Goal: Task Accomplishment & Management: Use online tool/utility

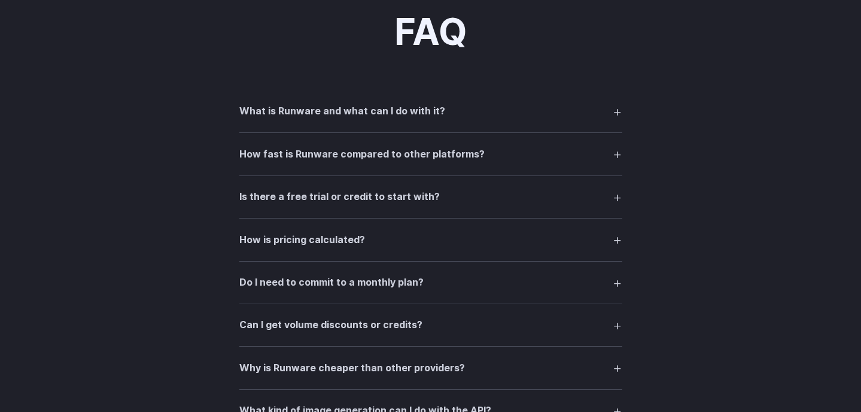
scroll to position [1611, 0]
click at [274, 117] on h3 "What is Runware and what can I do with it?" at bounding box center [342, 111] width 206 height 16
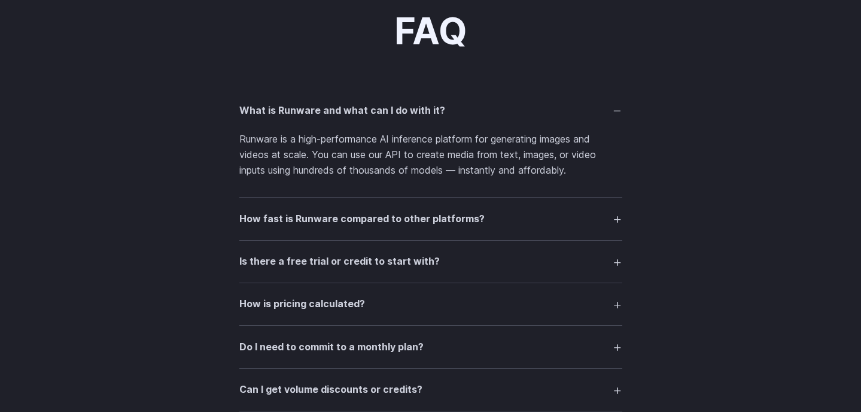
click at [274, 117] on h3 "What is Runware and what can I do with it?" at bounding box center [342, 111] width 206 height 16
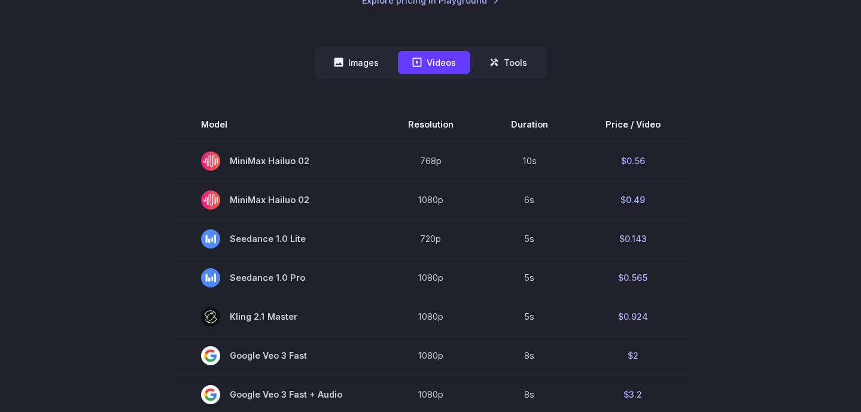
scroll to position [290, 0]
click at [357, 66] on button "Images" at bounding box center [357, 62] width 74 height 23
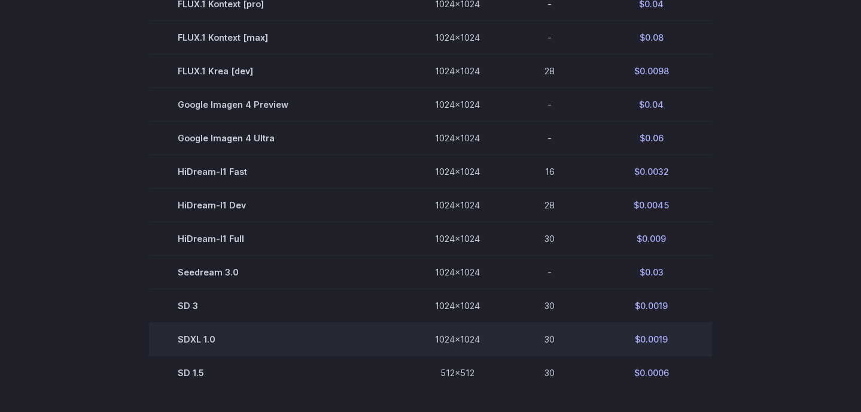
scroll to position [0, 0]
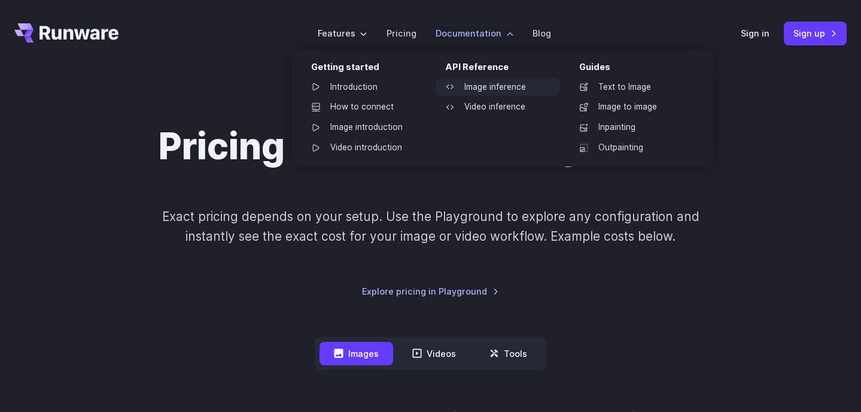
click at [472, 82] on link "Image inference" at bounding box center [498, 87] width 124 height 18
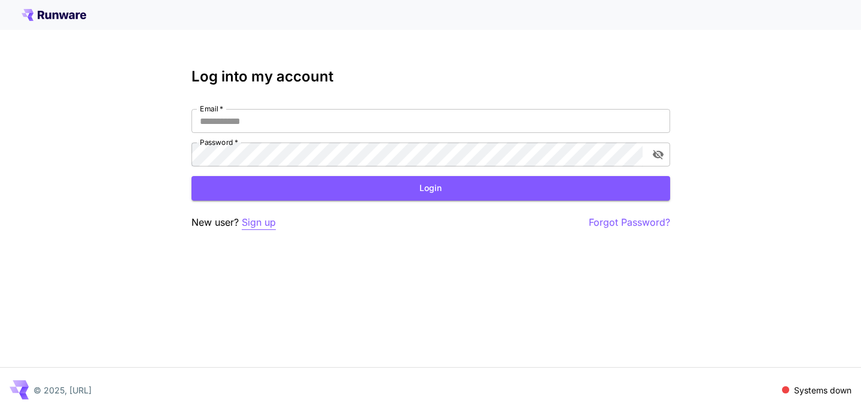
click at [251, 226] on p "Sign up" at bounding box center [259, 222] width 34 height 15
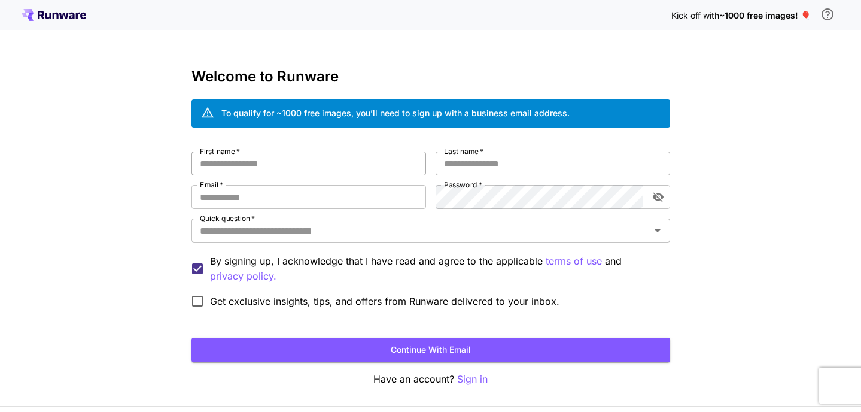
click at [315, 165] on input "First name   *" at bounding box center [308, 163] width 235 height 24
type input "****"
type input "*****"
click at [212, 196] on input "**********" at bounding box center [308, 197] width 235 height 24
click at [215, 200] on input "**********" at bounding box center [308, 197] width 235 height 24
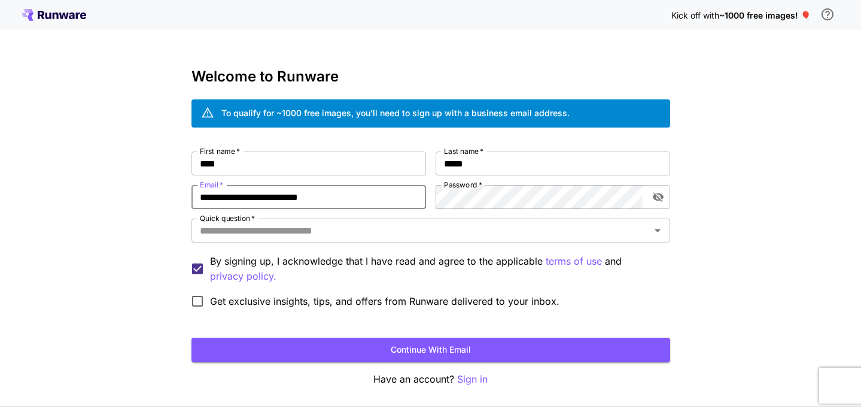
type input "**********"
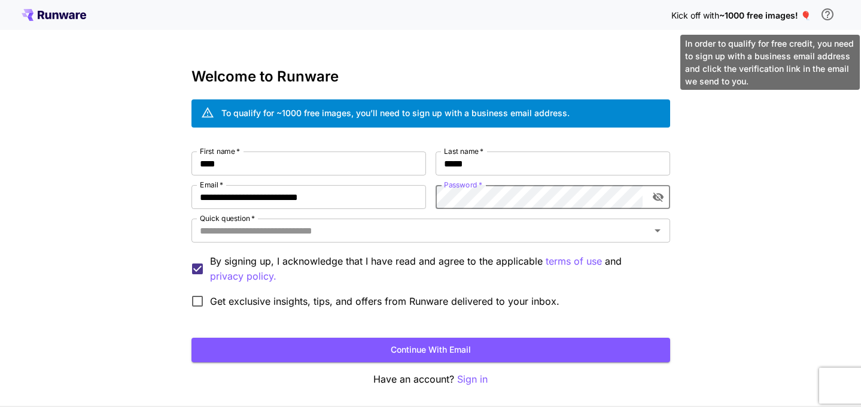
click at [830, 16] on icon "\a In order to qualify for free credit, you need to sign up with a business ema…" at bounding box center [827, 14] width 14 height 14
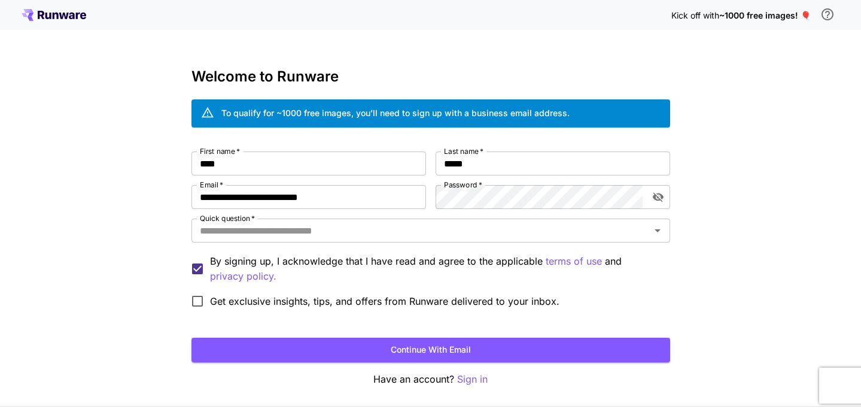
click at [812, 144] on div "**********" at bounding box center [430, 225] width 861 height 451
click at [653, 194] on icon "toggle password visibility" at bounding box center [658, 197] width 12 height 12
click at [411, 188] on div "**********" at bounding box center [430, 232] width 479 height 162
click at [656, 197] on icon "toggle password visibility" at bounding box center [658, 197] width 12 height 12
click at [472, 348] on button "Continue with email" at bounding box center [430, 349] width 479 height 25
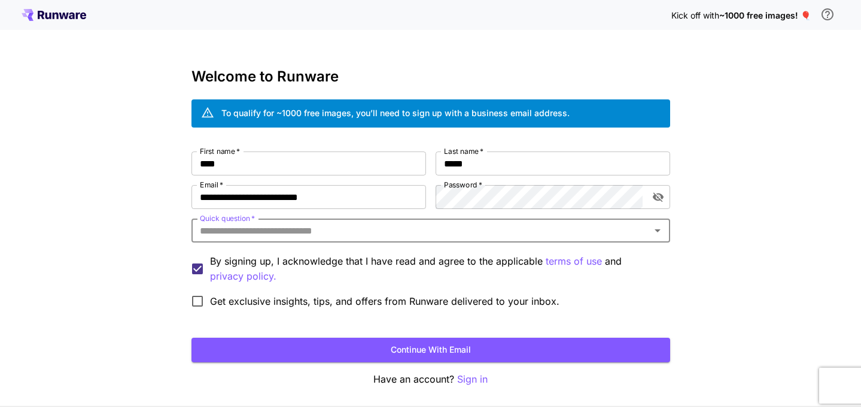
click at [315, 230] on input "Quick question   *" at bounding box center [421, 230] width 452 height 17
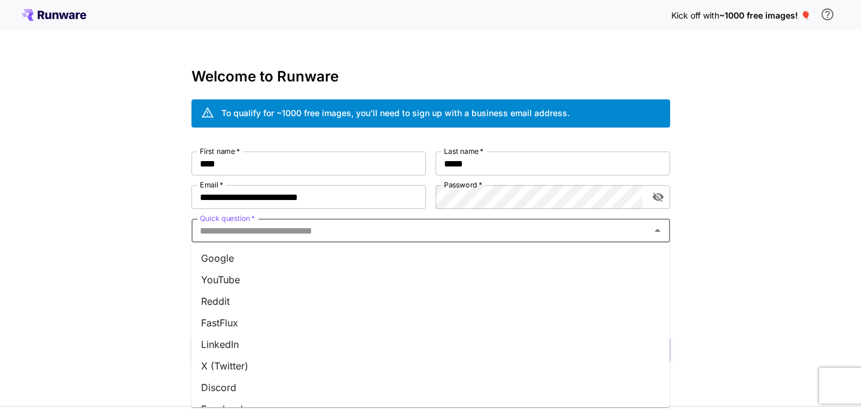
click at [265, 256] on li "Google" at bounding box center [430, 258] width 479 height 22
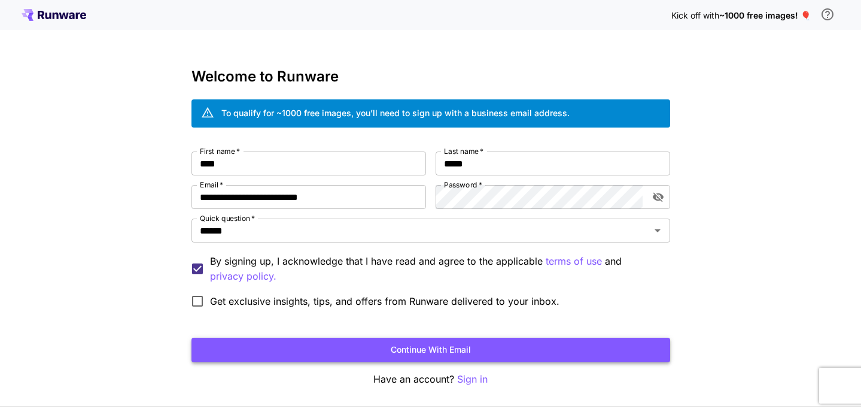
click at [253, 344] on button "Continue with email" at bounding box center [430, 349] width 479 height 25
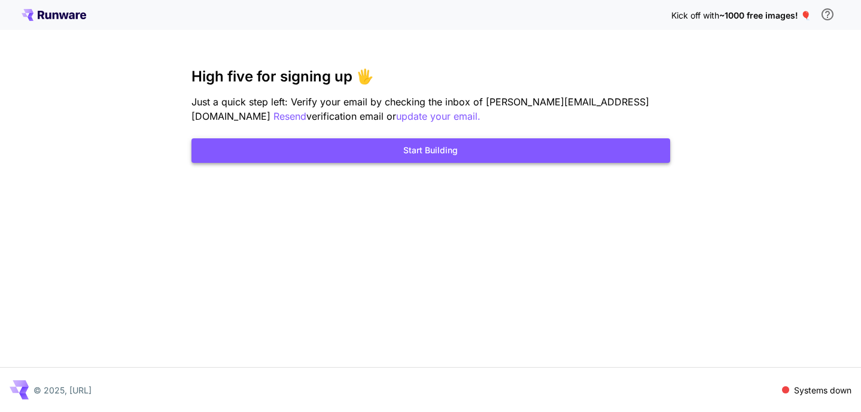
click at [462, 150] on button "Start Building" at bounding box center [430, 150] width 479 height 25
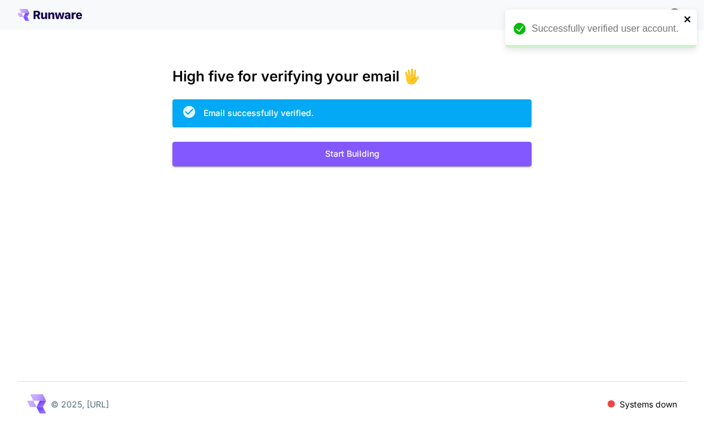
click at [686, 18] on icon "close" at bounding box center [687, 19] width 6 height 6
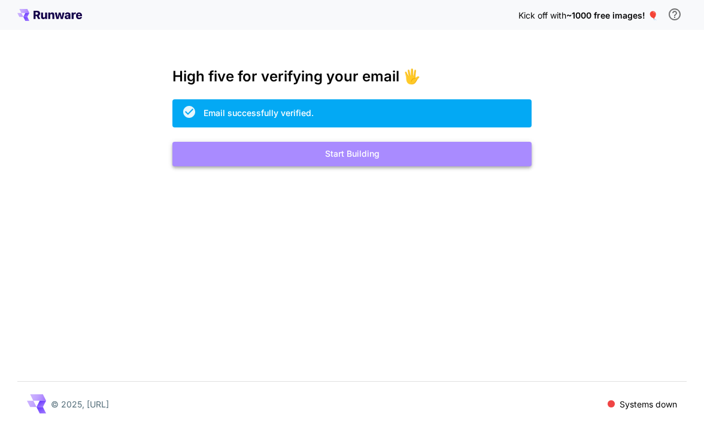
click at [312, 164] on button "Start Building" at bounding box center [351, 154] width 359 height 25
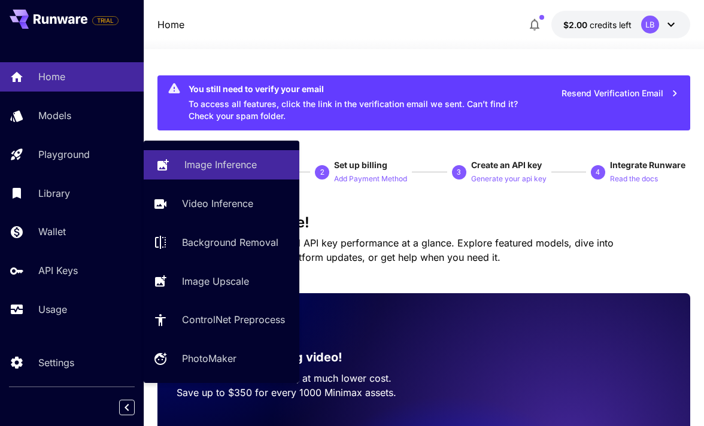
click at [201, 166] on p "Image Inference" at bounding box center [220, 164] width 72 height 14
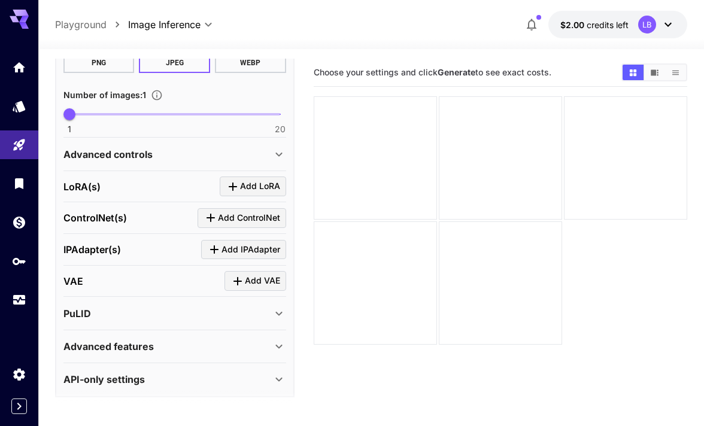
scroll to position [369, 0]
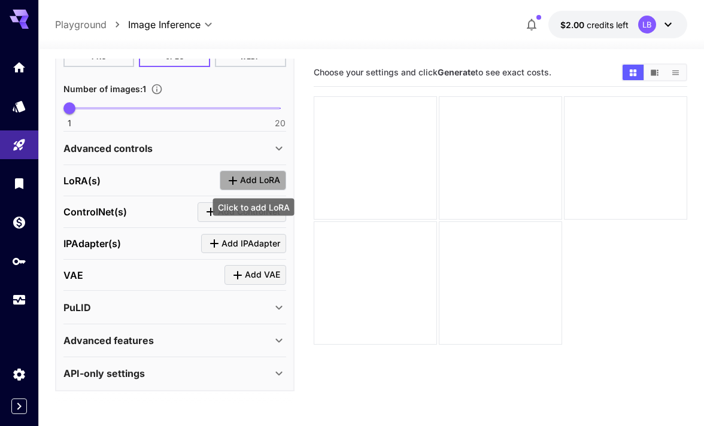
click at [251, 182] on span "Add LoRA" at bounding box center [260, 180] width 40 height 15
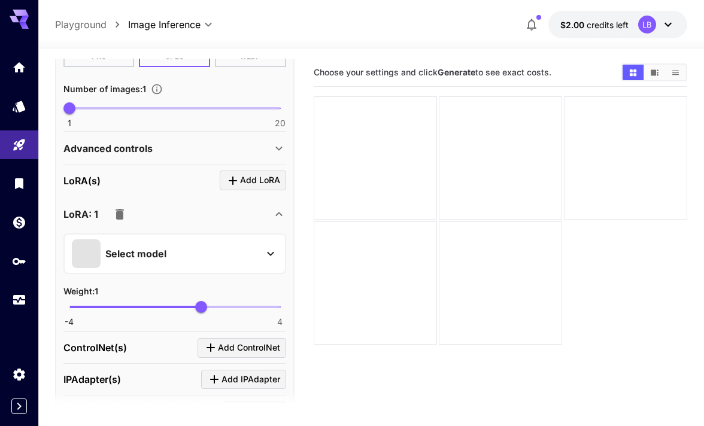
click at [272, 255] on icon at bounding box center [270, 254] width 14 height 14
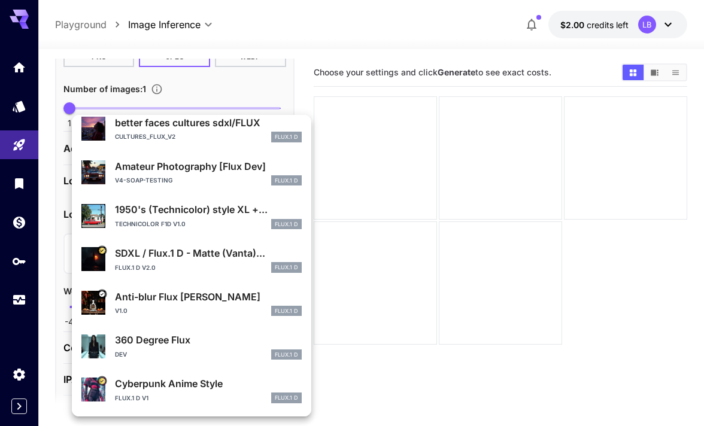
scroll to position [0, 0]
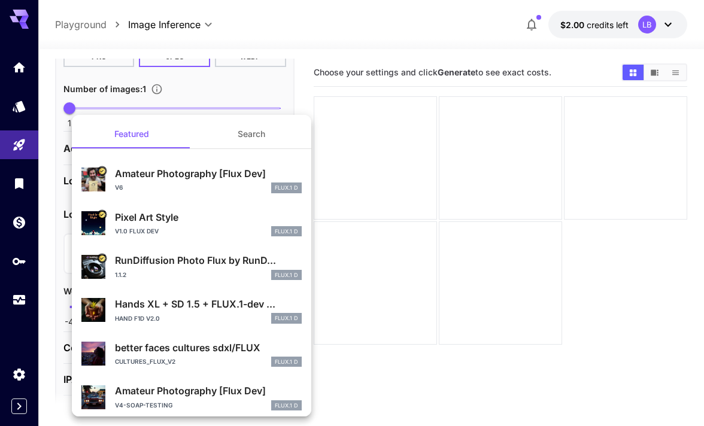
click at [402, 244] on div at bounding box center [352, 213] width 704 height 426
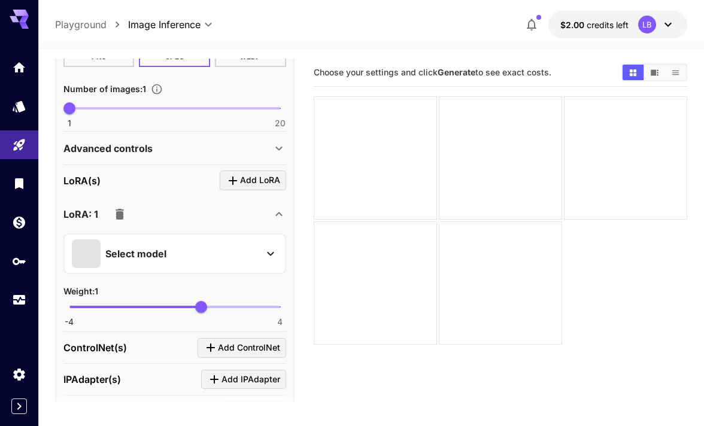
click at [278, 217] on icon at bounding box center [279, 214] width 14 height 14
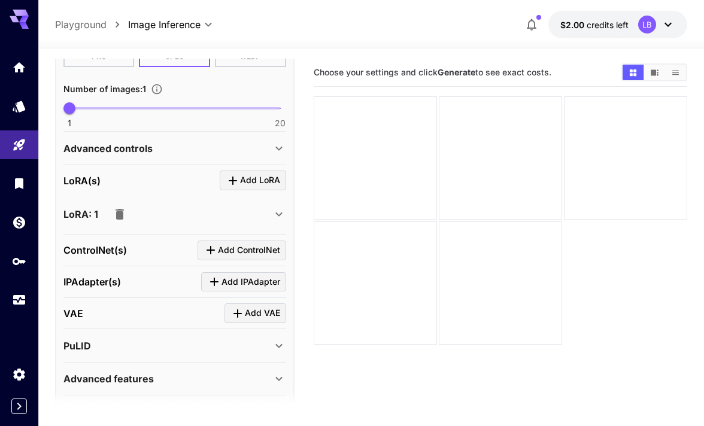
click at [122, 212] on icon "button" at bounding box center [119, 214] width 8 height 11
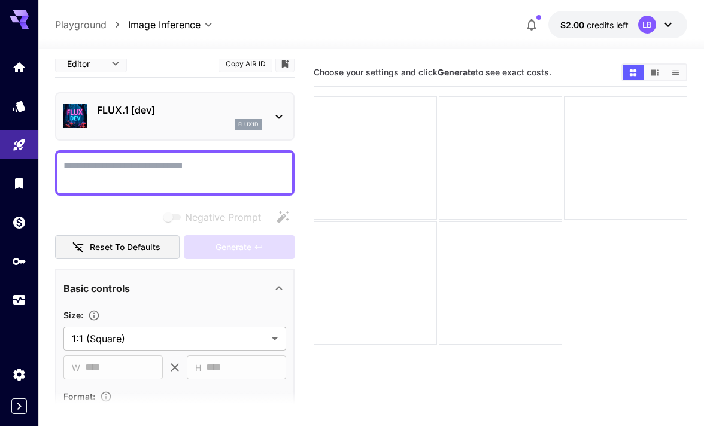
scroll to position [8, 0]
click at [279, 117] on icon at bounding box center [278, 117] width 7 height 4
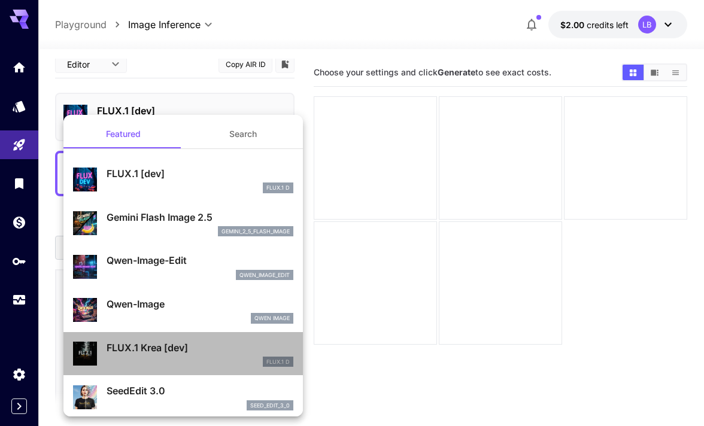
click at [163, 354] on p "FLUX.1 Krea [dev]" at bounding box center [200, 347] width 187 height 14
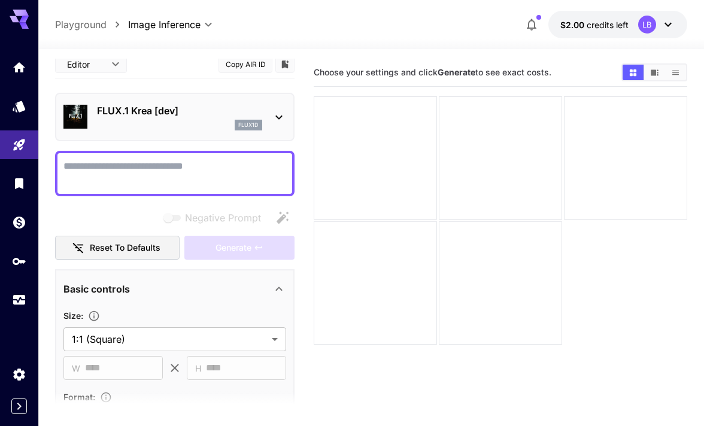
click at [199, 166] on textarea "Negative Prompt" at bounding box center [174, 173] width 223 height 29
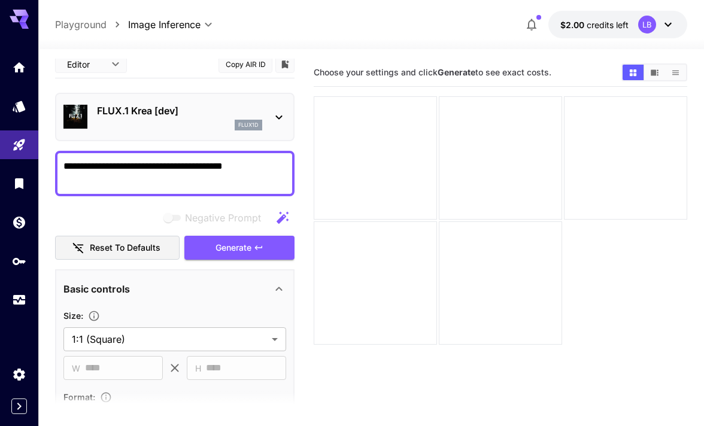
click at [63, 168] on textarea "**********" at bounding box center [174, 173] width 223 height 29
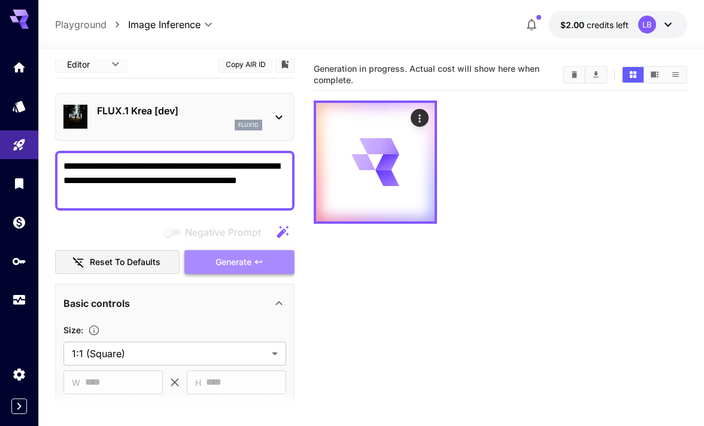
click at [238, 259] on span "Generate" at bounding box center [233, 262] width 36 height 15
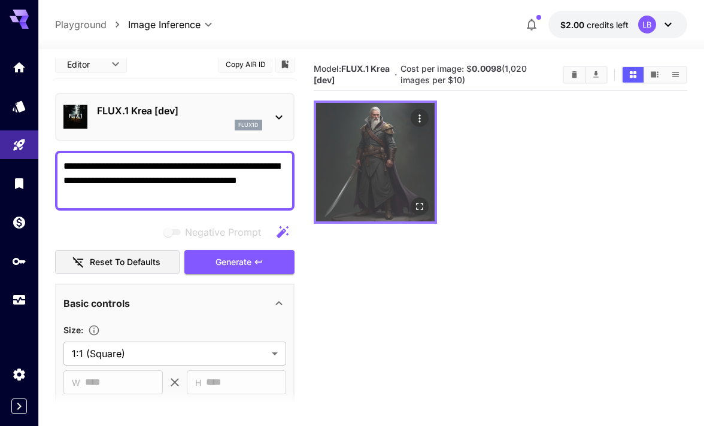
click at [391, 151] on img at bounding box center [375, 162] width 118 height 118
click at [419, 205] on icon "Open in fullscreen" at bounding box center [419, 206] width 12 height 12
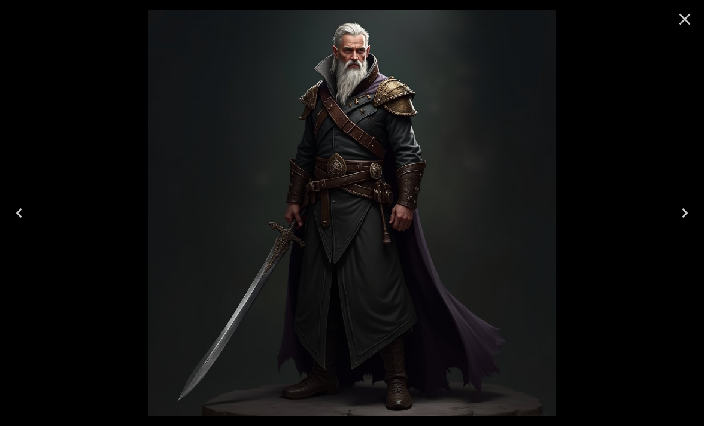
click at [683, 22] on icon "Close" at bounding box center [684, 19] width 11 height 11
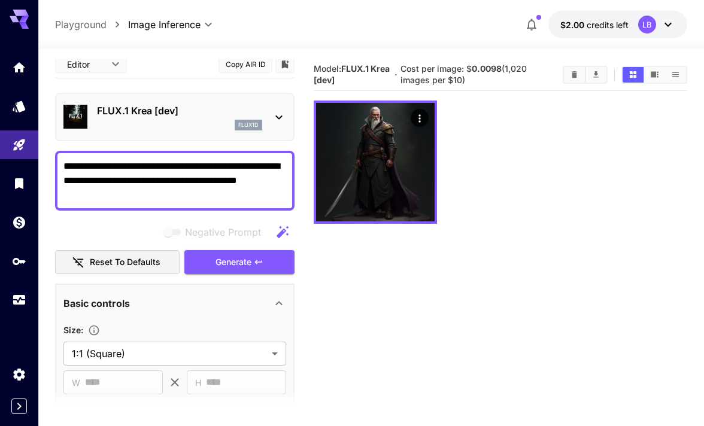
click at [279, 169] on textarea "**********" at bounding box center [174, 180] width 223 height 43
click at [223, 256] on span "Generate" at bounding box center [233, 262] width 36 height 15
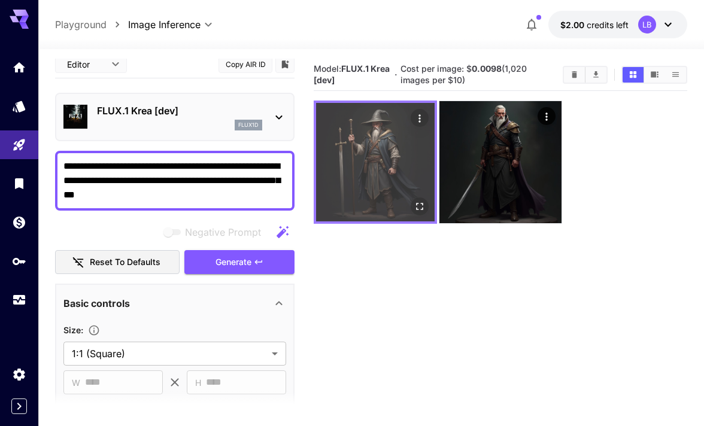
click at [399, 159] on img at bounding box center [375, 162] width 118 height 118
click at [418, 202] on icon "Open in fullscreen" at bounding box center [419, 206] width 12 height 12
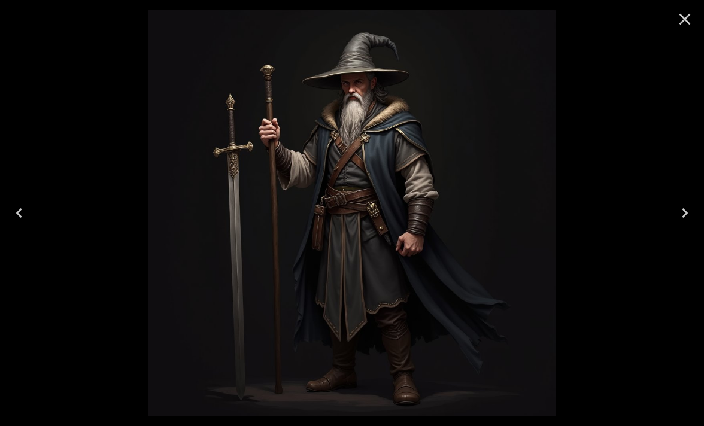
click at [686, 17] on icon "Close" at bounding box center [684, 19] width 11 height 11
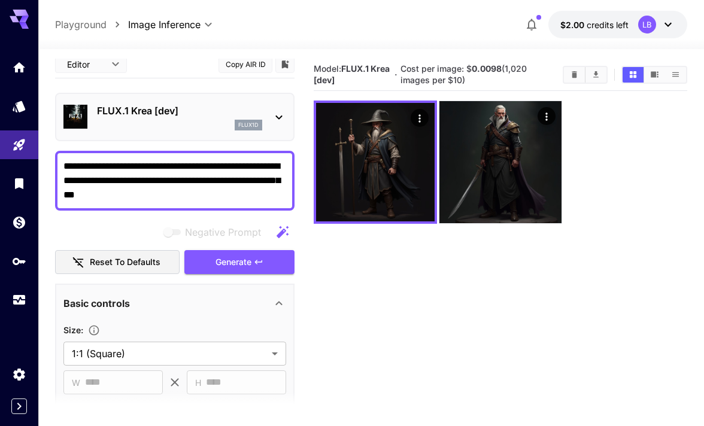
drag, startPoint x: 245, startPoint y: 184, endPoint x: 199, endPoint y: 182, distance: 46.1
click at [199, 182] on textarea "**********" at bounding box center [174, 180] width 223 height 43
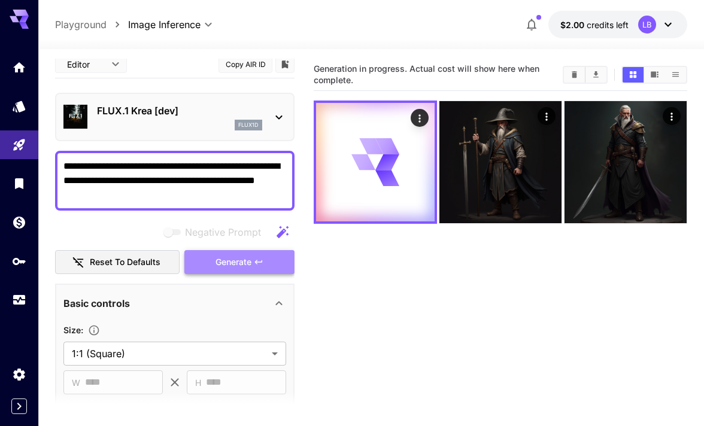
click at [220, 261] on span "Generate" at bounding box center [233, 262] width 36 height 15
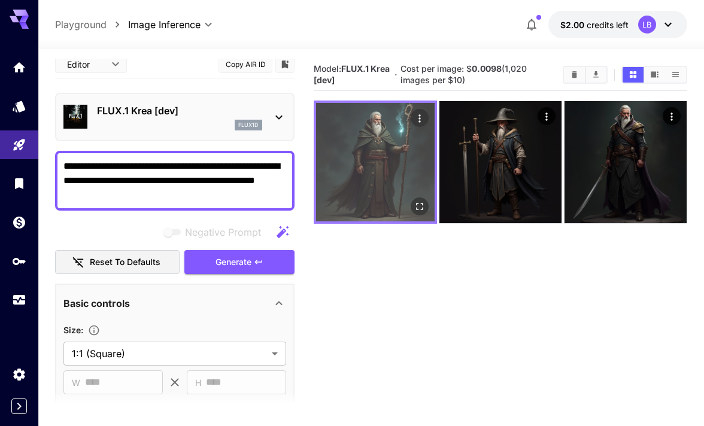
click at [396, 172] on img at bounding box center [375, 162] width 118 height 118
click at [425, 204] on icon "Open in fullscreen" at bounding box center [419, 206] width 12 height 12
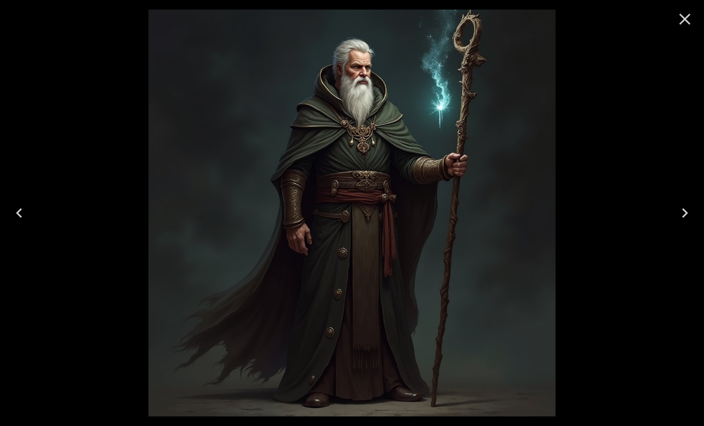
click at [685, 20] on icon "Close" at bounding box center [684, 19] width 11 height 11
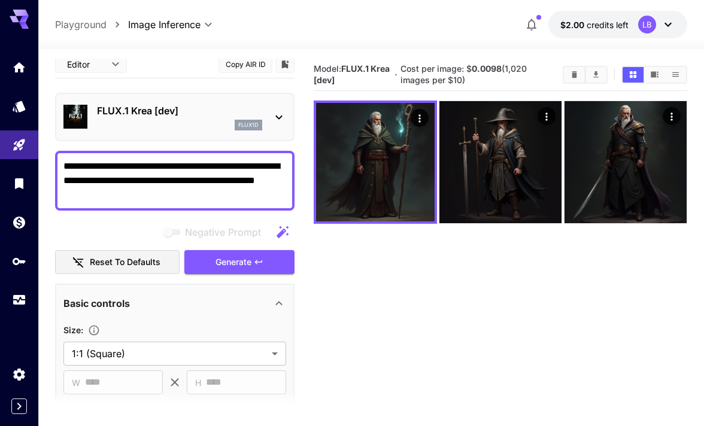
click at [151, 196] on textarea "**********" at bounding box center [174, 180] width 223 height 43
click at [117, 181] on textarea "**********" at bounding box center [174, 180] width 223 height 43
click at [217, 265] on span "Generate" at bounding box center [233, 262] width 36 height 15
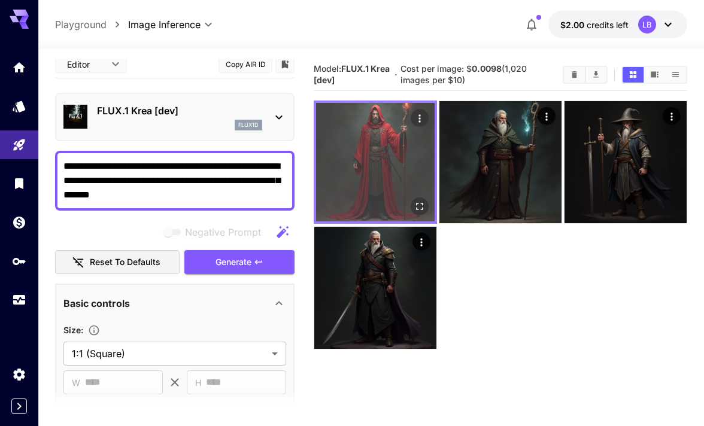
click at [385, 183] on img at bounding box center [375, 162] width 118 height 118
click at [421, 204] on icon "Open in fullscreen" at bounding box center [419, 206] width 12 height 12
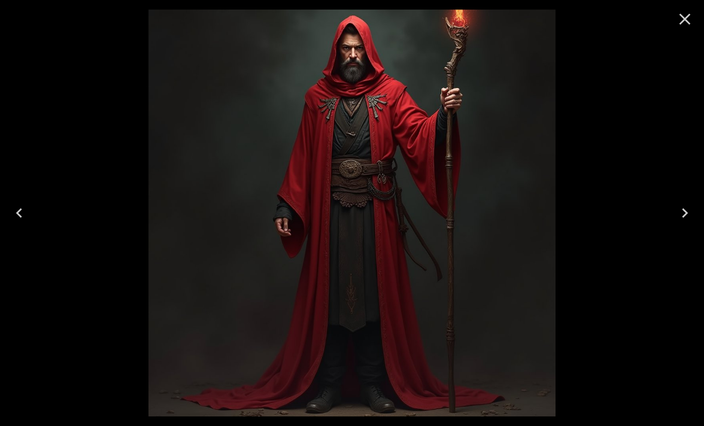
click at [684, 13] on icon "Close" at bounding box center [684, 19] width 19 height 19
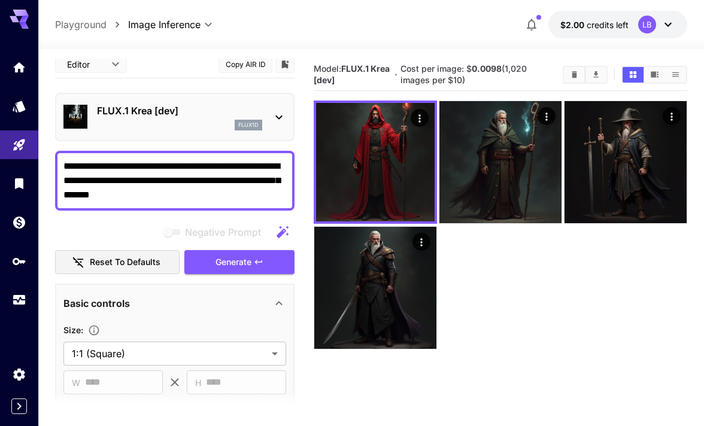
click at [178, 178] on textarea "**********" at bounding box center [174, 180] width 223 height 43
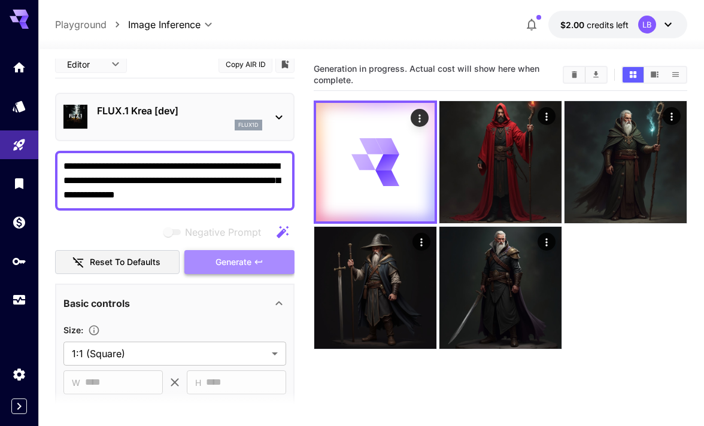
click at [231, 260] on span "Generate" at bounding box center [233, 262] width 36 height 15
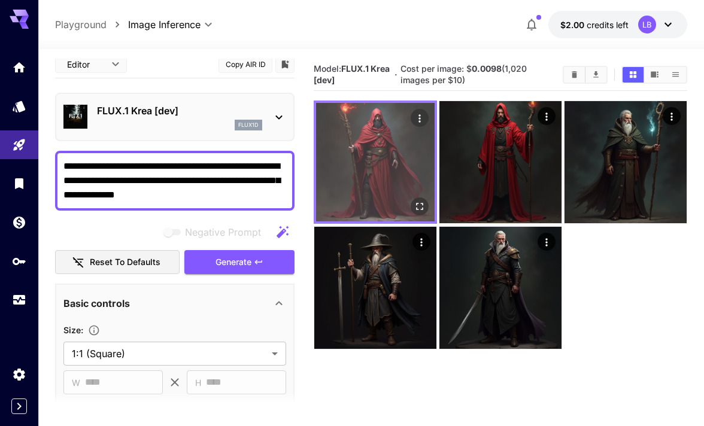
click at [397, 164] on img at bounding box center [375, 162] width 118 height 118
click at [419, 205] on icon "Open in fullscreen" at bounding box center [419, 206] width 12 height 12
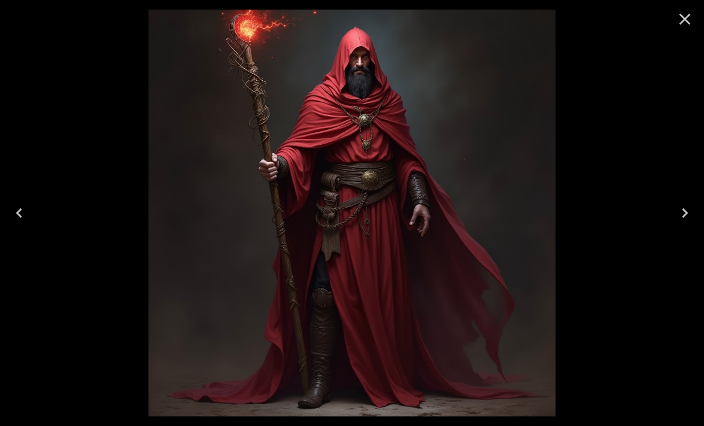
click at [687, 23] on icon "Close" at bounding box center [684, 19] width 19 height 19
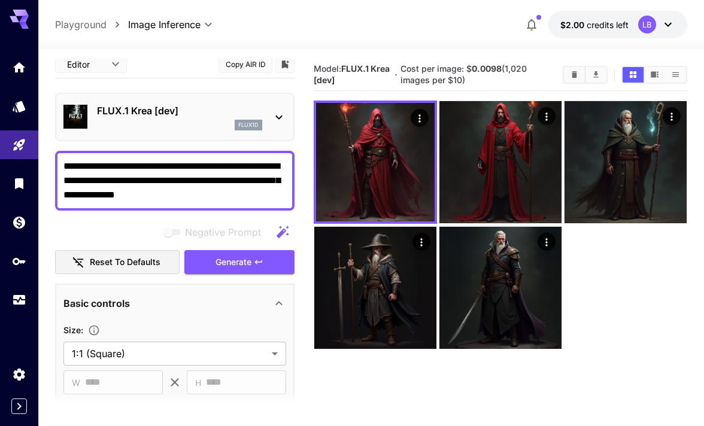
click at [115, 180] on textarea "**********" at bounding box center [174, 180] width 223 height 43
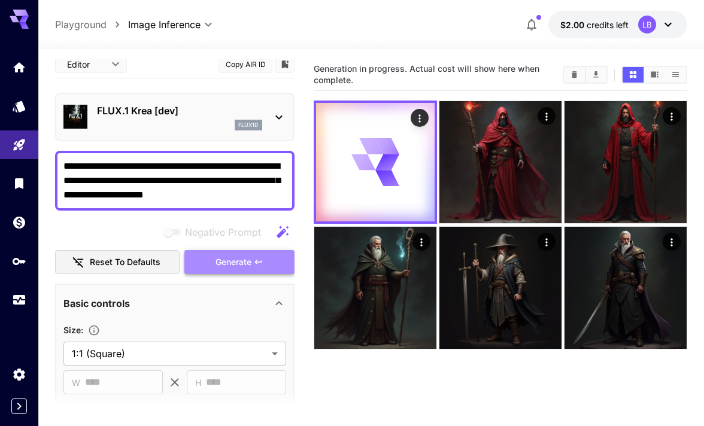
click at [224, 261] on span "Generate" at bounding box center [233, 262] width 36 height 15
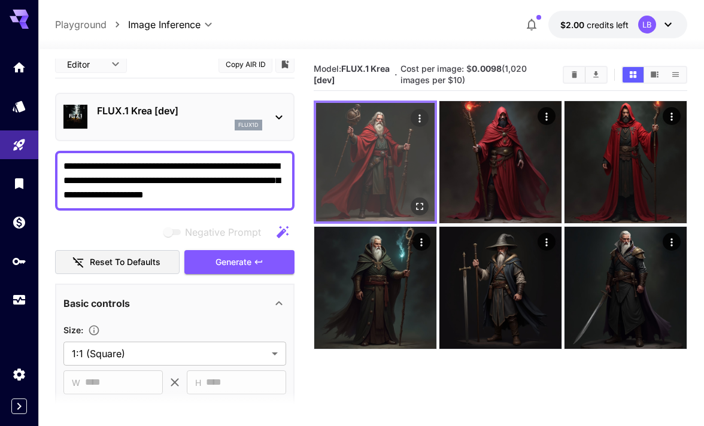
click at [374, 157] on img at bounding box center [375, 162] width 118 height 118
click at [422, 207] on icon "Open in fullscreen" at bounding box center [419, 206] width 12 height 12
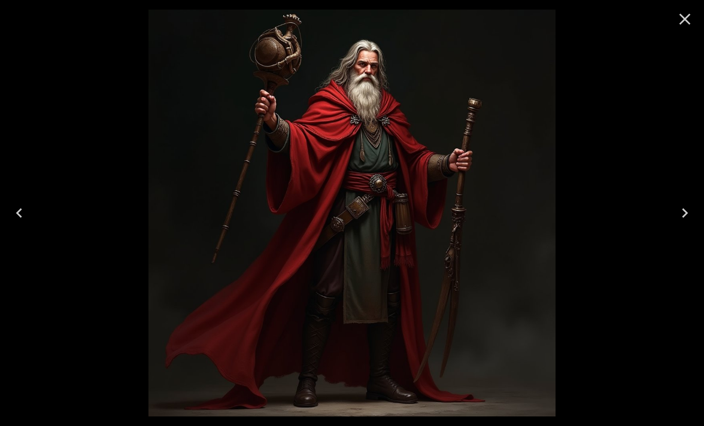
click at [681, 25] on icon "Close" at bounding box center [684, 19] width 19 height 19
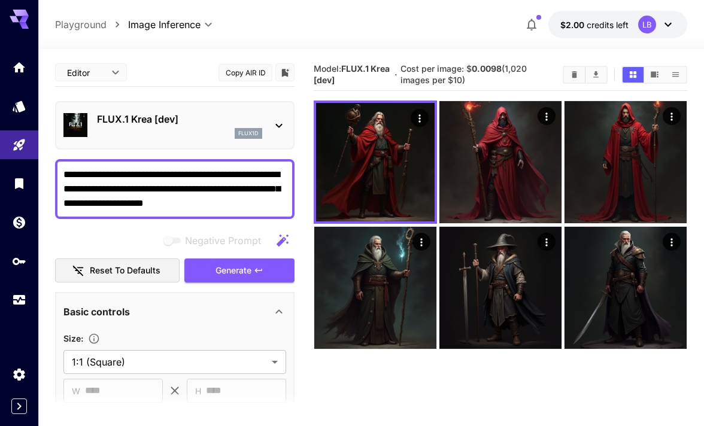
click at [206, 189] on textarea "**********" at bounding box center [174, 189] width 223 height 43
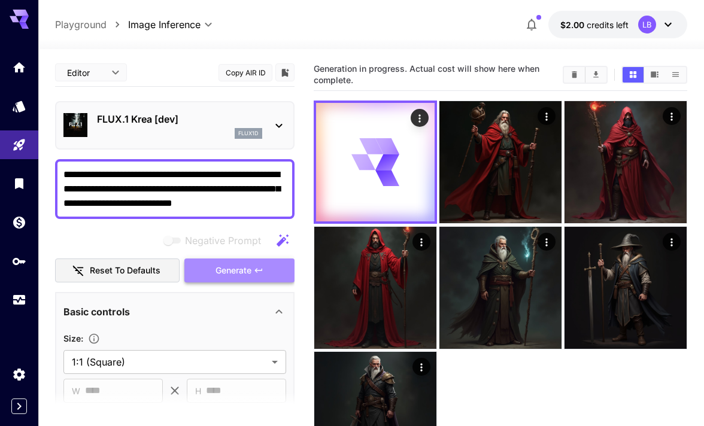
click at [234, 272] on span "Generate" at bounding box center [233, 270] width 36 height 15
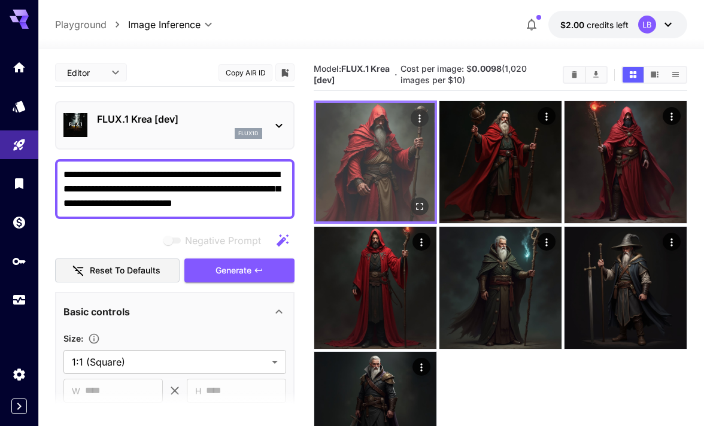
click at [375, 173] on img at bounding box center [375, 162] width 118 height 118
click at [418, 203] on icon "Open in fullscreen" at bounding box center [419, 206] width 12 height 12
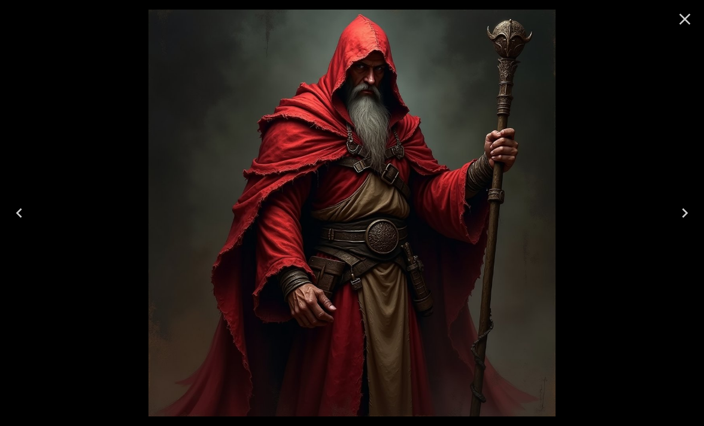
click at [683, 16] on icon "Close" at bounding box center [684, 19] width 19 height 19
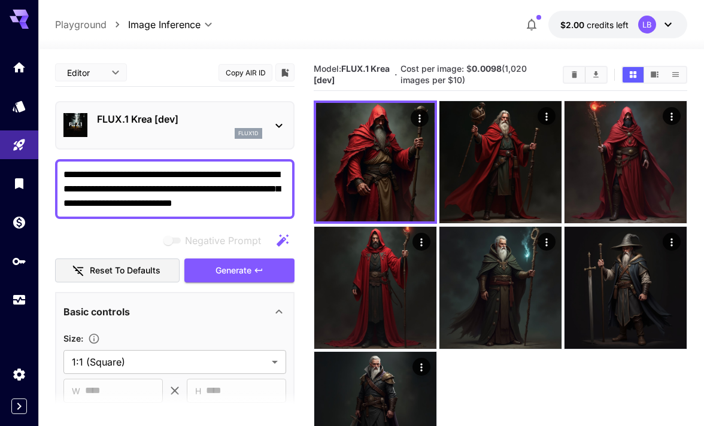
click at [111, 204] on textarea "**********" at bounding box center [174, 189] width 223 height 43
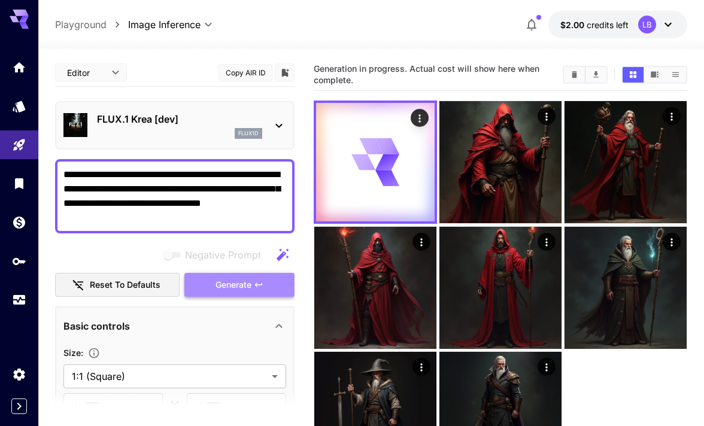
click at [229, 286] on span "Generate" at bounding box center [233, 285] width 36 height 15
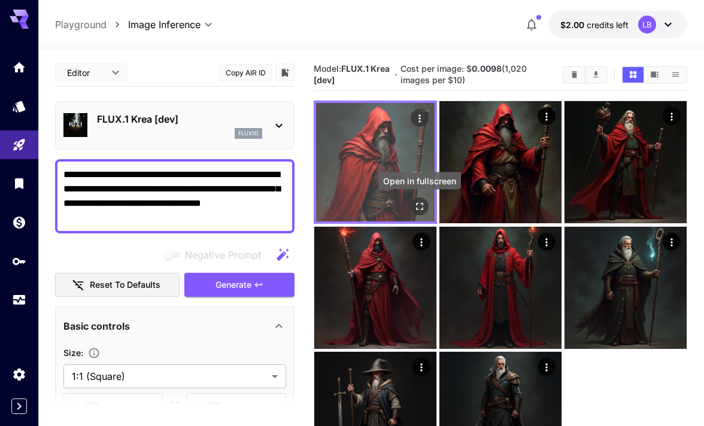
click at [422, 206] on icon "Open in fullscreen" at bounding box center [419, 206] width 12 height 12
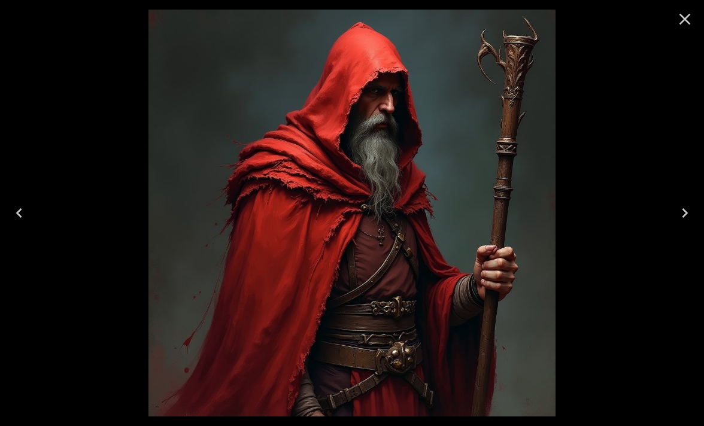
click at [682, 20] on icon "Close" at bounding box center [684, 19] width 19 height 19
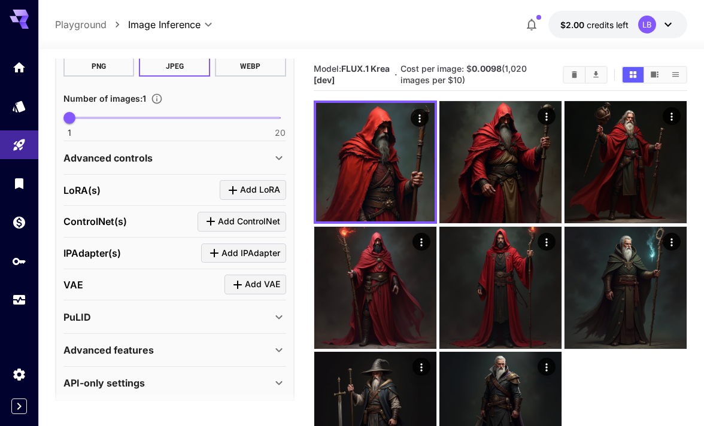
scroll to position [397, 0]
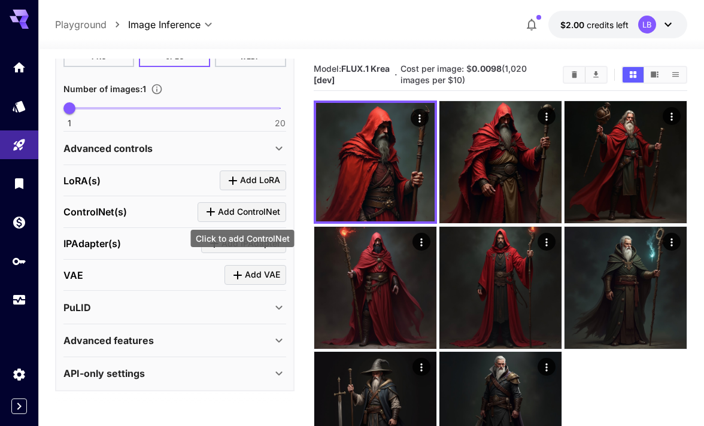
click at [250, 212] on span "Add ControlNet" at bounding box center [249, 212] width 62 height 15
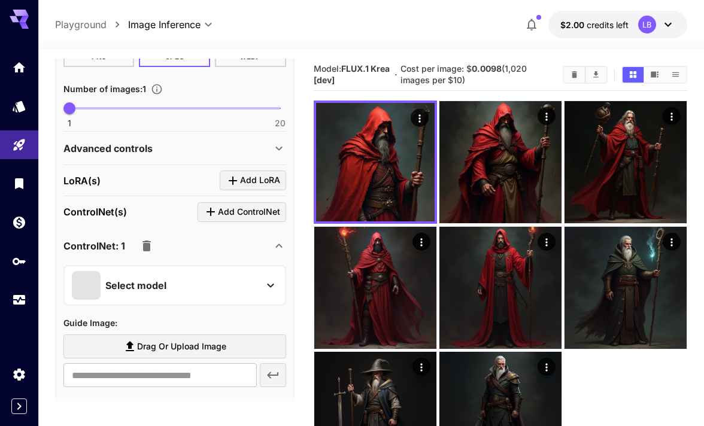
click at [265, 290] on icon at bounding box center [270, 285] width 14 height 14
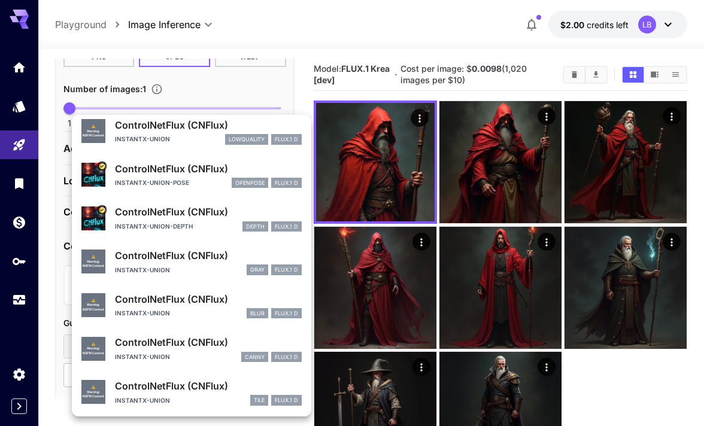
scroll to position [51, 0]
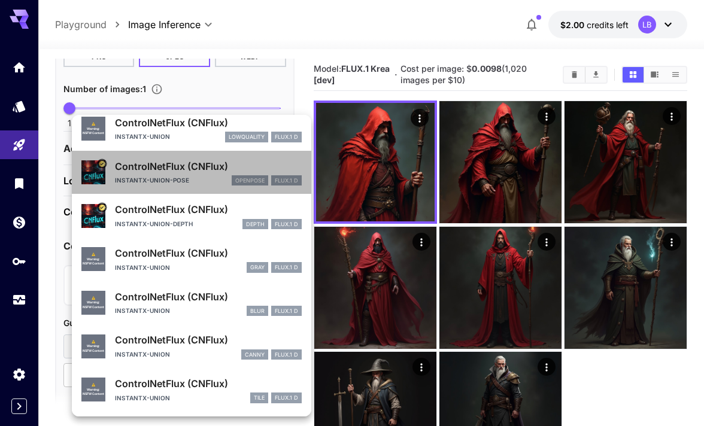
click at [133, 185] on div "instantx-union-pose openpose FLUX.1 D" at bounding box center [208, 180] width 187 height 11
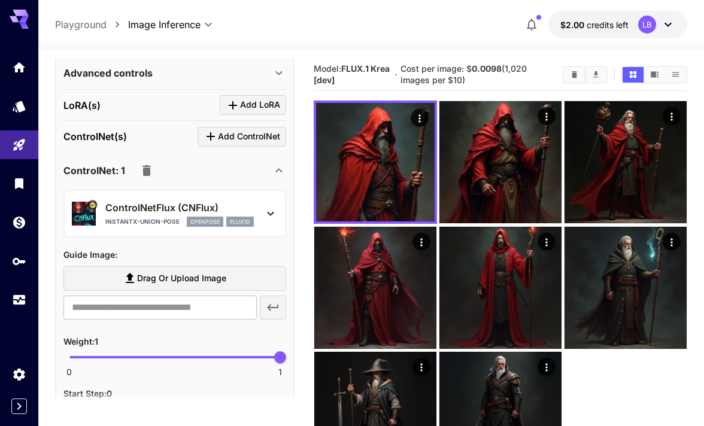
scroll to position [475, 0]
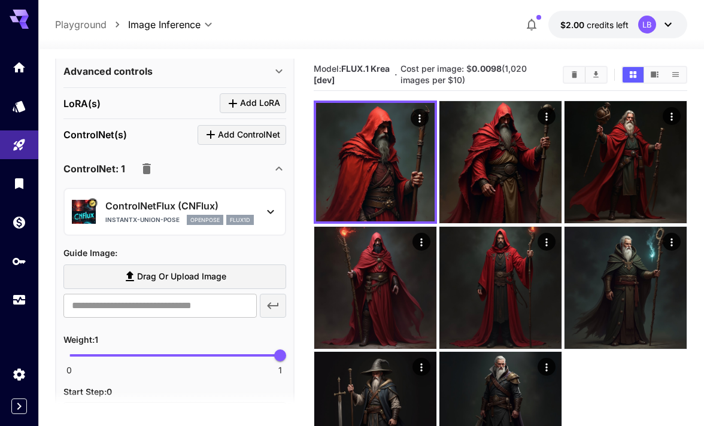
click at [145, 168] on icon "button" at bounding box center [146, 168] width 8 height 11
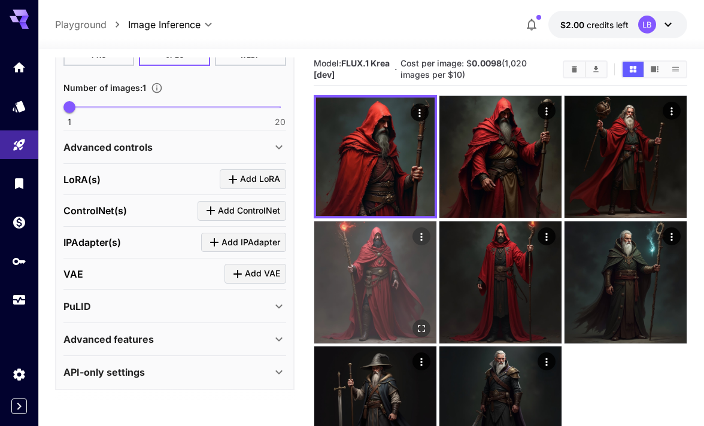
scroll to position [0, 0]
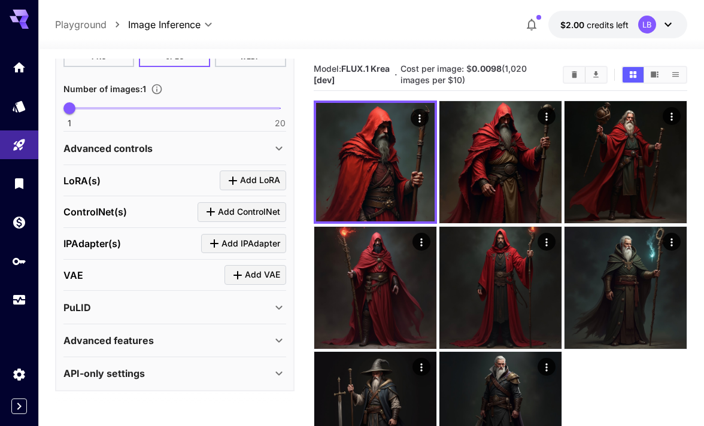
click at [207, 338] on div "Advanced features" at bounding box center [167, 340] width 208 height 14
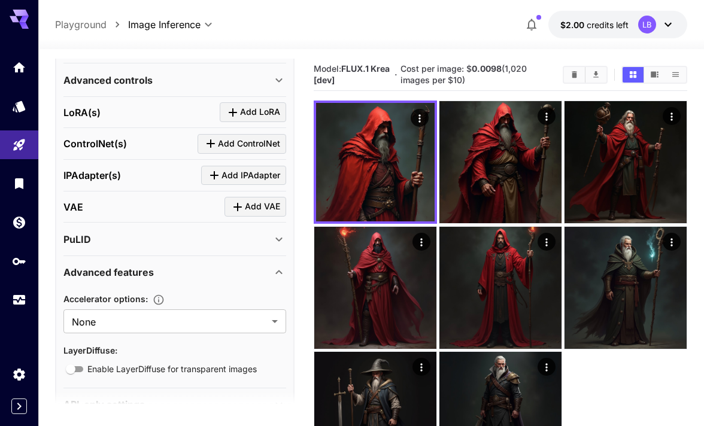
scroll to position [497, 0]
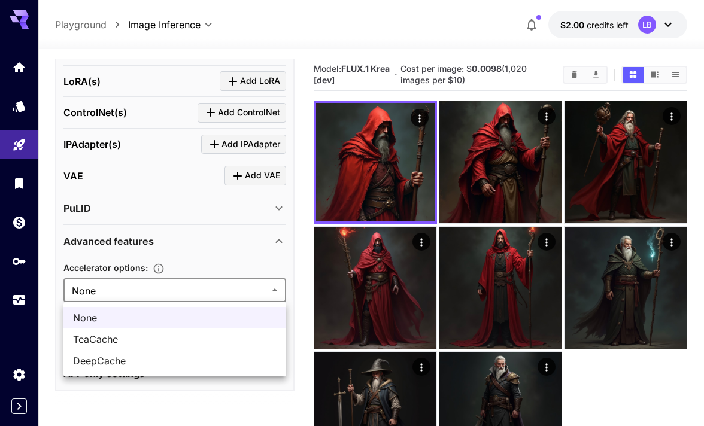
click at [272, 291] on body "**********" at bounding box center [352, 260] width 704 height 521
click at [272, 291] on div at bounding box center [352, 213] width 704 height 426
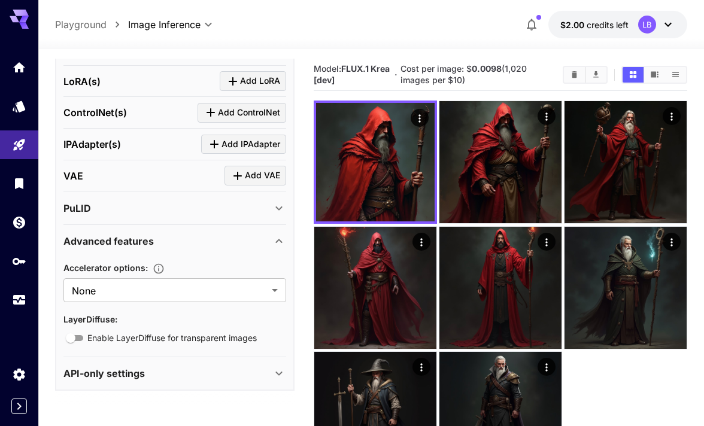
click at [281, 239] on icon at bounding box center [279, 241] width 14 height 14
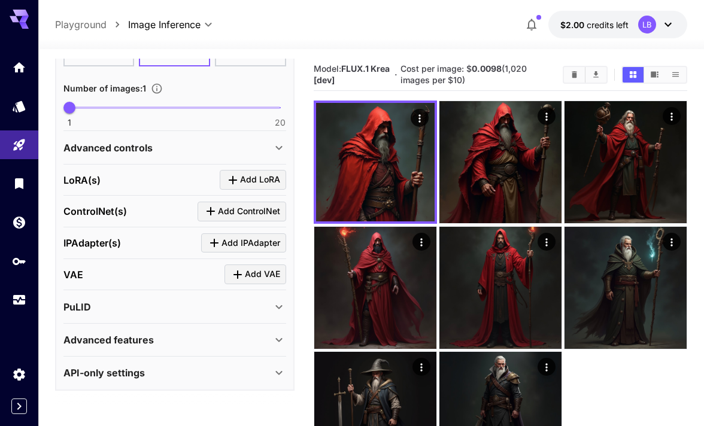
scroll to position [397, 0]
click at [276, 369] on icon at bounding box center [279, 373] width 14 height 14
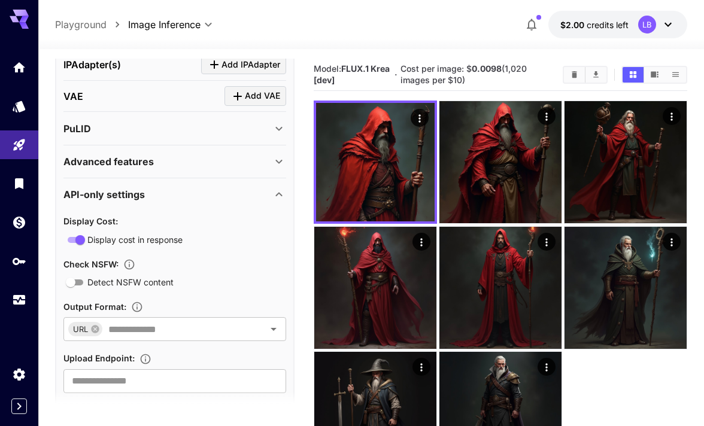
scroll to position [601, 0]
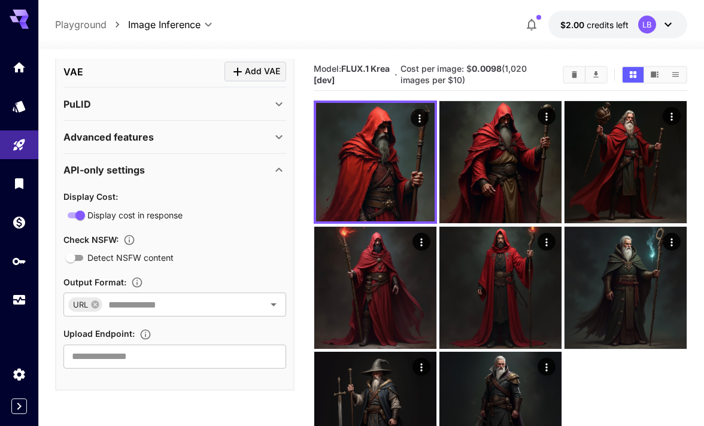
click at [279, 172] on icon at bounding box center [279, 170] width 14 height 14
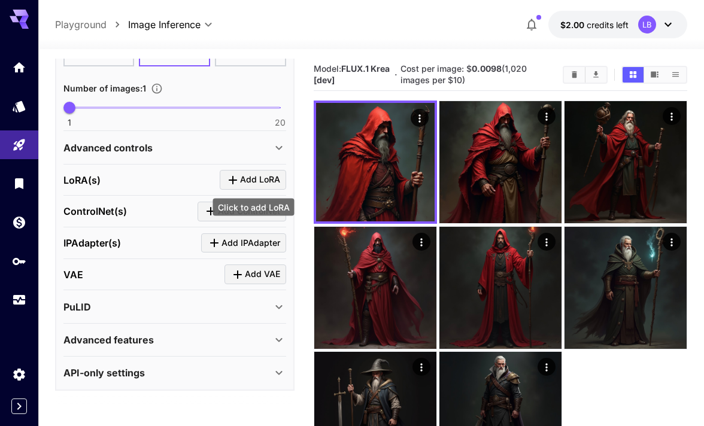
scroll to position [397, 0]
click at [137, 316] on div "PuLID" at bounding box center [174, 307] width 223 height 29
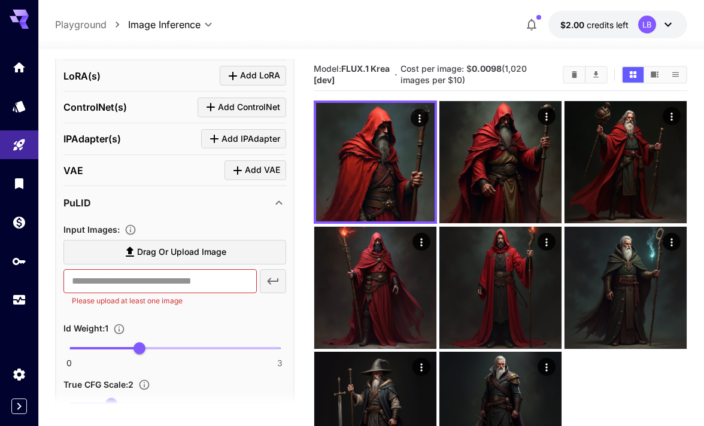
scroll to position [490, 0]
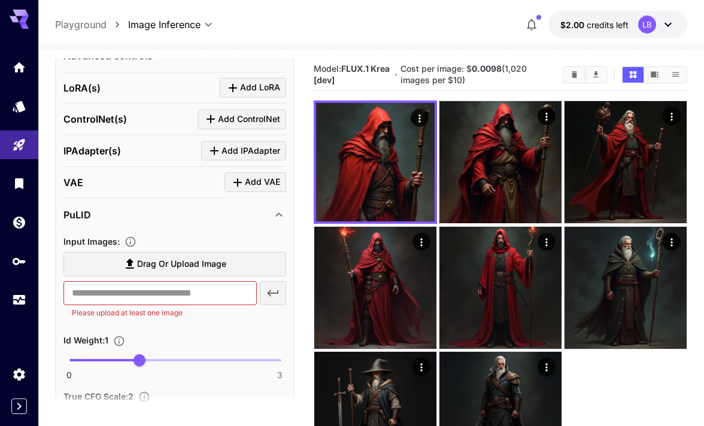
click at [274, 209] on icon at bounding box center [279, 215] width 14 height 14
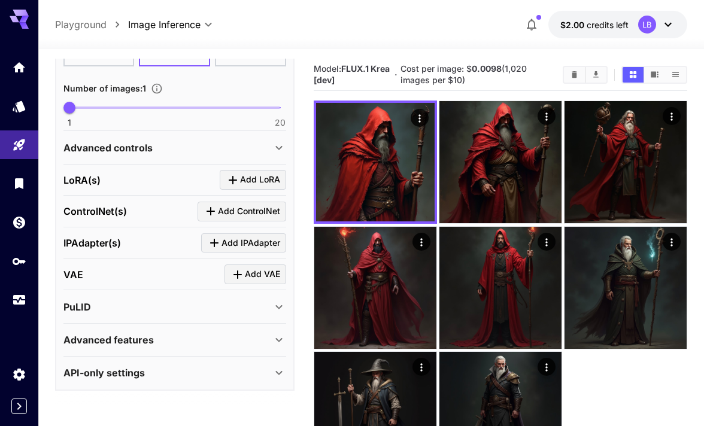
scroll to position [397, 0]
click at [84, 273] on div "VAE Add VAE" at bounding box center [174, 275] width 223 height 20
click at [250, 275] on span "Add VAE" at bounding box center [262, 274] width 35 height 15
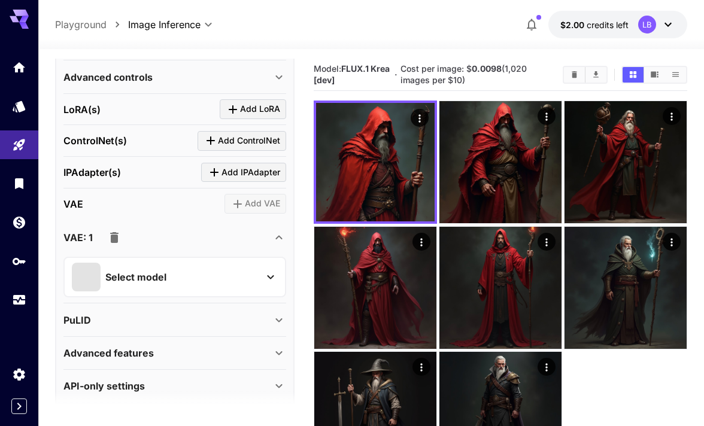
scroll to position [481, 0]
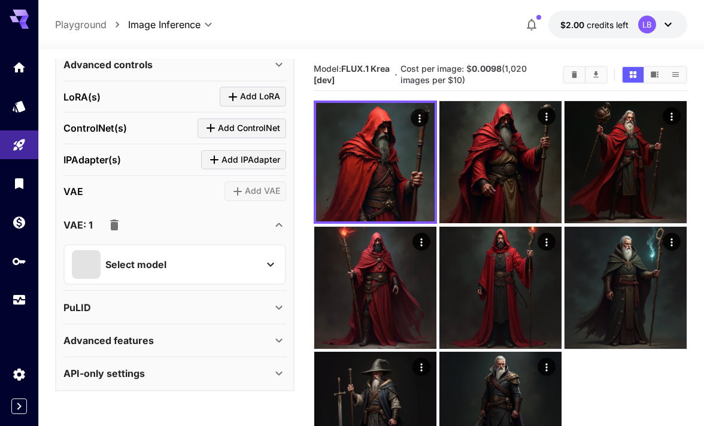
click at [273, 261] on icon at bounding box center [270, 264] width 14 height 14
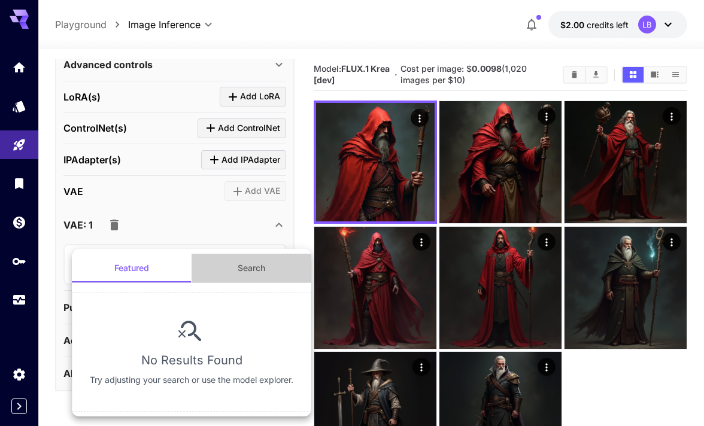
click at [252, 266] on button "Search" at bounding box center [251, 268] width 120 height 29
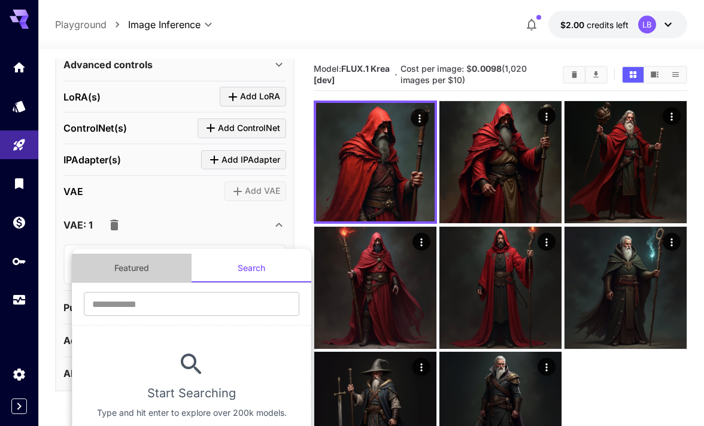
click at [121, 269] on button "Featured" at bounding box center [132, 268] width 120 height 29
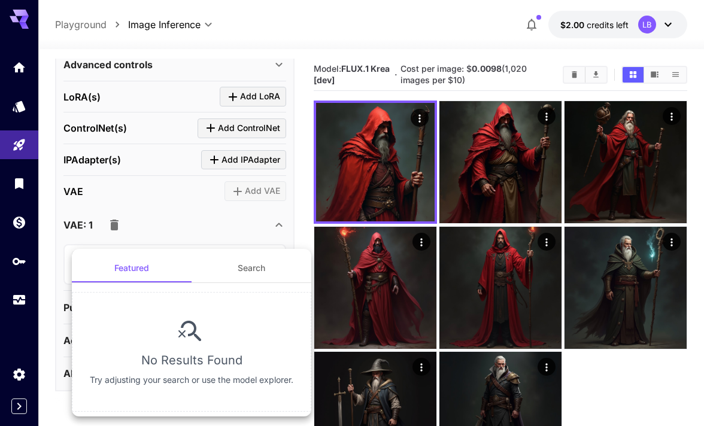
click at [215, 223] on div at bounding box center [352, 213] width 704 height 426
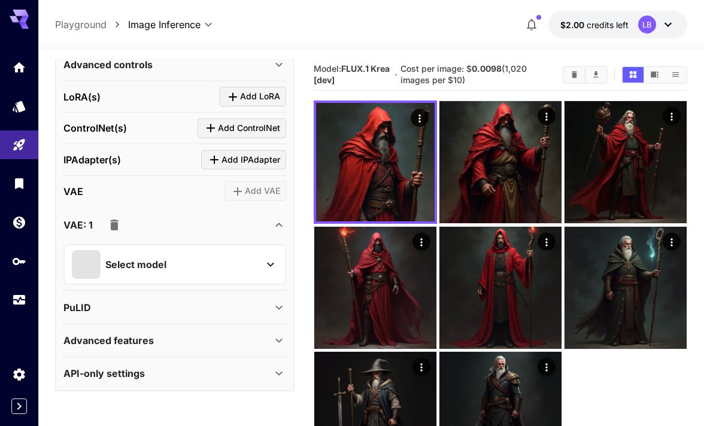
click at [115, 223] on icon "button" at bounding box center [114, 225] width 8 height 11
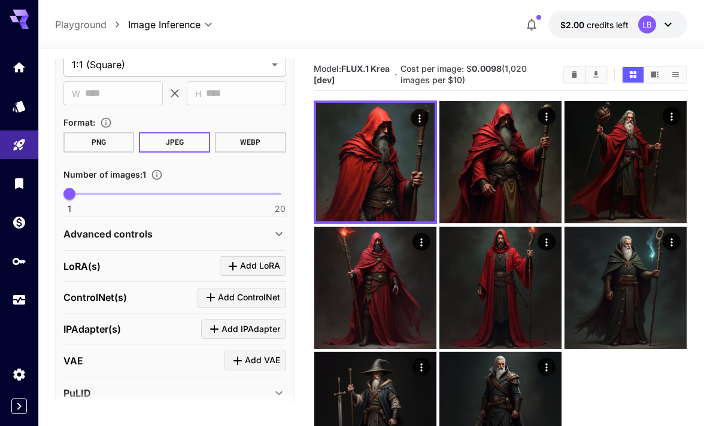
scroll to position [302, 0]
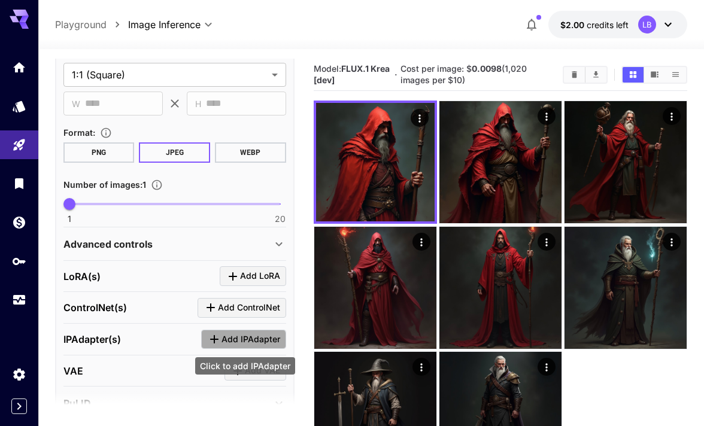
click at [239, 340] on span "Add IPAdapter" at bounding box center [250, 339] width 59 height 15
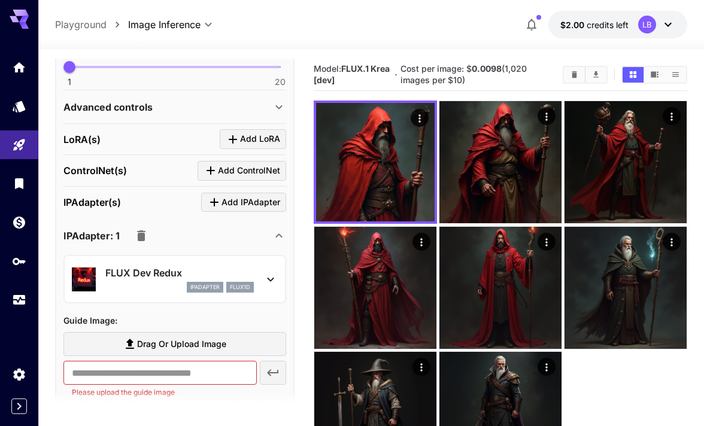
scroll to position [439, 0]
click at [270, 286] on div "FLUX Dev Redux ipAdapter flux1d" at bounding box center [175, 278] width 206 height 37
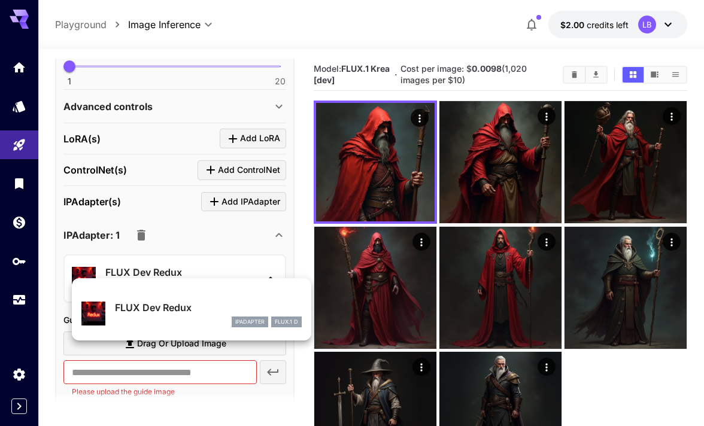
click at [209, 260] on div at bounding box center [352, 213] width 704 height 426
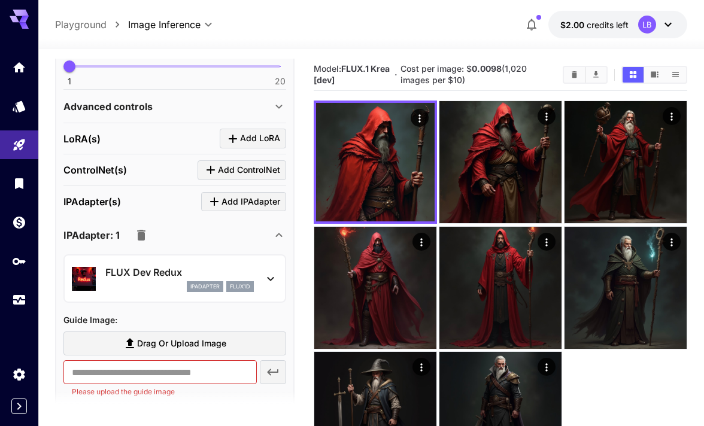
click at [145, 232] on icon "button" at bounding box center [141, 235] width 14 height 14
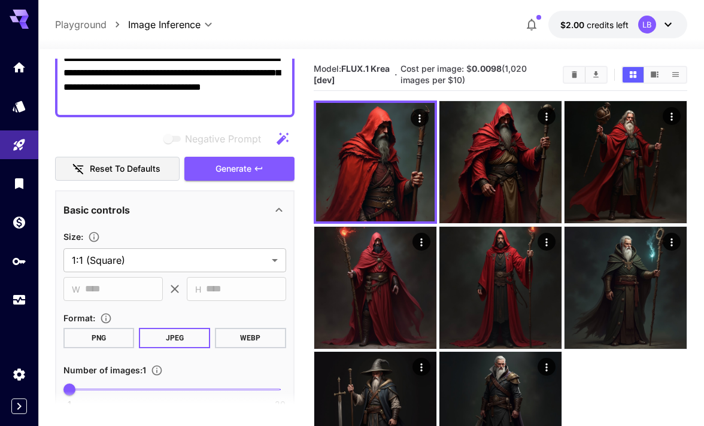
scroll to position [126, 0]
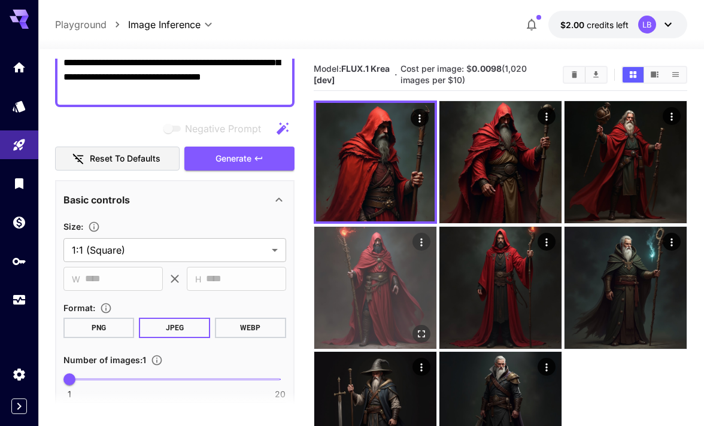
click at [383, 257] on img at bounding box center [375, 288] width 122 height 122
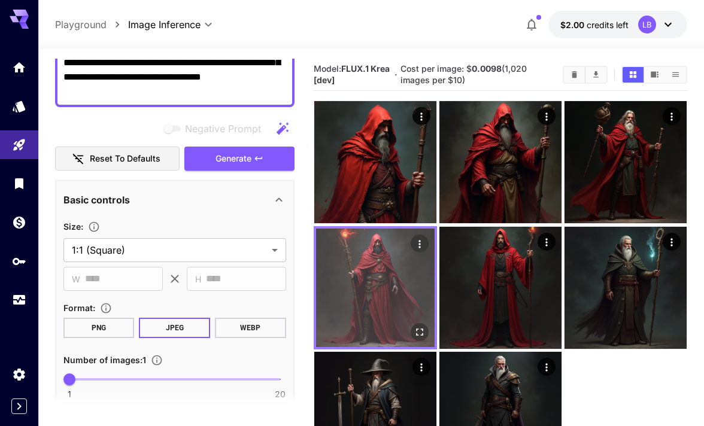
click at [418, 330] on icon "Open in fullscreen" at bounding box center [419, 332] width 12 height 12
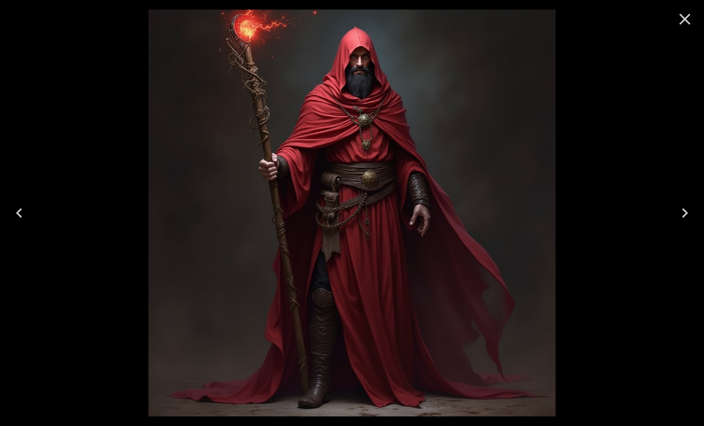
click at [23, 216] on icon "Previous" at bounding box center [19, 212] width 19 height 19
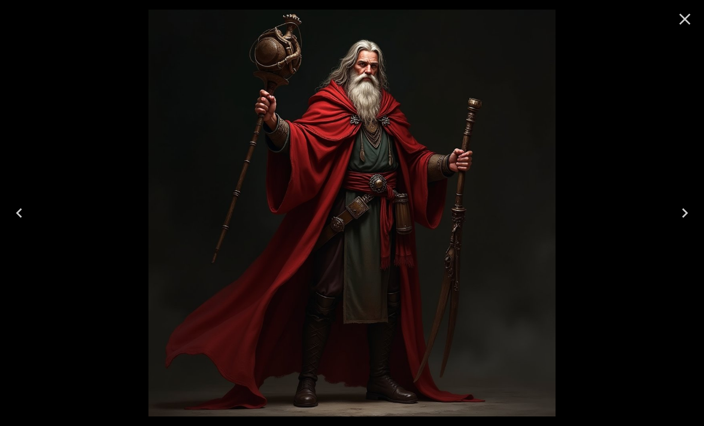
click at [23, 216] on icon "Previous" at bounding box center [19, 212] width 19 height 19
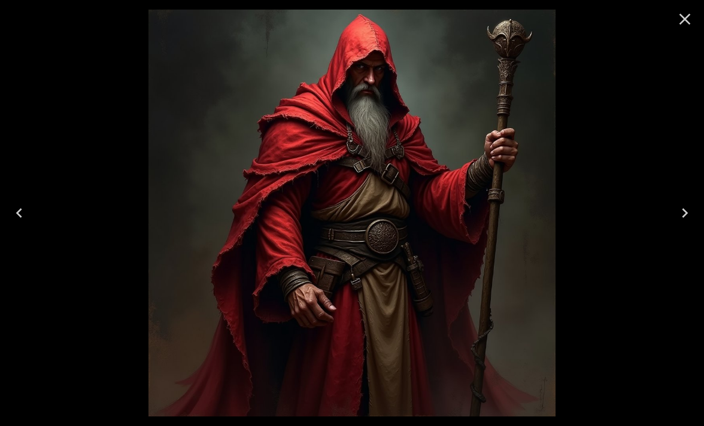
click at [23, 216] on icon "Previous" at bounding box center [19, 212] width 19 height 19
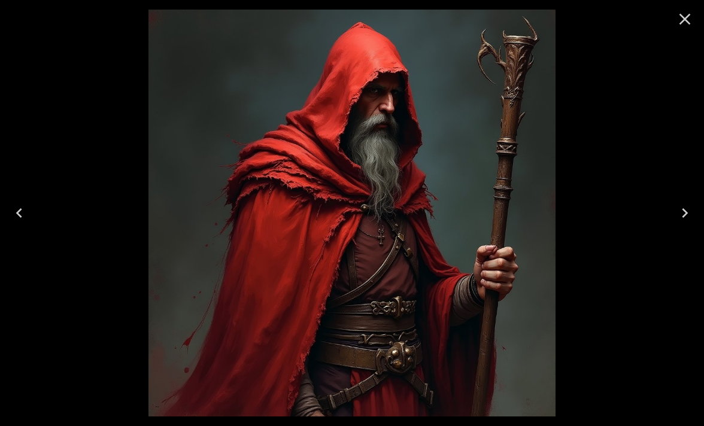
click at [23, 216] on icon "Previous" at bounding box center [19, 212] width 19 height 19
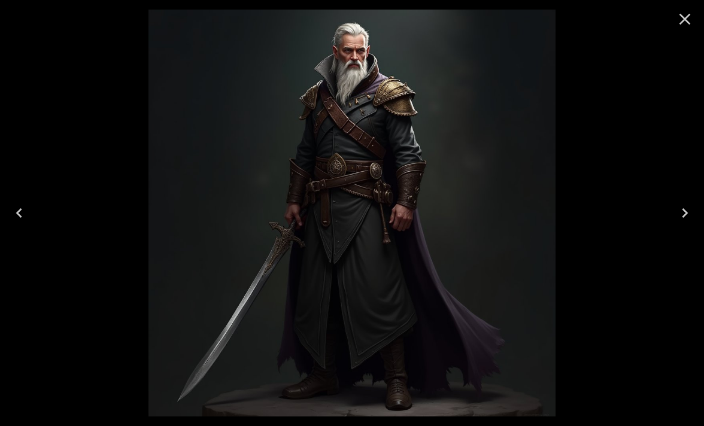
click at [23, 216] on icon "Previous" at bounding box center [19, 212] width 19 height 19
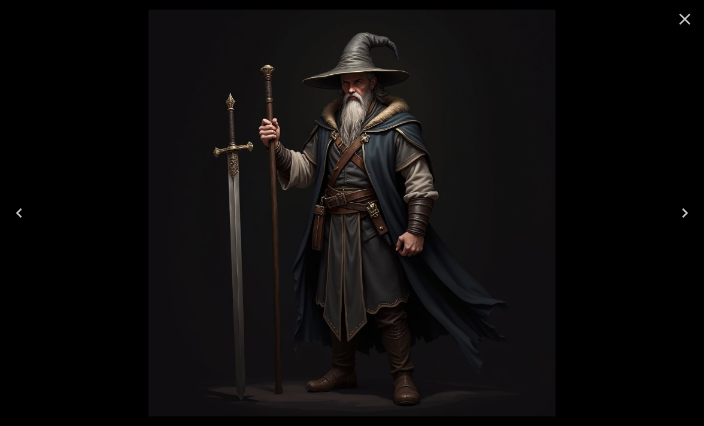
click at [23, 216] on icon "Previous" at bounding box center [19, 212] width 19 height 19
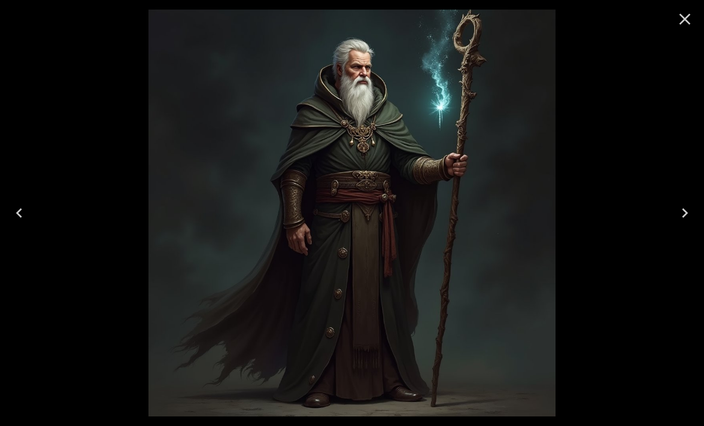
click at [23, 216] on icon "Previous" at bounding box center [19, 212] width 19 height 19
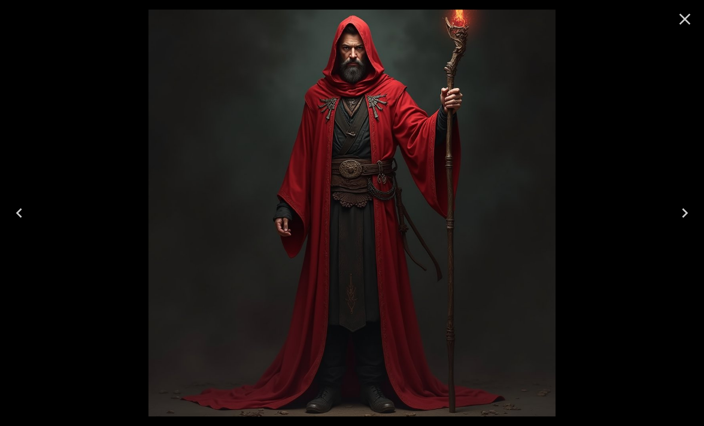
click at [23, 216] on icon "Previous" at bounding box center [19, 212] width 19 height 19
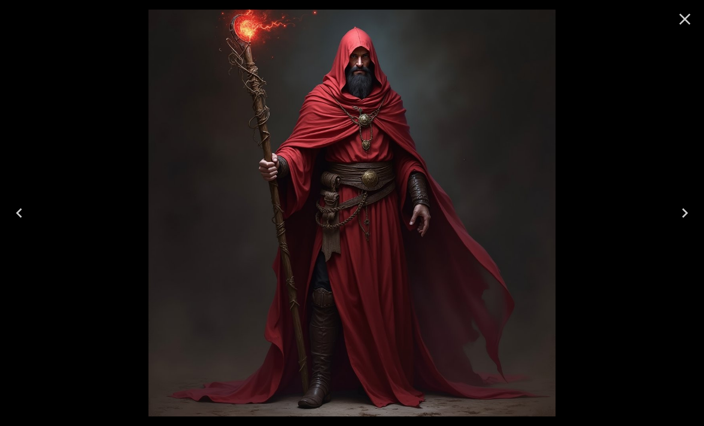
click at [23, 215] on icon "Previous" at bounding box center [19, 212] width 19 height 19
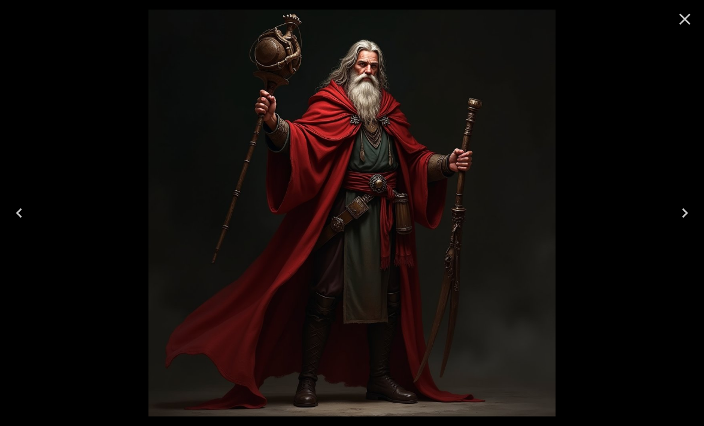
click at [23, 215] on icon "Previous" at bounding box center [19, 212] width 19 height 19
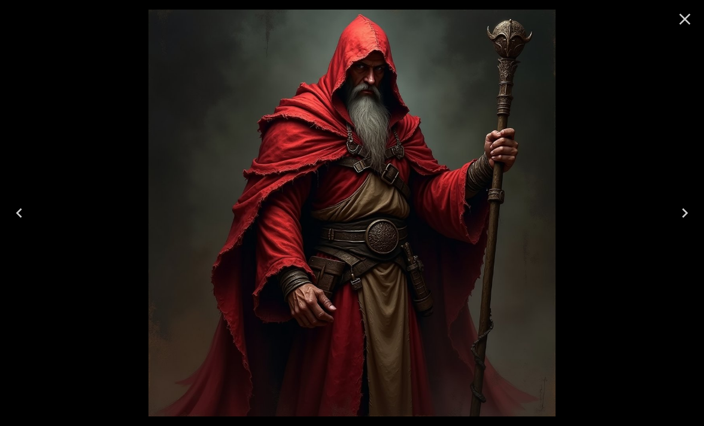
click at [23, 215] on icon "Previous" at bounding box center [19, 212] width 19 height 19
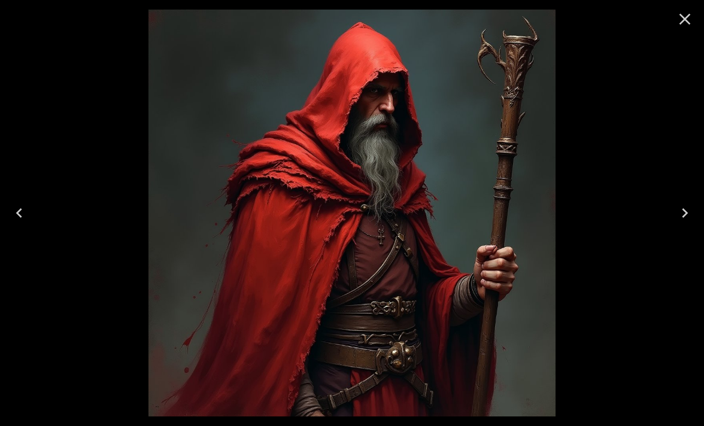
click at [682, 214] on icon "Next" at bounding box center [684, 212] width 19 height 19
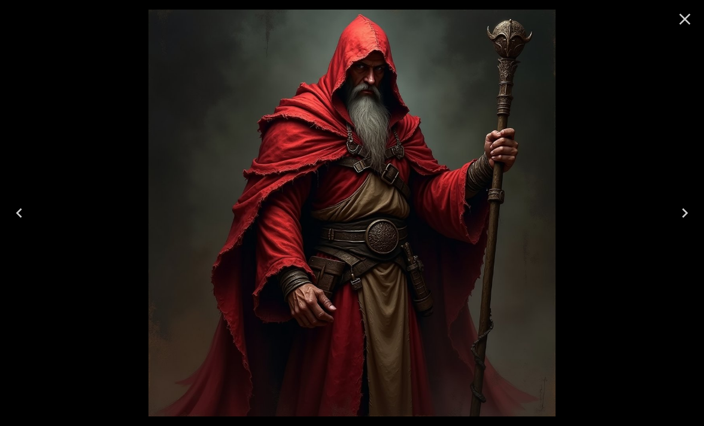
click at [683, 11] on icon "Close" at bounding box center [684, 19] width 19 height 19
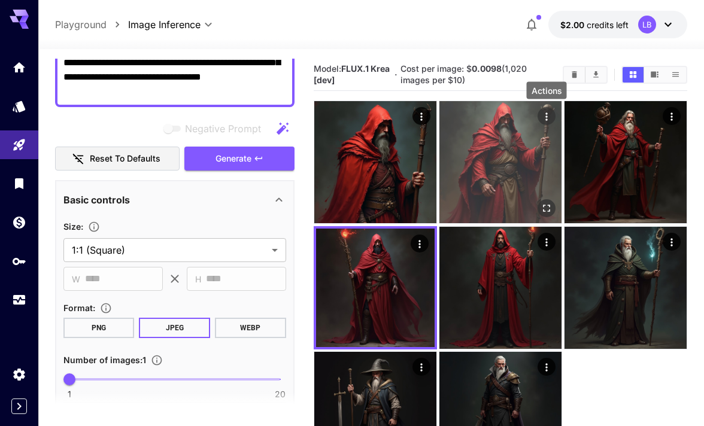
click at [546, 111] on icon "Actions" at bounding box center [546, 117] width 12 height 12
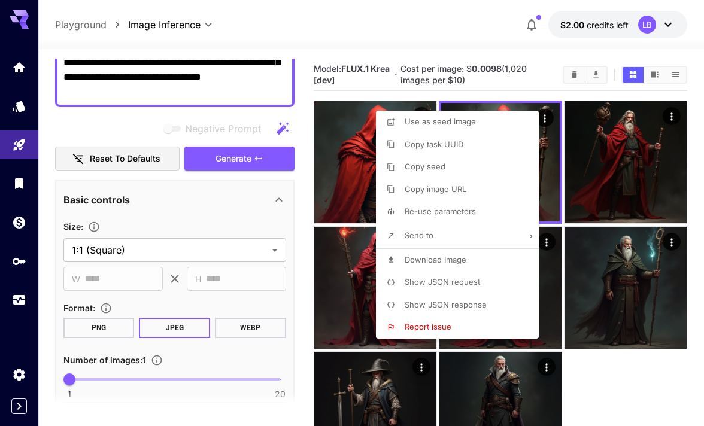
click at [459, 78] on div at bounding box center [352, 213] width 704 height 426
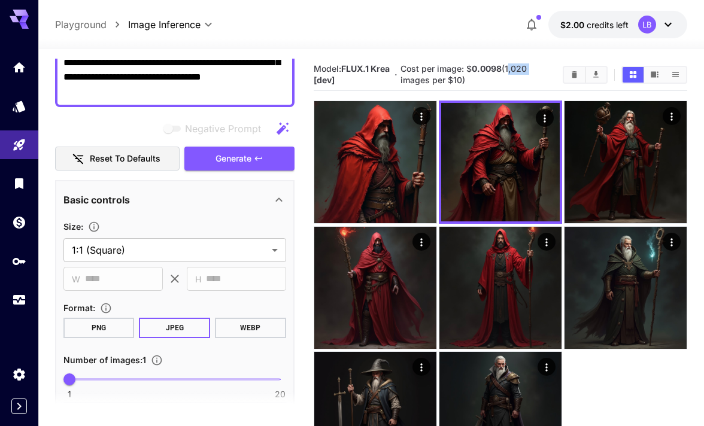
drag, startPoint x: 507, startPoint y: 68, endPoint x: 530, endPoint y: 69, distance: 22.2
click at [530, 69] on h5 "Cost per image: $ 0.0098 (1,020 images per $10)" at bounding box center [476, 74] width 153 height 22
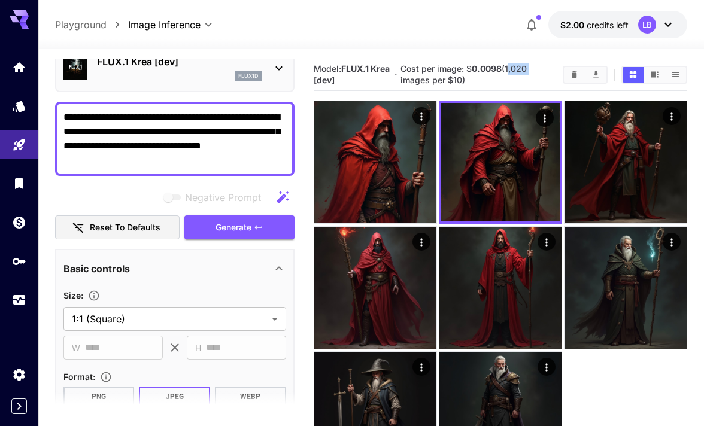
scroll to position [55, 0]
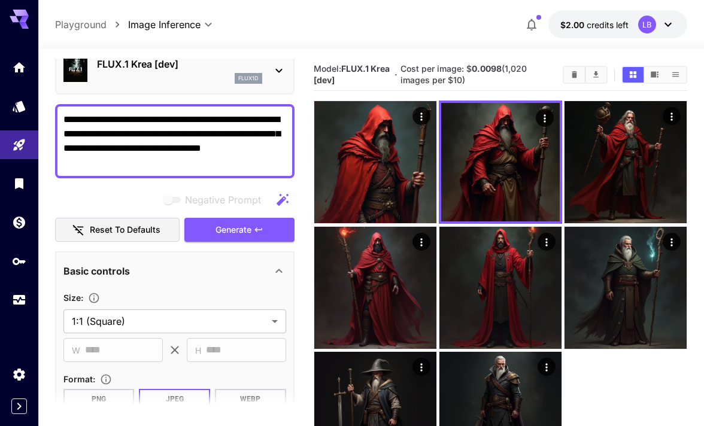
click at [151, 160] on textarea "**********" at bounding box center [174, 140] width 223 height 57
type textarea "**********"
click at [211, 227] on button "Generate" at bounding box center [239, 230] width 110 height 25
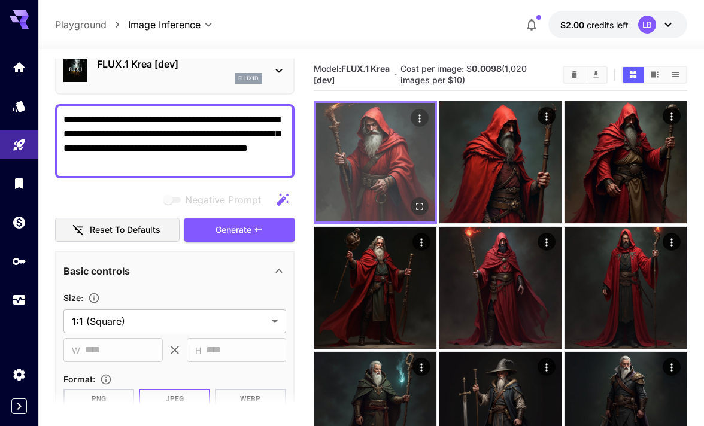
click at [419, 206] on icon "Open in fullscreen" at bounding box center [419, 206] width 12 height 12
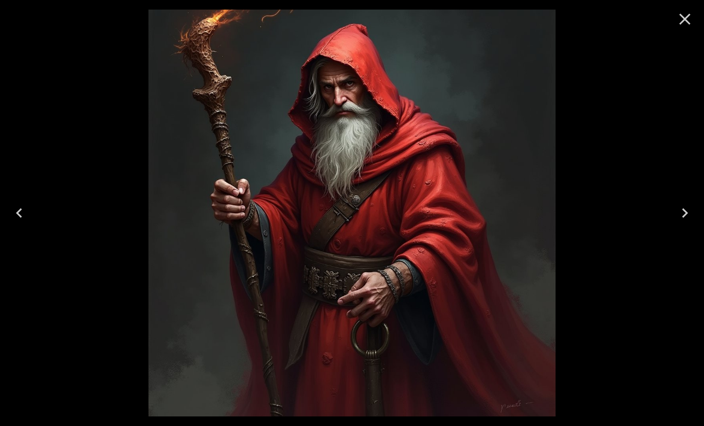
click at [685, 17] on icon "Close" at bounding box center [684, 19] width 19 height 19
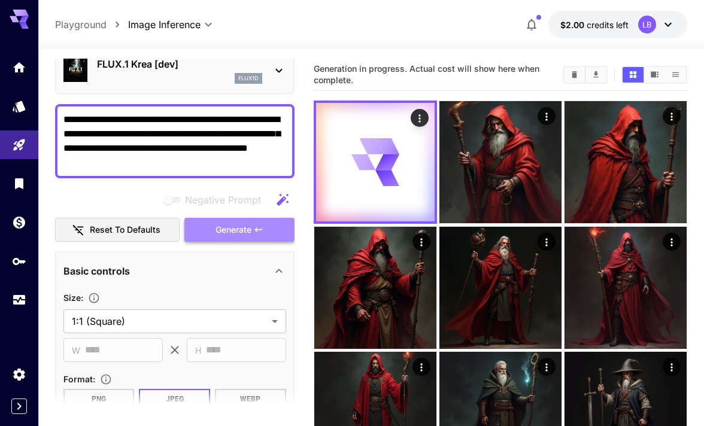
click at [223, 229] on span "Generate" at bounding box center [233, 230] width 36 height 15
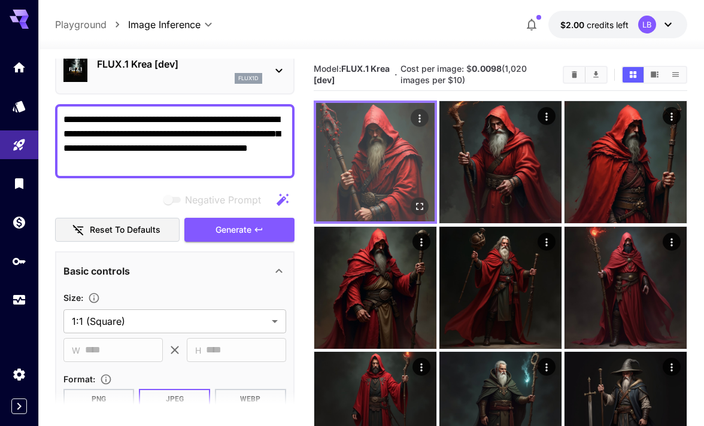
click at [365, 181] on img at bounding box center [375, 162] width 118 height 118
click at [420, 211] on icon "Open in fullscreen" at bounding box center [419, 206] width 12 height 12
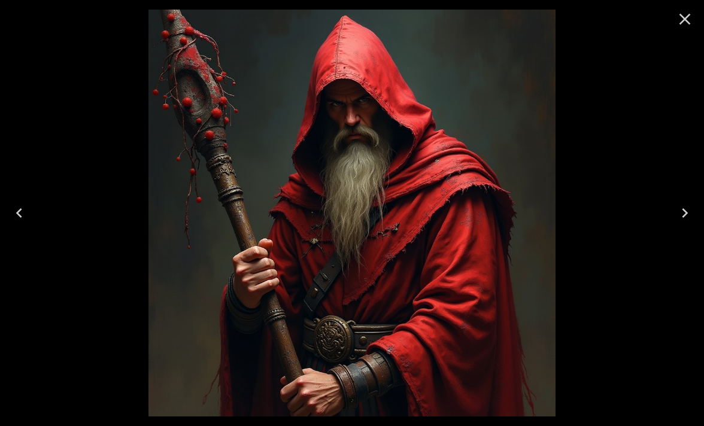
click at [683, 19] on icon "Close" at bounding box center [684, 19] width 11 height 11
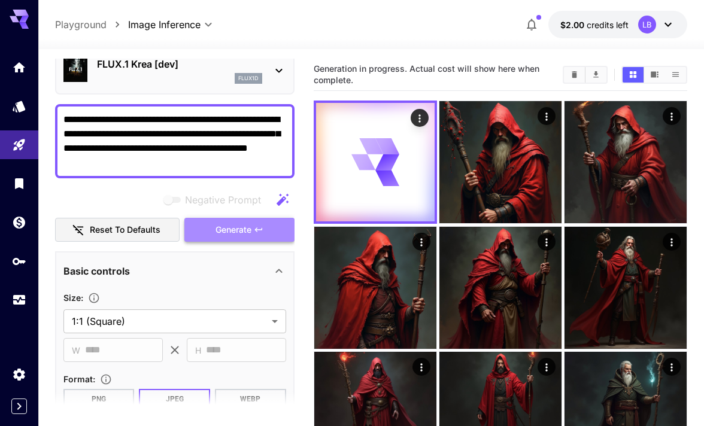
click at [218, 226] on span "Generate" at bounding box center [233, 230] width 36 height 15
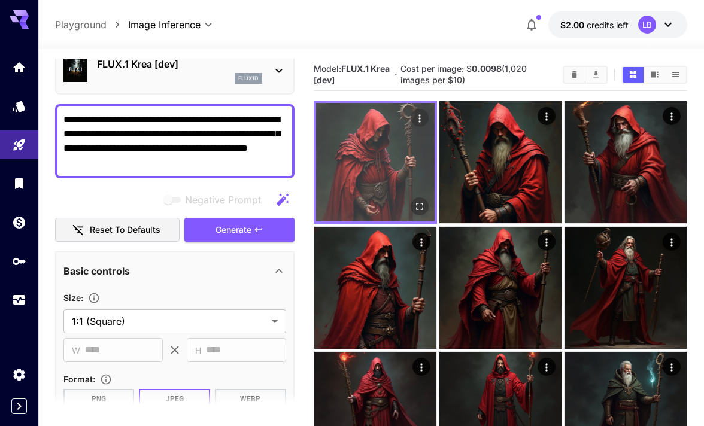
click at [379, 168] on img at bounding box center [375, 162] width 118 height 118
click at [421, 207] on icon "Open in fullscreen" at bounding box center [419, 206] width 12 height 12
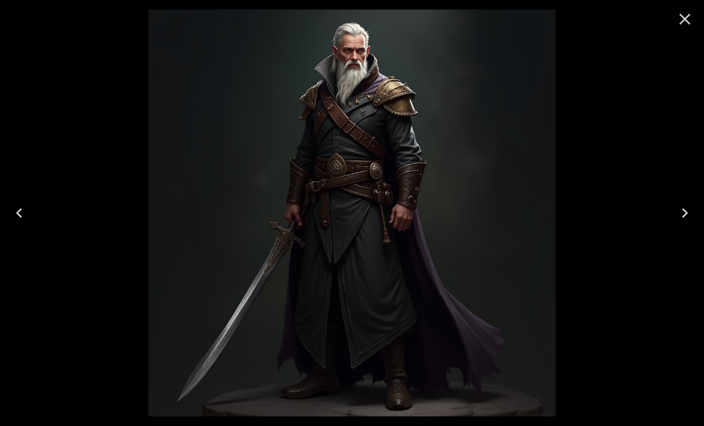
drag, startPoint x: 309, startPoint y: 190, endPoint x: 333, endPoint y: 175, distance: 28.2
click at [333, 175] on div at bounding box center [351, 213] width 4363 height 426
click at [689, 212] on icon "Next" at bounding box center [684, 212] width 19 height 19
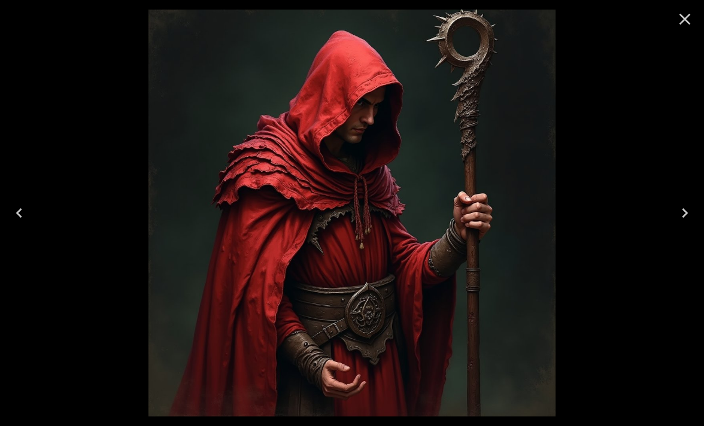
click at [684, 17] on icon "Close" at bounding box center [684, 19] width 19 height 19
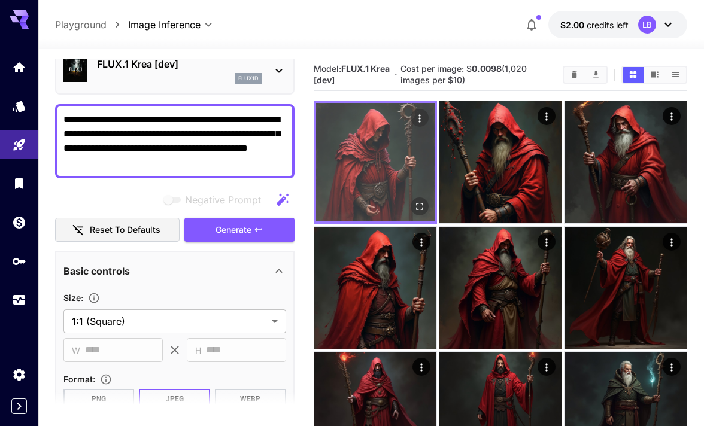
click at [420, 121] on icon "Actions" at bounding box center [419, 118] width 2 height 8
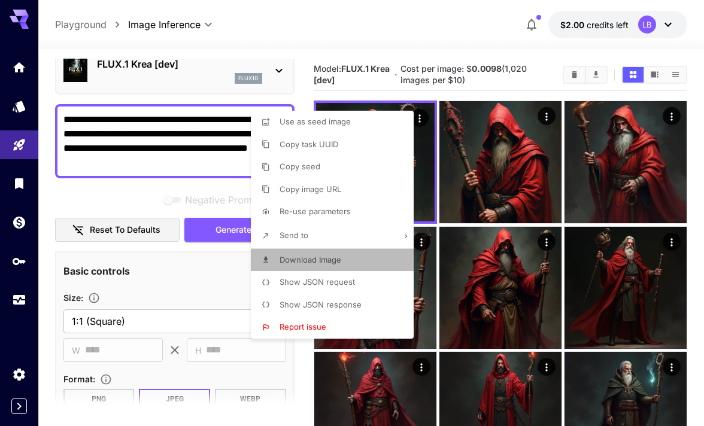
click at [348, 261] on li "Download Image" at bounding box center [336, 260] width 170 height 23
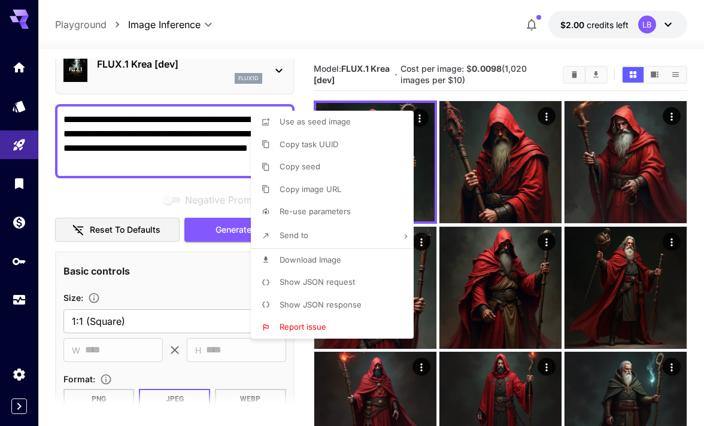
click at [303, 26] on div at bounding box center [352, 213] width 704 height 426
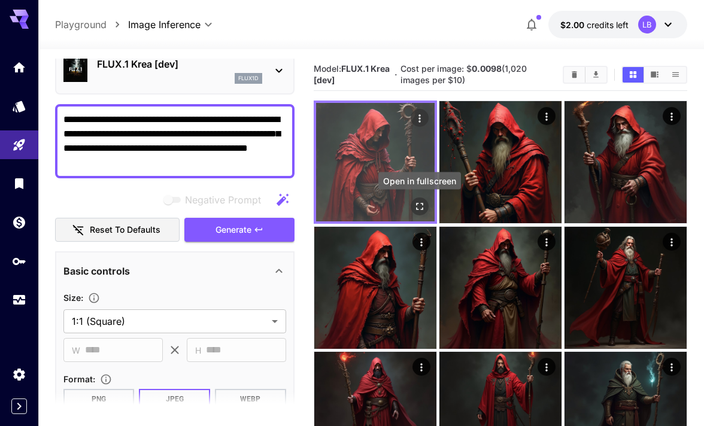
click at [420, 201] on icon "Open in fullscreen" at bounding box center [419, 206] width 12 height 12
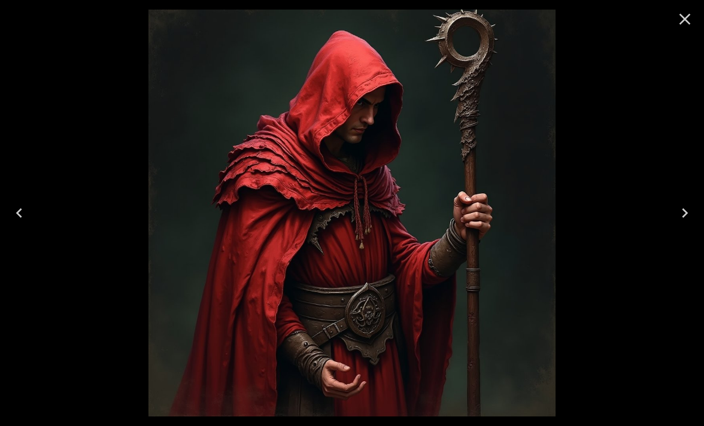
click at [682, 17] on icon "Close" at bounding box center [684, 19] width 11 height 11
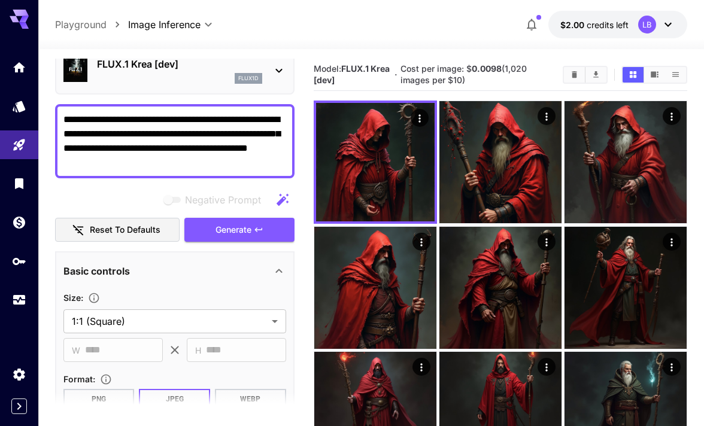
click at [187, 165] on textarea "**********" at bounding box center [174, 140] width 223 height 57
click at [232, 148] on textarea "**********" at bounding box center [174, 140] width 223 height 57
type textarea "**********"
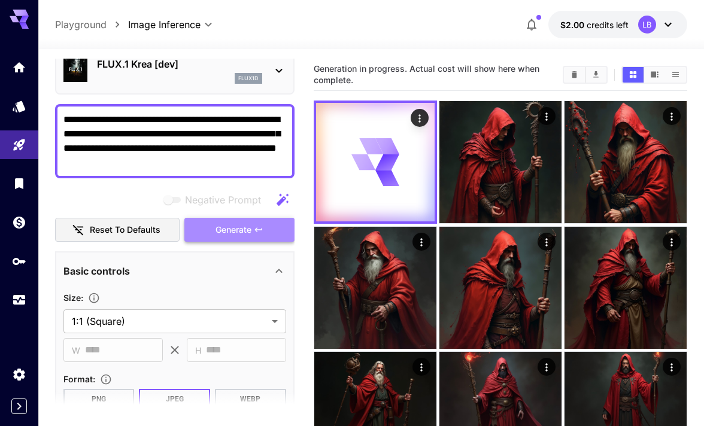
click at [224, 229] on span "Generate" at bounding box center [233, 230] width 36 height 15
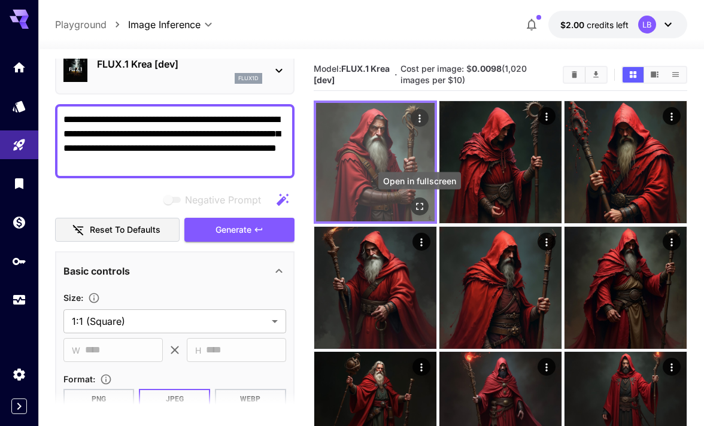
click at [419, 205] on icon "Open in fullscreen" at bounding box center [419, 206] width 12 height 12
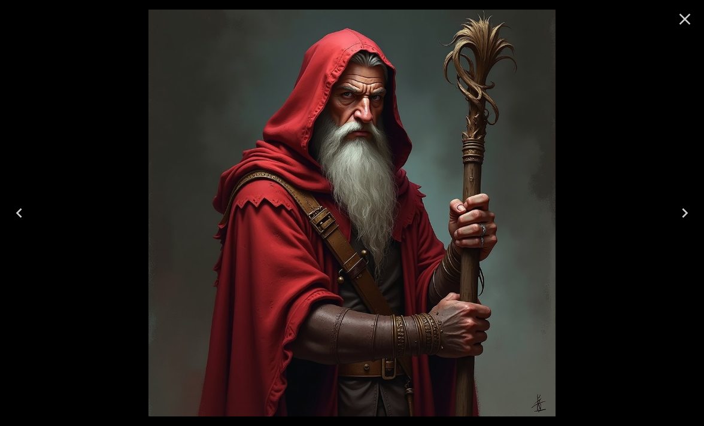
scroll to position [55, 0]
click at [682, 20] on icon "Close" at bounding box center [684, 19] width 19 height 19
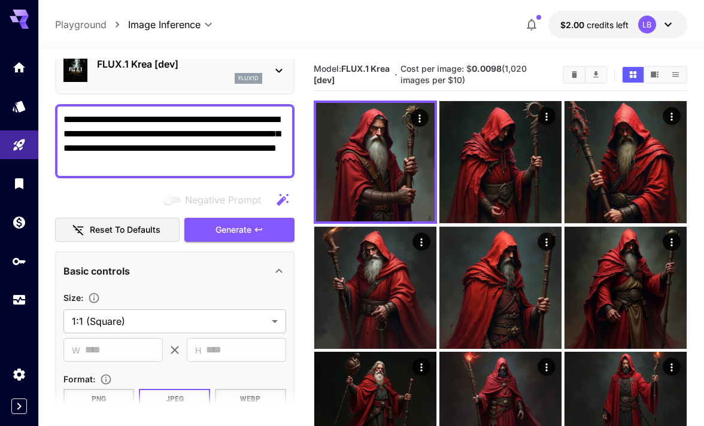
click at [185, 165] on textarea "**********" at bounding box center [174, 140] width 223 height 57
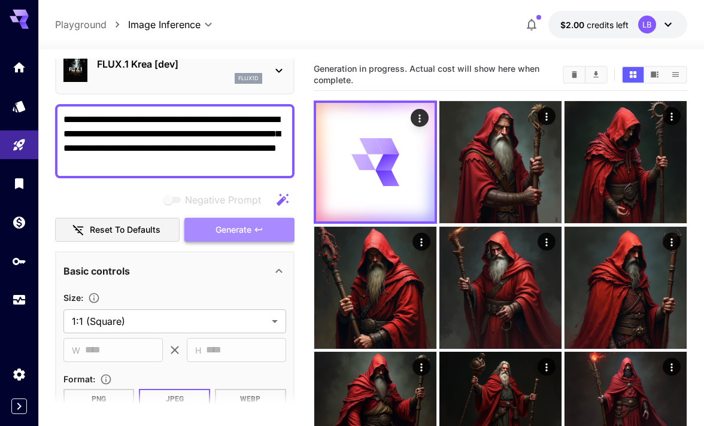
click at [251, 233] on span "Generate" at bounding box center [233, 230] width 36 height 15
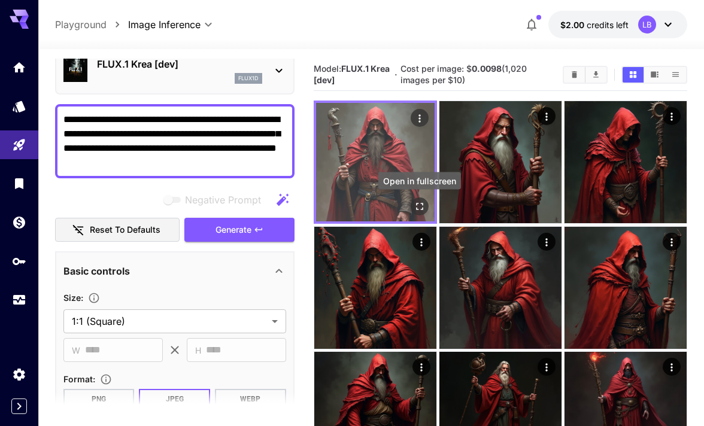
click at [419, 209] on icon "Open in fullscreen" at bounding box center [419, 206] width 12 height 12
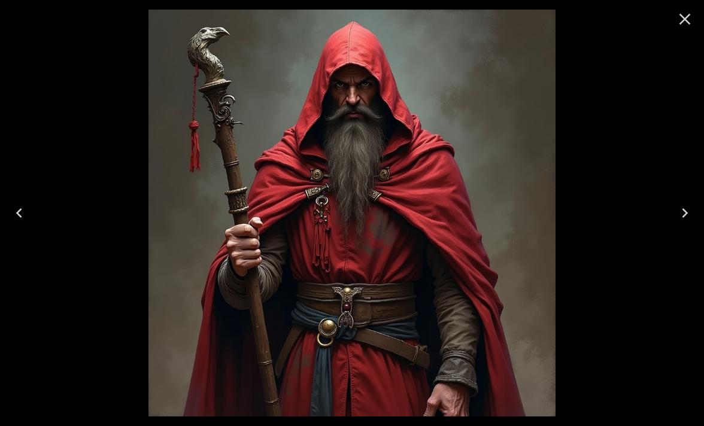
click at [685, 14] on icon "Close" at bounding box center [684, 19] width 19 height 19
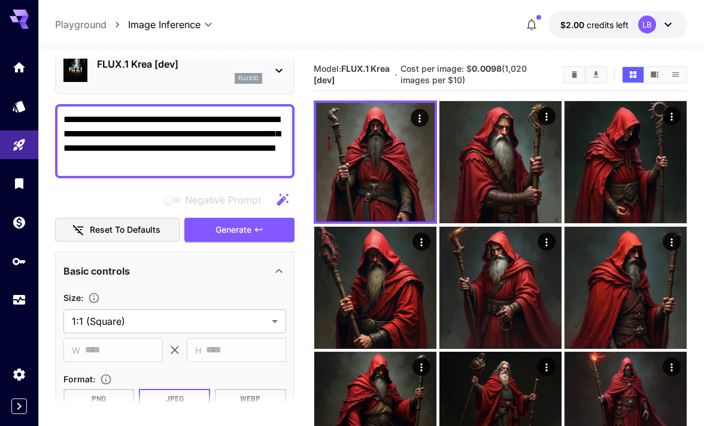
click at [191, 161] on textarea "**********" at bounding box center [174, 140] width 223 height 57
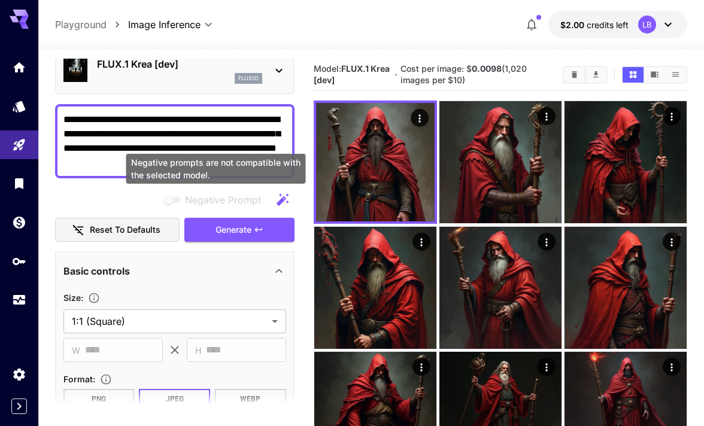
click at [171, 197] on span "Negative prompts are not compatible with the selected model." at bounding box center [173, 200] width 16 height 6
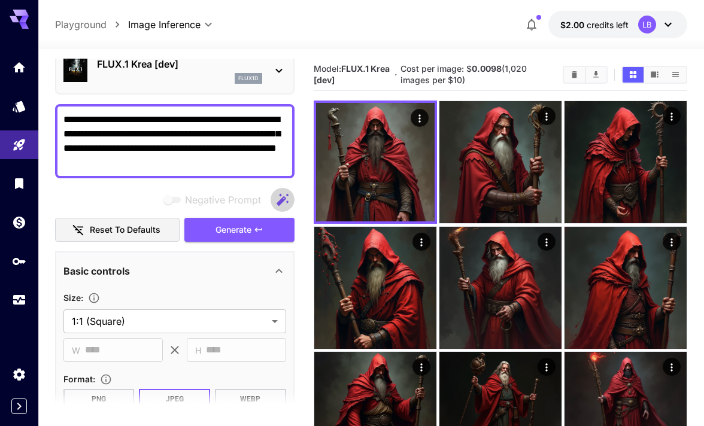
click at [281, 199] on icon "button" at bounding box center [282, 199] width 12 height 12
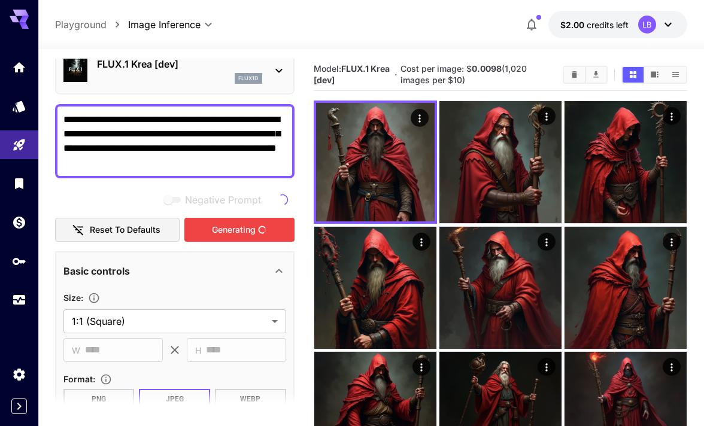
drag, startPoint x: 259, startPoint y: 163, endPoint x: 60, endPoint y: 110, distance: 204.9
click at [60, 110] on div "**********" at bounding box center [174, 141] width 239 height 74
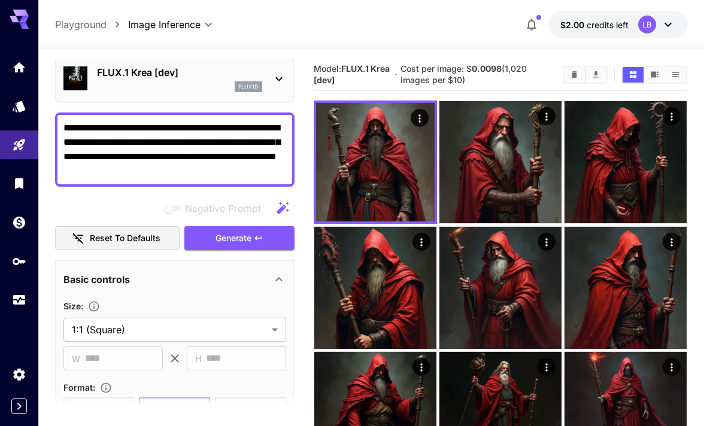
scroll to position [42, 0]
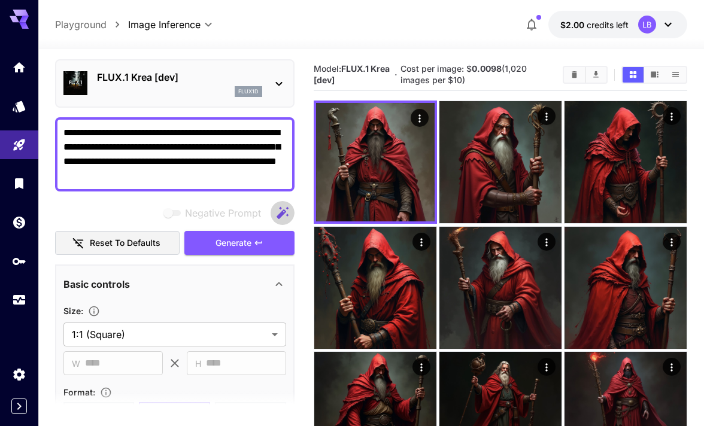
click at [281, 214] on icon "button" at bounding box center [282, 212] width 12 height 12
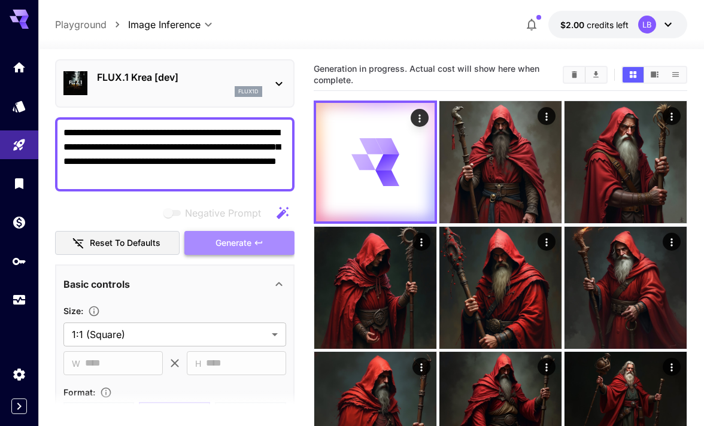
click at [259, 240] on icon "button" at bounding box center [259, 243] width 10 height 10
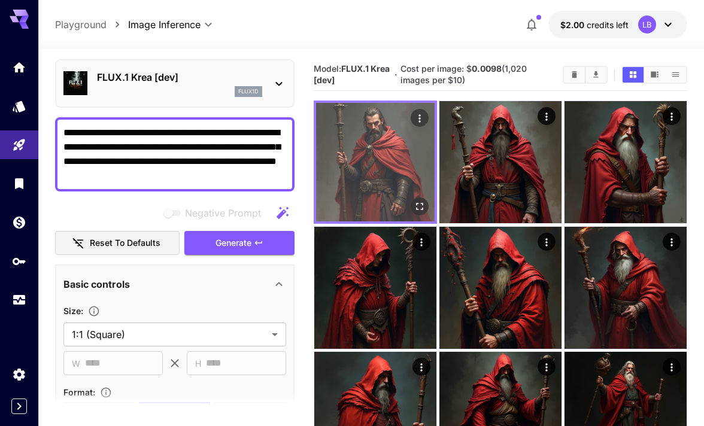
click at [420, 202] on icon "Open in fullscreen" at bounding box center [419, 206] width 12 height 12
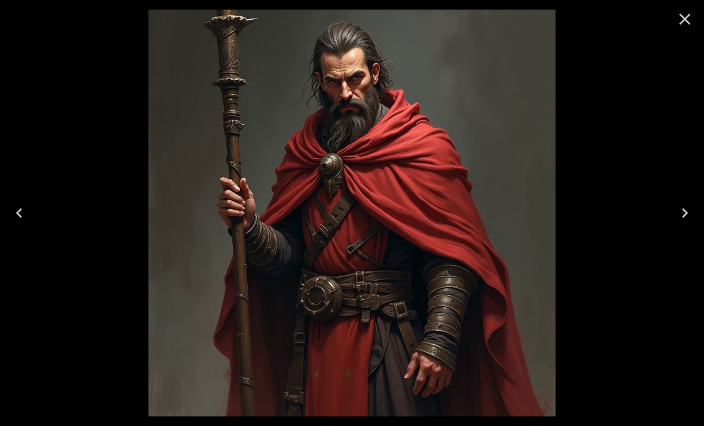
click at [681, 17] on icon "Close" at bounding box center [684, 19] width 19 height 19
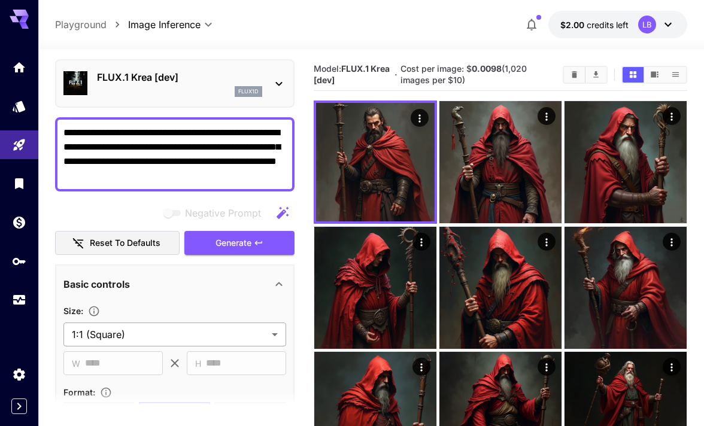
click at [172, 329] on body "**********" at bounding box center [352, 380] width 704 height 761
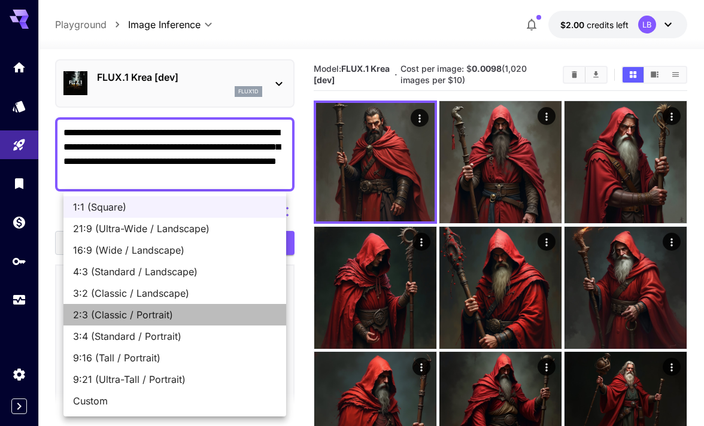
click at [174, 315] on span "2:3 (Classic / Portrait)" at bounding box center [174, 315] width 203 height 14
type input "**********"
type input "***"
type input "****"
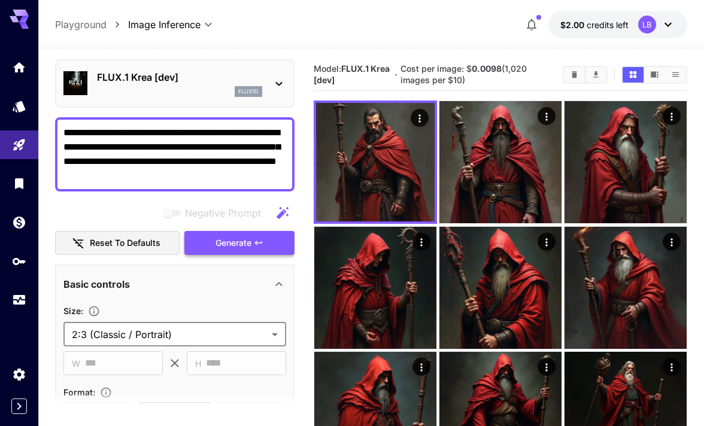
click at [247, 244] on span "Generate" at bounding box center [233, 243] width 36 height 15
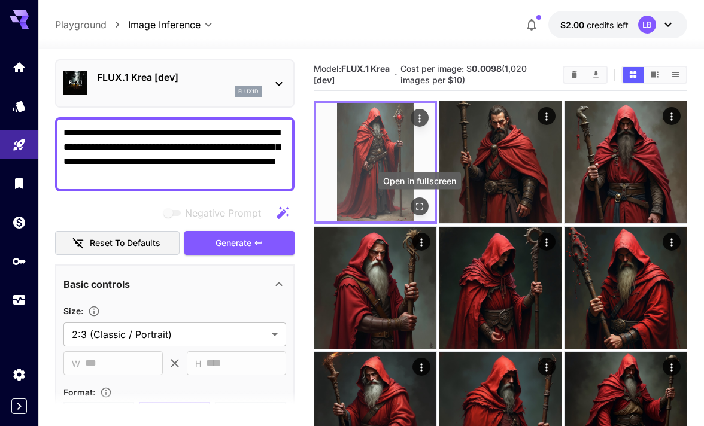
click at [419, 202] on icon "Open in fullscreen" at bounding box center [419, 206] width 12 height 12
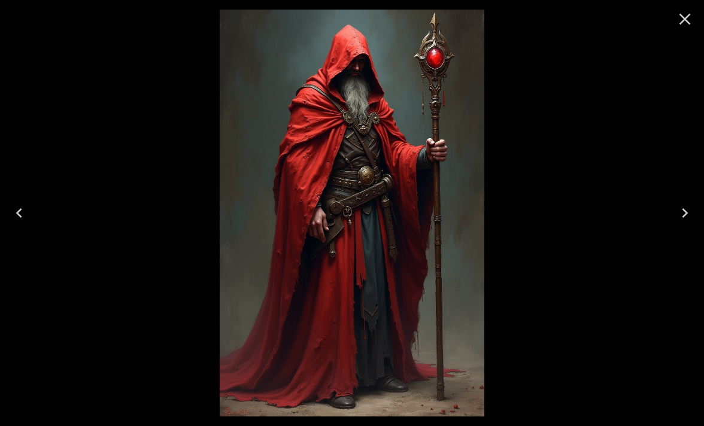
click at [684, 20] on icon "Close" at bounding box center [684, 19] width 11 height 11
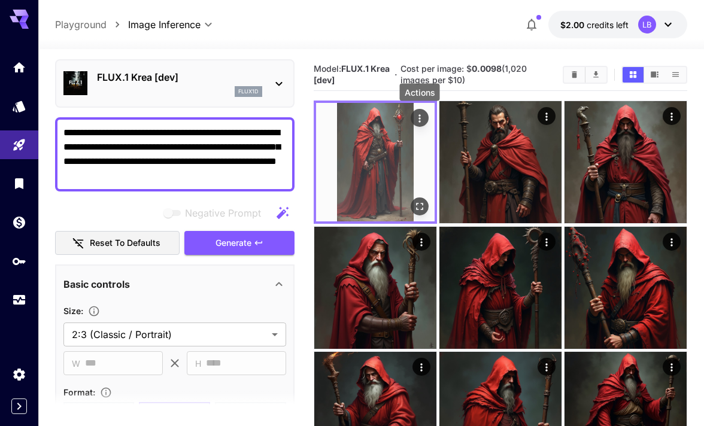
click at [419, 120] on icon "Actions" at bounding box center [419, 118] width 2 height 8
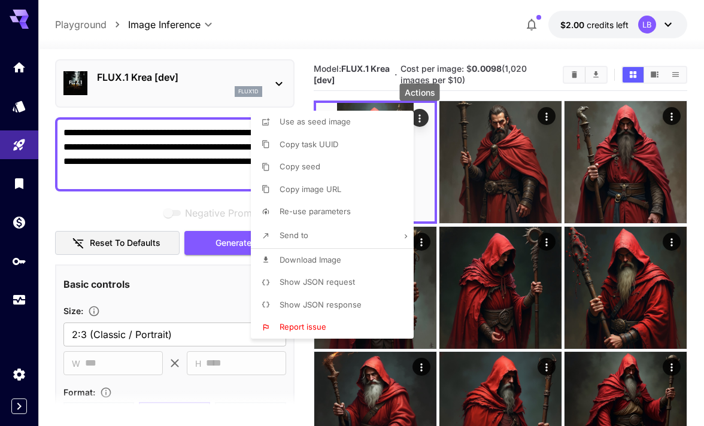
click at [353, 261] on li "Download Image" at bounding box center [336, 260] width 170 height 23
click at [180, 330] on div at bounding box center [352, 213] width 704 height 426
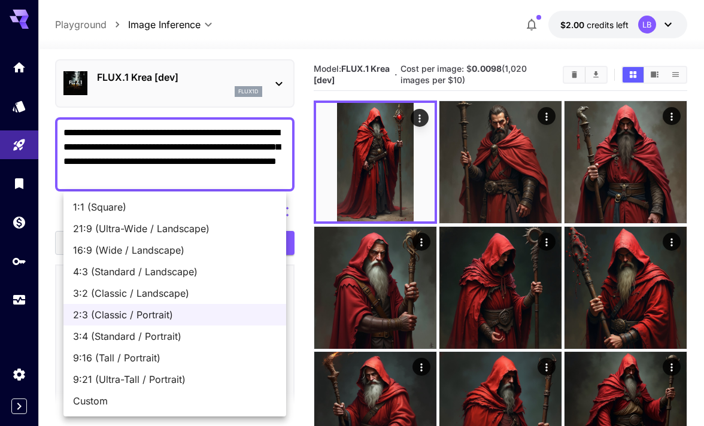
click at [277, 336] on body "**********" at bounding box center [352, 380] width 704 height 761
click at [209, 284] on li "3:2 (Classic / Landscape)" at bounding box center [174, 293] width 223 height 22
type input "**********"
type input "****"
type input "***"
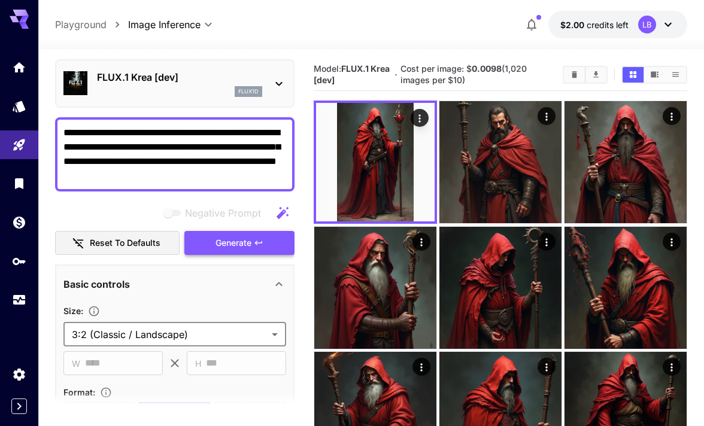
click at [230, 239] on span "Generate" at bounding box center [233, 243] width 36 height 15
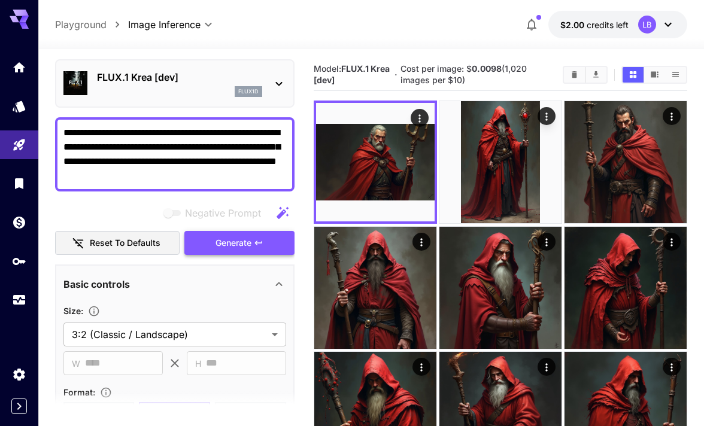
click at [233, 245] on span "Generate" at bounding box center [233, 243] width 36 height 15
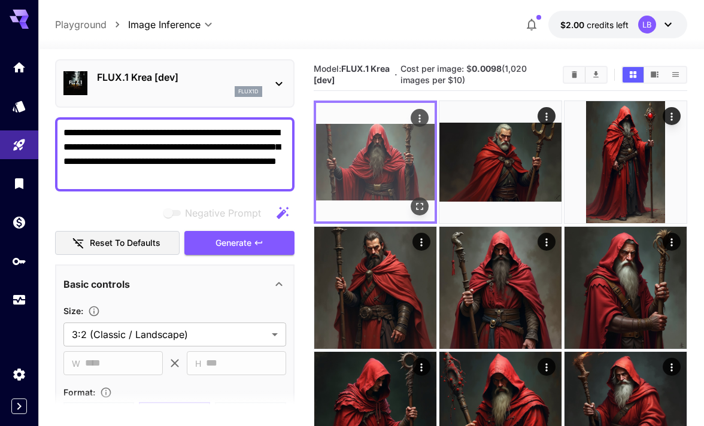
click at [377, 165] on img at bounding box center [375, 162] width 118 height 118
click at [422, 208] on icon "Open in fullscreen" at bounding box center [419, 206] width 7 height 7
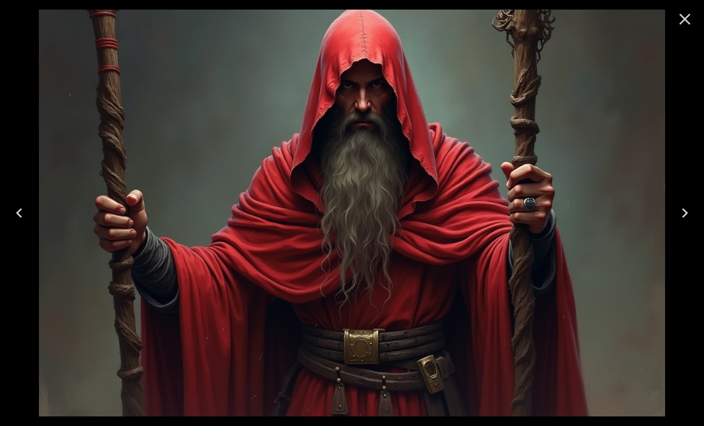
click at [683, 13] on icon "Close" at bounding box center [684, 19] width 19 height 19
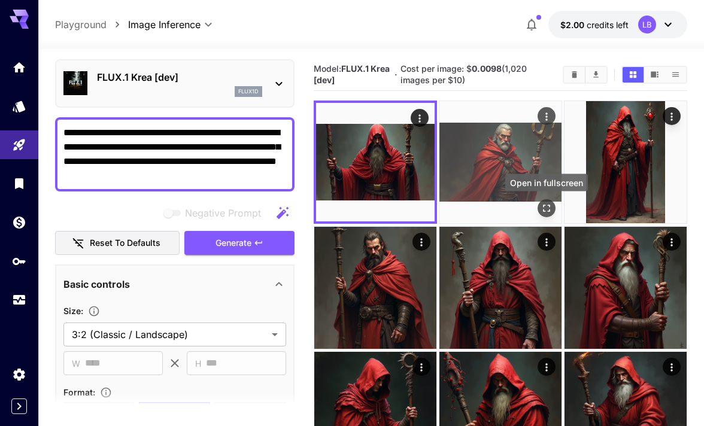
click at [546, 205] on icon "Open in fullscreen" at bounding box center [546, 208] width 12 height 12
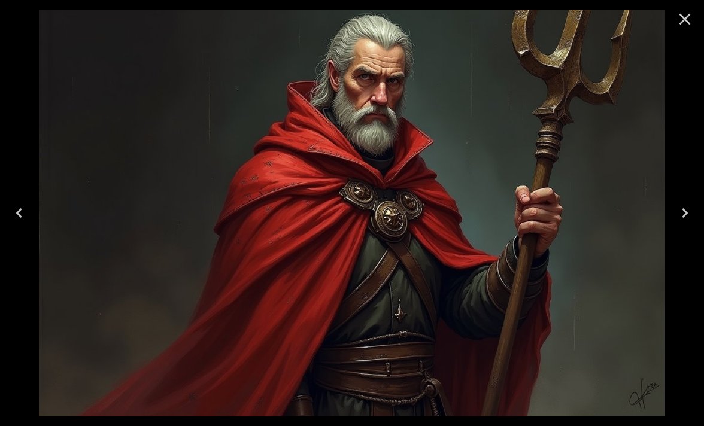
click at [683, 19] on icon "Close" at bounding box center [684, 19] width 11 height 11
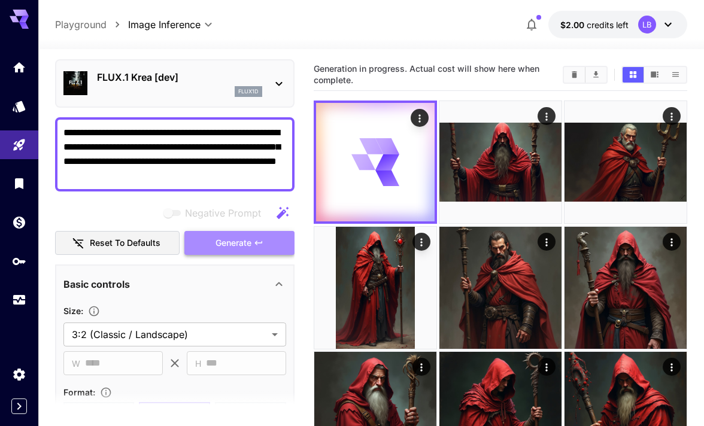
click at [229, 239] on span "Generate" at bounding box center [233, 243] width 36 height 15
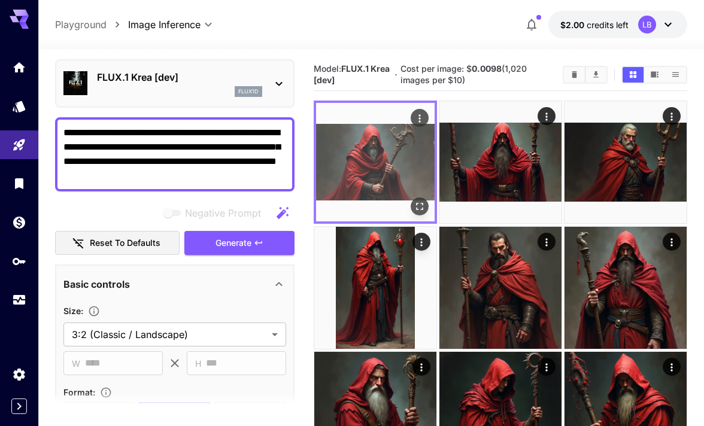
click at [376, 148] on img at bounding box center [375, 162] width 118 height 118
click at [420, 204] on icon "Open in fullscreen" at bounding box center [419, 206] width 7 height 7
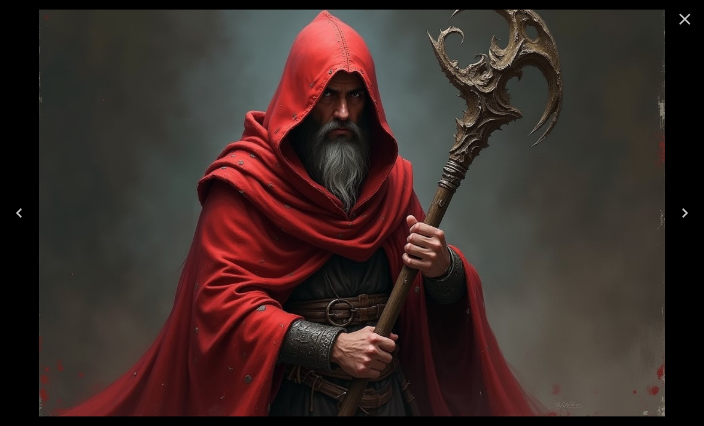
click at [680, 16] on icon "Close" at bounding box center [684, 19] width 11 height 11
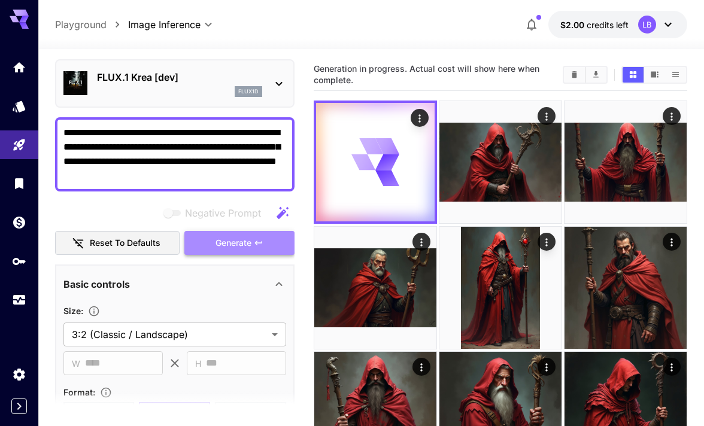
click at [248, 248] on span "Generate" at bounding box center [233, 243] width 36 height 15
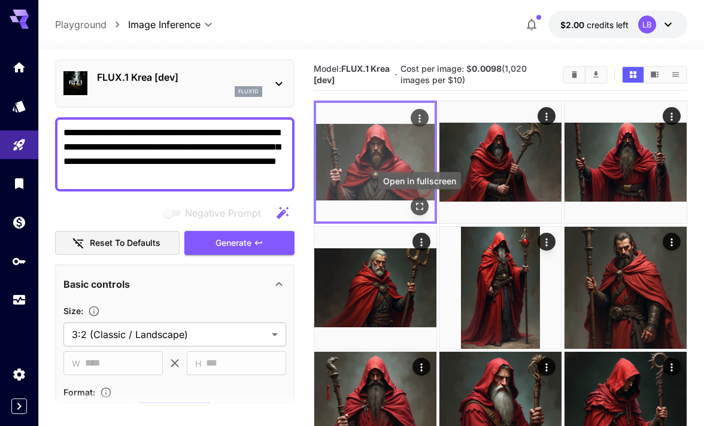
click at [422, 206] on icon "Open in fullscreen" at bounding box center [419, 206] width 12 height 12
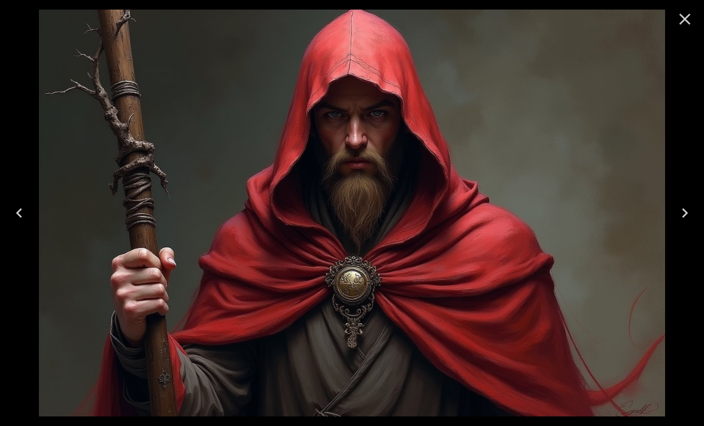
click at [688, 17] on icon "Close" at bounding box center [684, 19] width 19 height 19
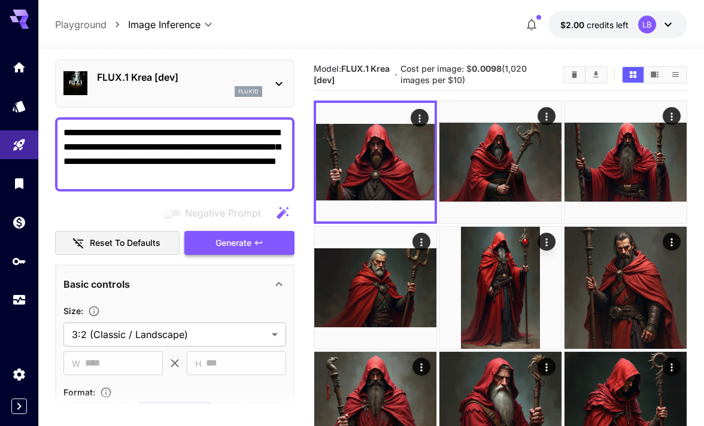
click at [206, 245] on button "Generate" at bounding box center [239, 243] width 110 height 25
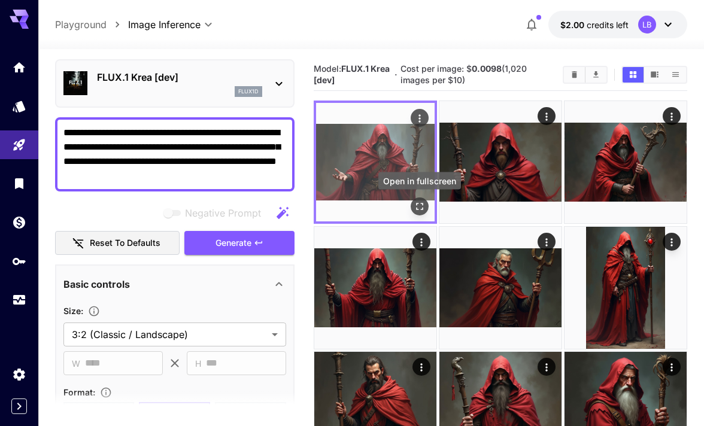
click at [422, 206] on icon "Open in fullscreen" at bounding box center [419, 206] width 12 height 12
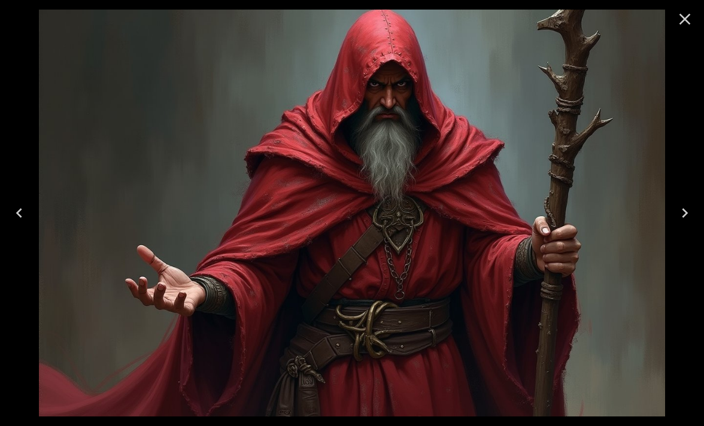
click at [684, 21] on icon "Close" at bounding box center [684, 19] width 19 height 19
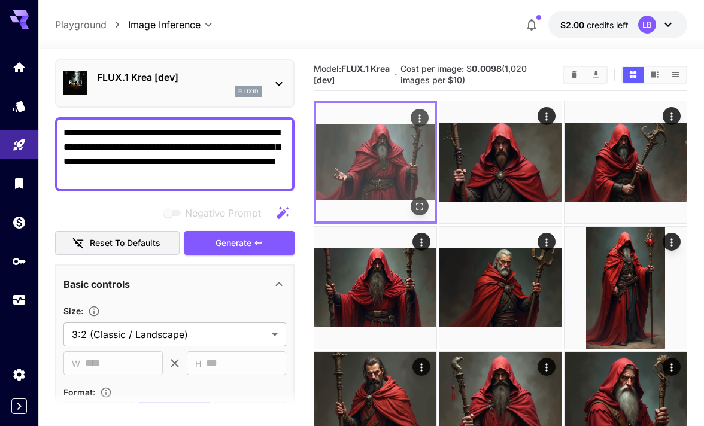
click at [417, 120] on icon "Actions" at bounding box center [419, 118] width 12 height 12
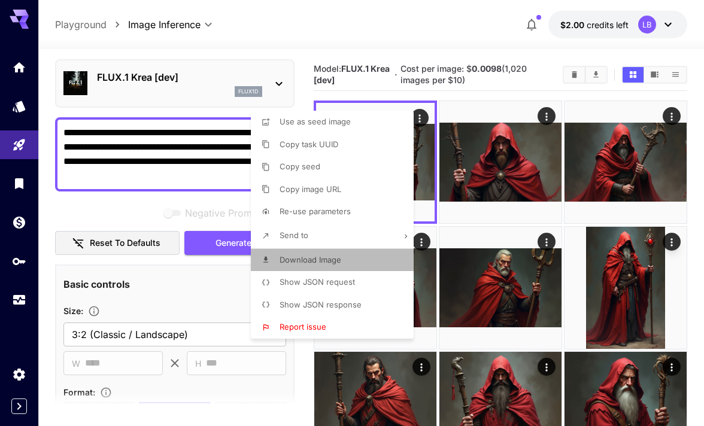
click at [327, 258] on span "Download Image" at bounding box center [310, 260] width 62 height 10
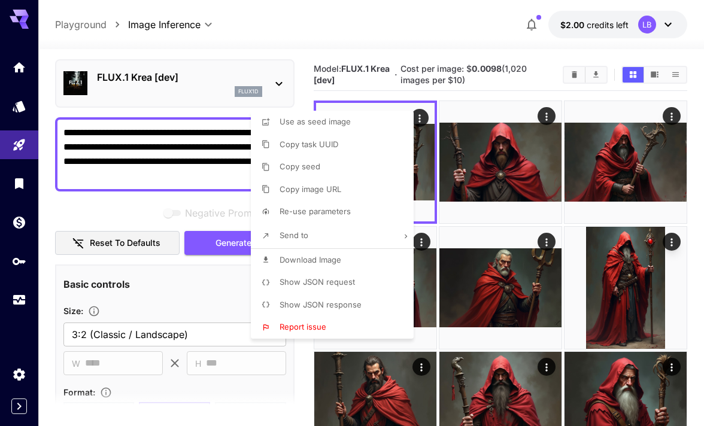
click at [274, 28] on div at bounding box center [352, 213] width 704 height 426
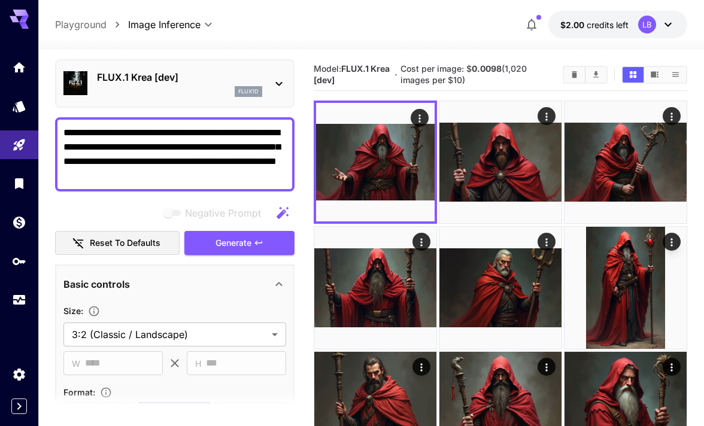
click at [275, 80] on icon at bounding box center [279, 84] width 14 height 14
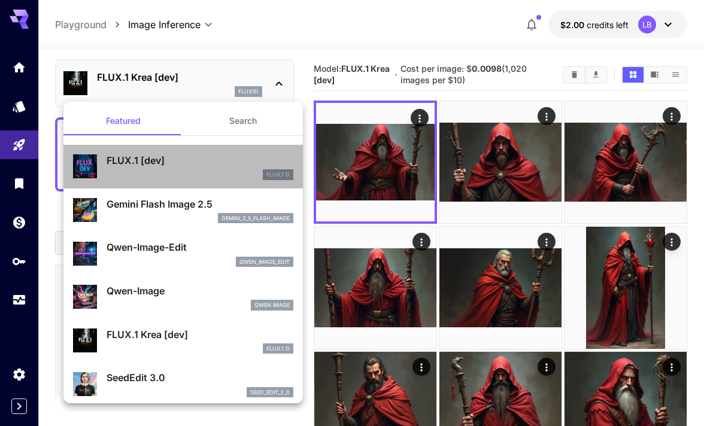
click at [162, 165] on p "FLUX.1 [dev]" at bounding box center [200, 160] width 187 height 14
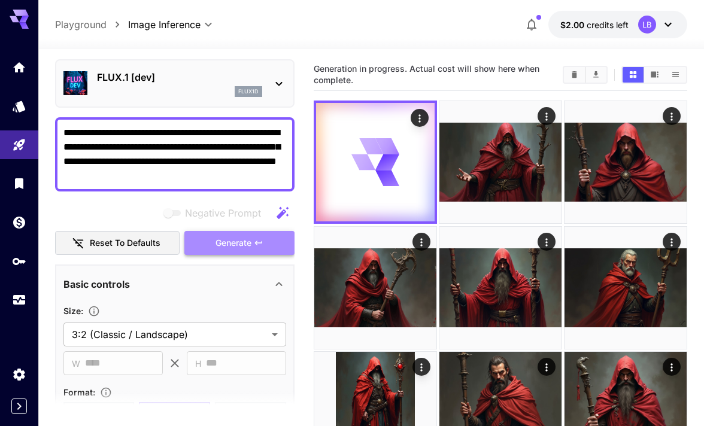
click at [244, 246] on span "Generate" at bounding box center [233, 243] width 36 height 15
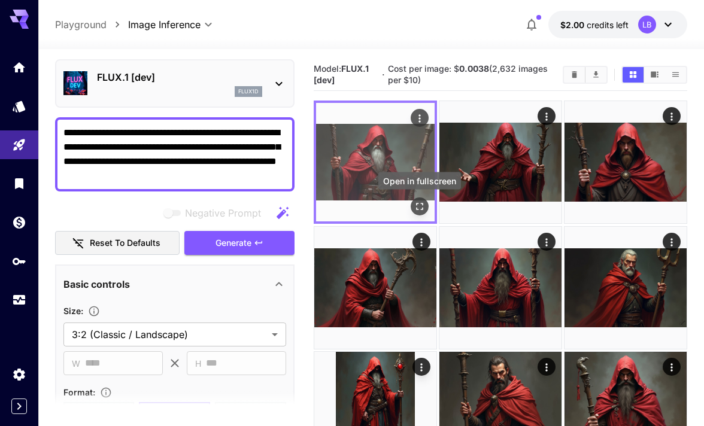
click at [421, 205] on icon "Open in fullscreen" at bounding box center [419, 206] width 12 height 12
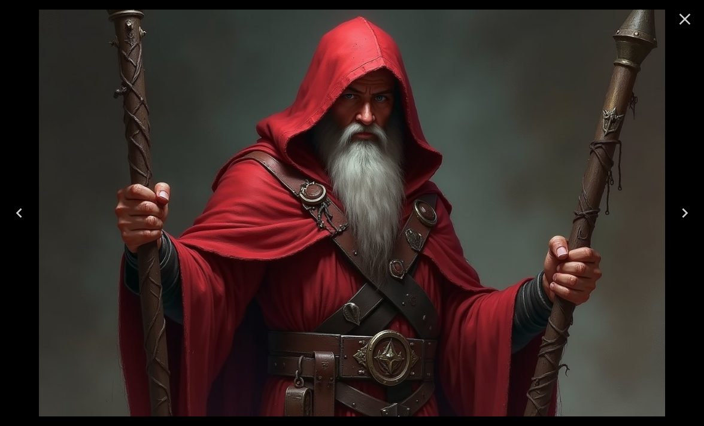
click at [689, 19] on icon "Close" at bounding box center [684, 19] width 19 height 19
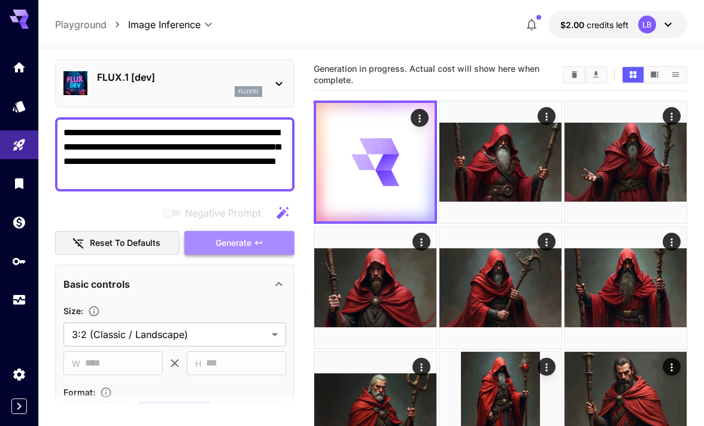
click at [256, 251] on button "Generate" at bounding box center [239, 243] width 110 height 25
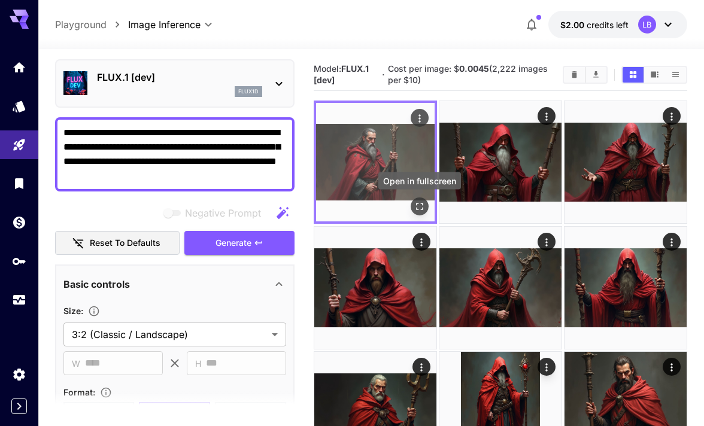
click at [424, 201] on icon "Open in fullscreen" at bounding box center [419, 206] width 12 height 12
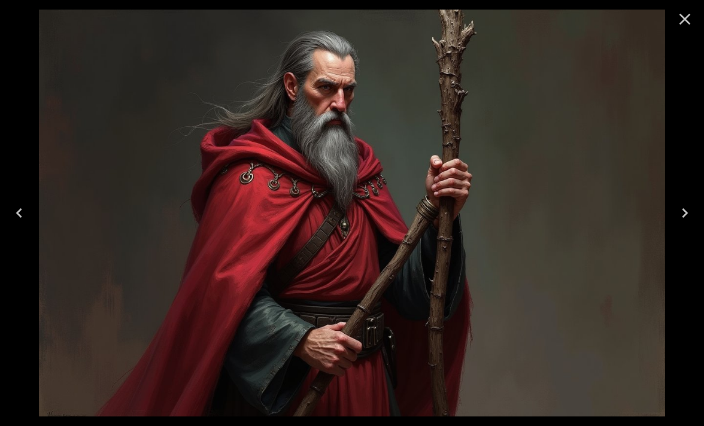
click at [686, 15] on icon "Close" at bounding box center [684, 19] width 19 height 19
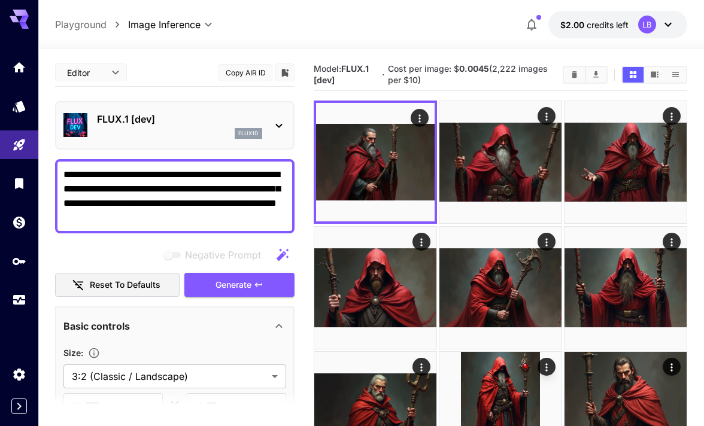
click at [281, 123] on icon at bounding box center [279, 125] width 14 height 14
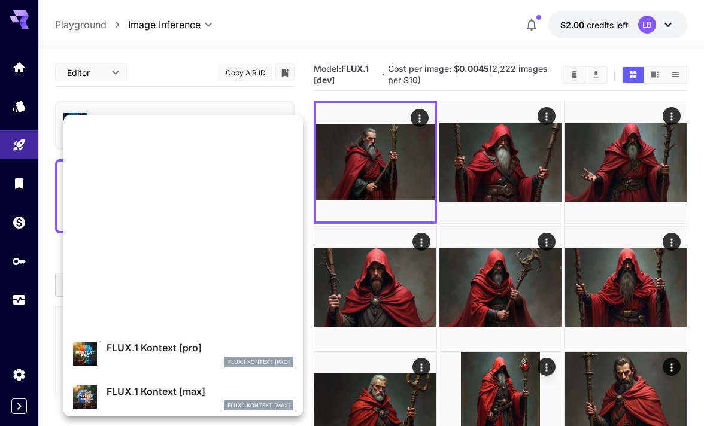
scroll to position [925, 0]
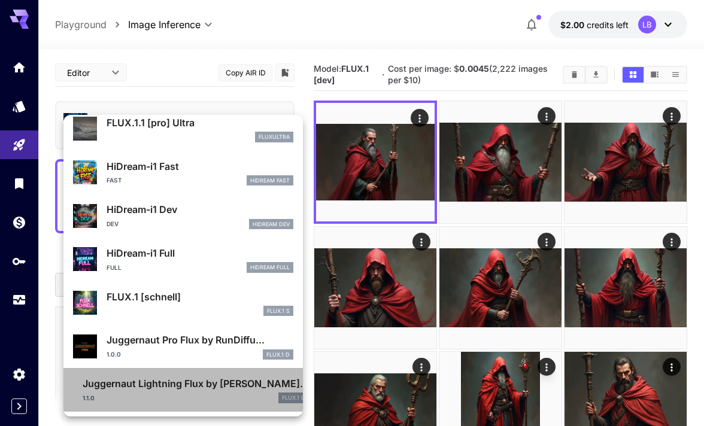
click at [147, 379] on p "Juggernaut Lightning Flux by [PERSON_NAME]..." at bounding box center [196, 383] width 226 height 14
type input "*"
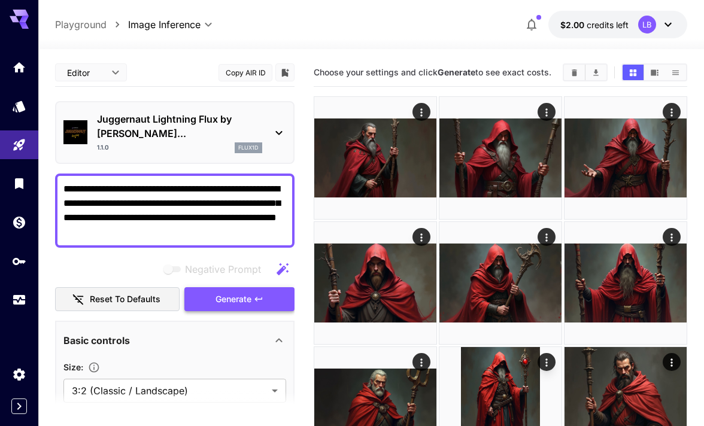
click at [241, 292] on span "Generate" at bounding box center [233, 299] width 36 height 15
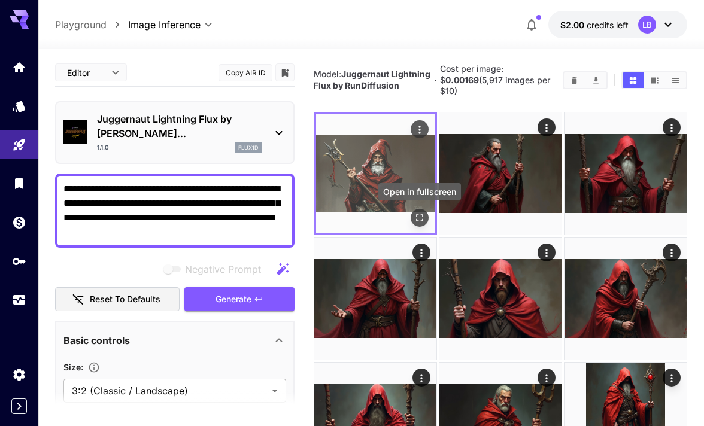
click at [421, 220] on icon "Open in fullscreen" at bounding box center [419, 218] width 12 height 12
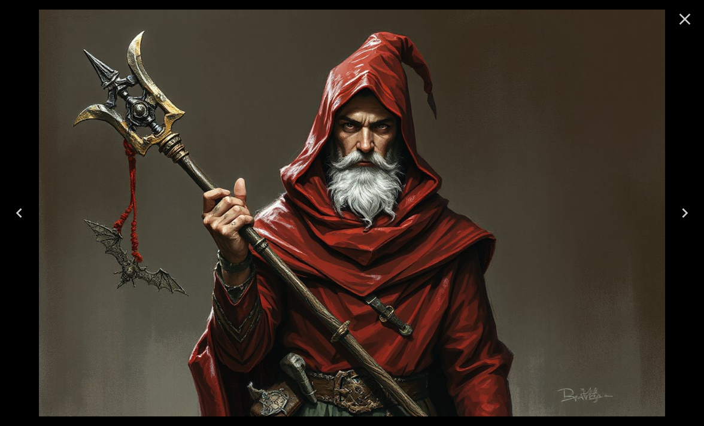
click at [685, 16] on icon "Close" at bounding box center [684, 19] width 19 height 19
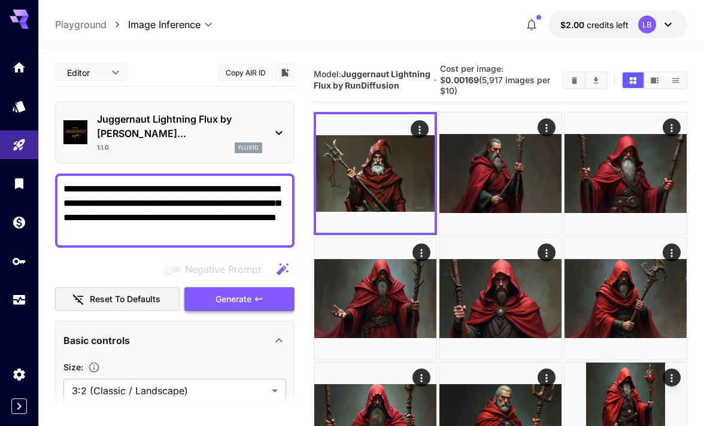
click at [245, 292] on span "Generate" at bounding box center [233, 299] width 36 height 15
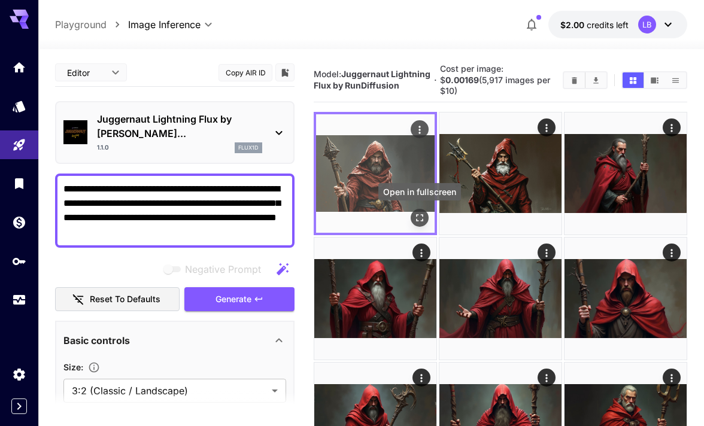
click at [416, 218] on icon "Open in fullscreen" at bounding box center [419, 218] width 12 height 12
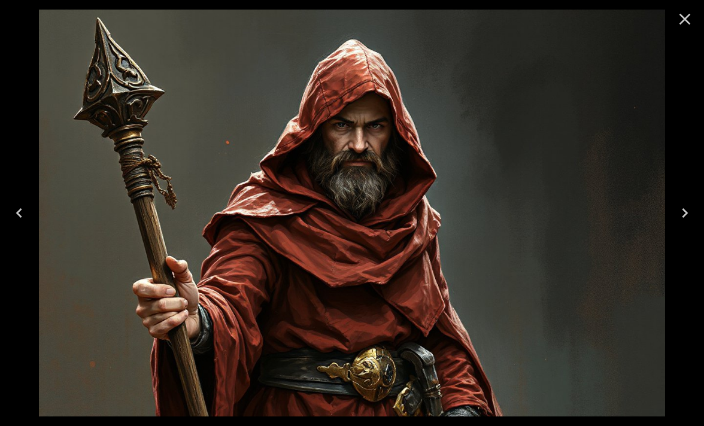
click at [683, 14] on icon "Close" at bounding box center [684, 19] width 19 height 19
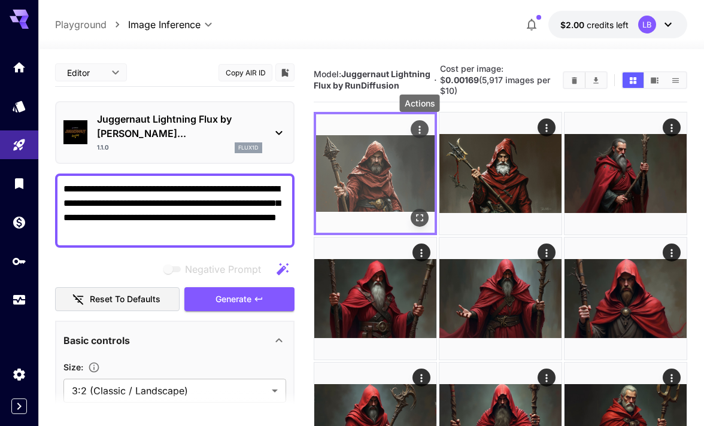
click at [419, 124] on icon "Actions" at bounding box center [419, 130] width 12 height 12
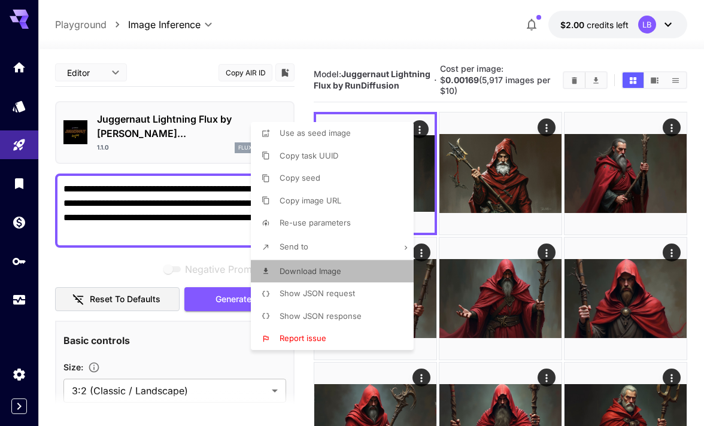
click at [333, 274] on span "Download Image" at bounding box center [310, 271] width 62 height 10
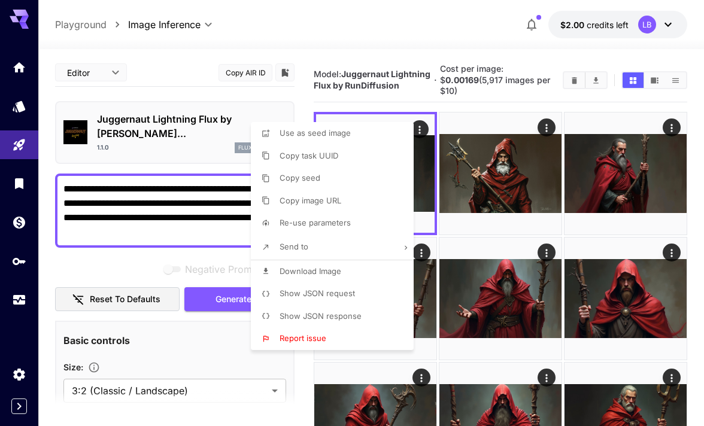
click at [313, 33] on div at bounding box center [352, 213] width 704 height 426
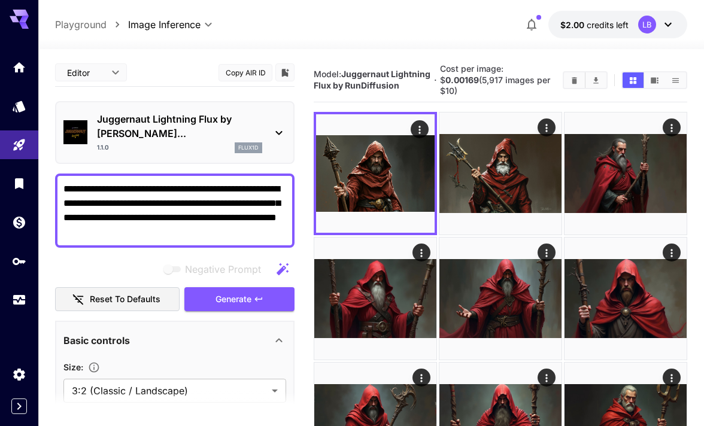
click at [394, 28] on div "**********" at bounding box center [371, 25] width 632 height 28
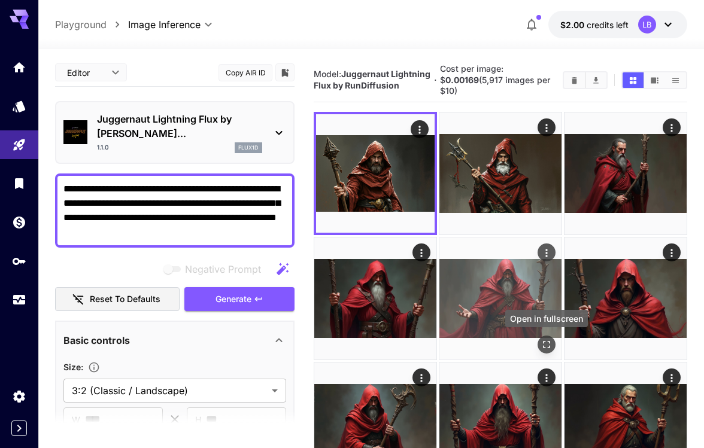
click at [545, 339] on icon "Open in fullscreen" at bounding box center [546, 345] width 12 height 12
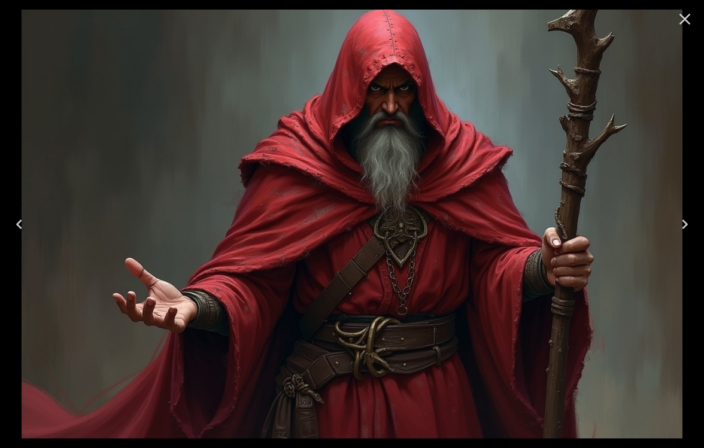
click at [684, 17] on icon "Close" at bounding box center [684, 19] width 19 height 19
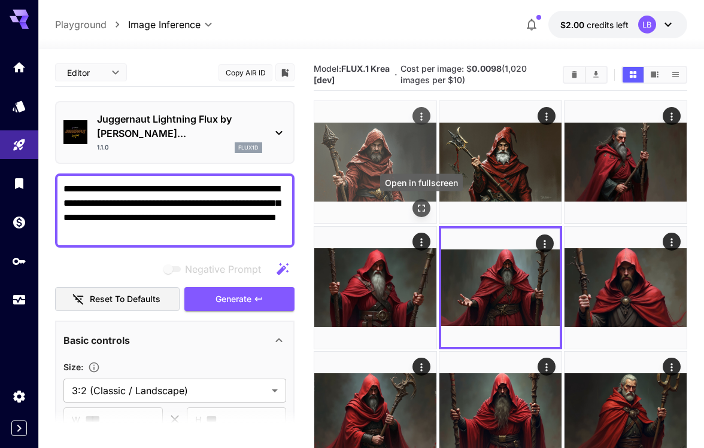
click at [419, 204] on icon "Open in fullscreen" at bounding box center [421, 208] width 12 height 12
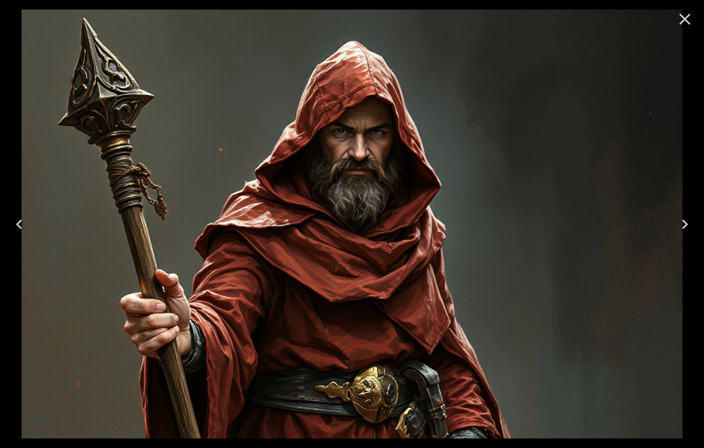
click at [685, 20] on icon "Close" at bounding box center [684, 19] width 11 height 11
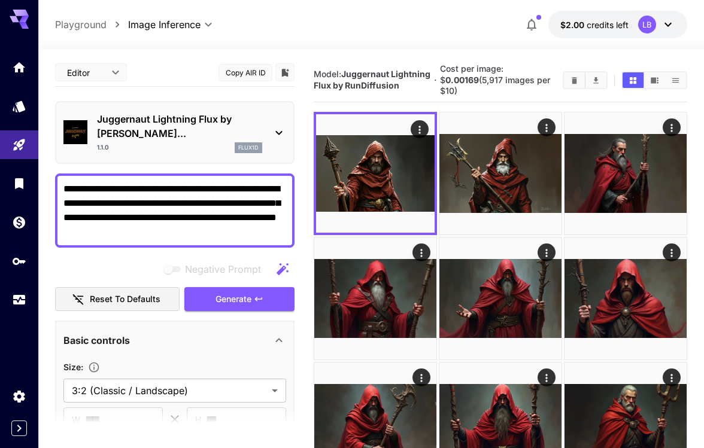
click at [235, 182] on textarea "**********" at bounding box center [174, 210] width 223 height 57
click at [234, 292] on span "Generate" at bounding box center [233, 299] width 36 height 15
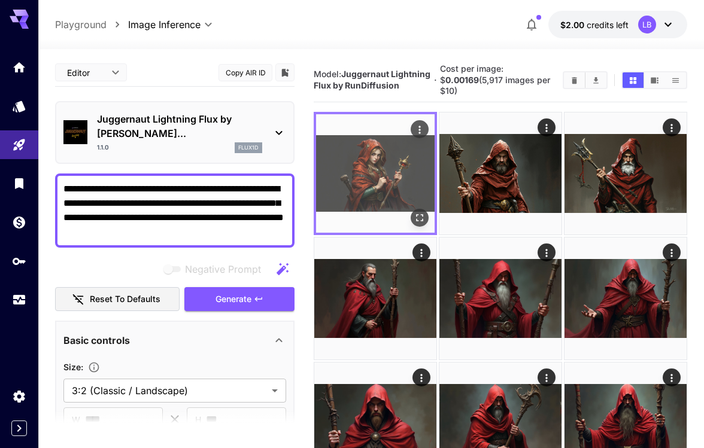
click at [418, 216] on icon "Open in fullscreen" at bounding box center [419, 218] width 12 height 12
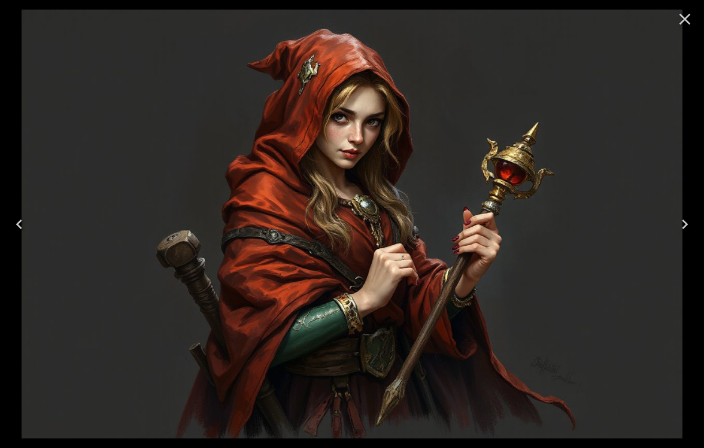
click at [686, 20] on icon "Close" at bounding box center [684, 19] width 11 height 11
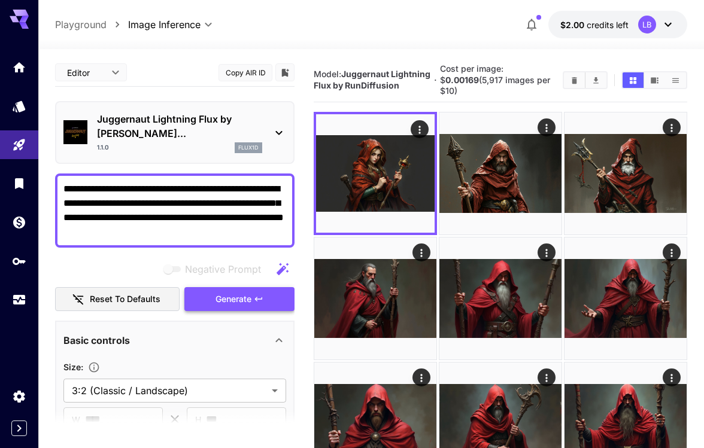
click at [267, 290] on button "Generate" at bounding box center [239, 299] width 110 height 25
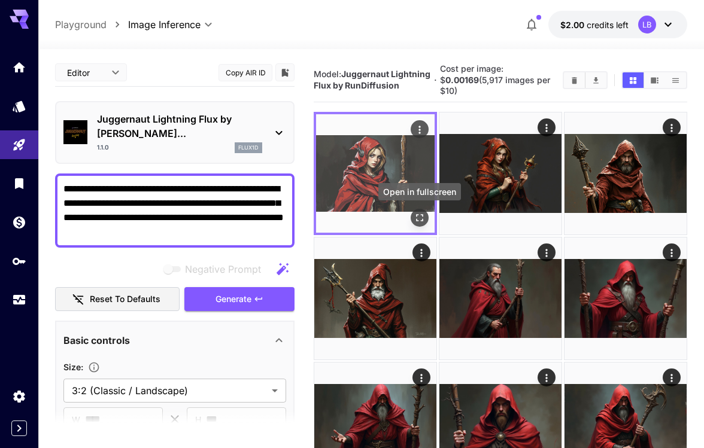
click at [418, 215] on icon "Open in fullscreen" at bounding box center [419, 218] width 12 height 12
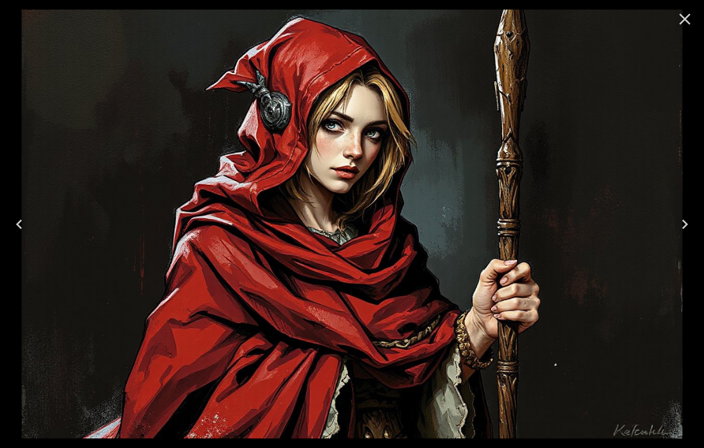
click at [683, 21] on icon "Close" at bounding box center [684, 19] width 11 height 11
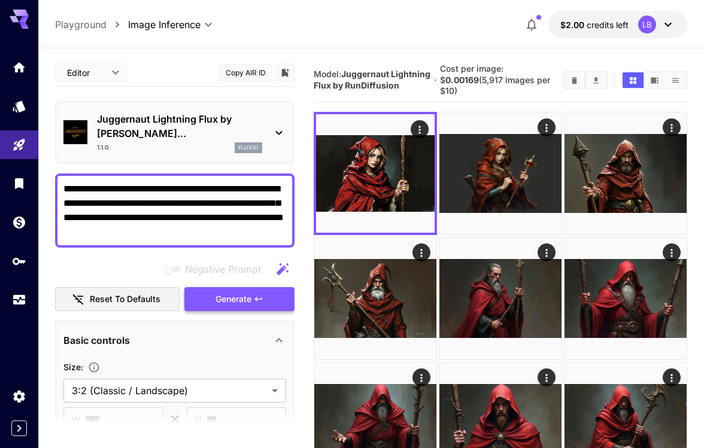
click at [251, 292] on span "Generate" at bounding box center [233, 299] width 36 height 15
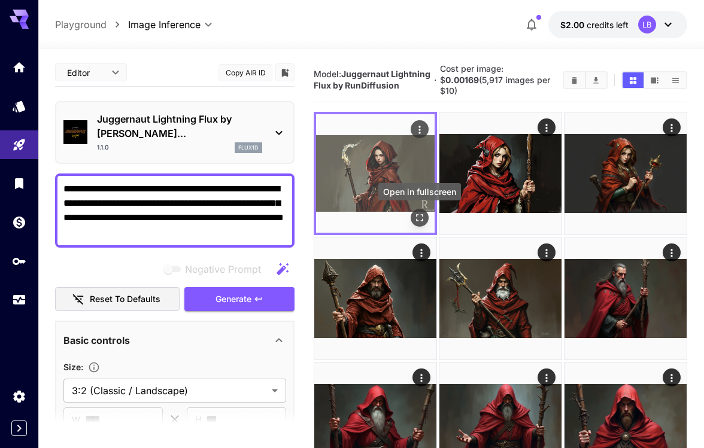
click at [418, 215] on icon "Open in fullscreen" at bounding box center [419, 218] width 12 height 12
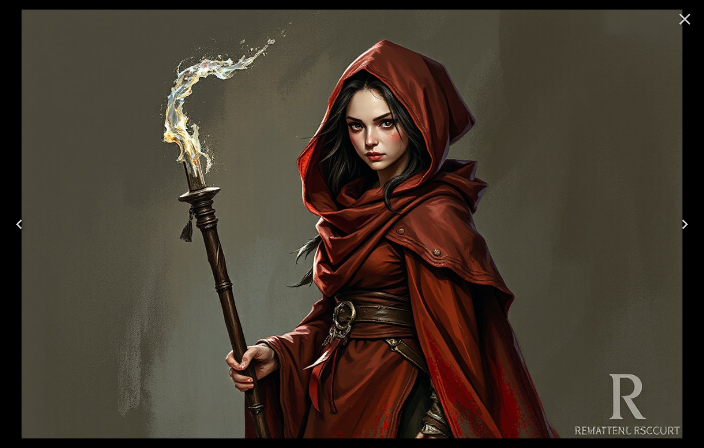
click at [688, 17] on icon "Close" at bounding box center [684, 19] width 19 height 19
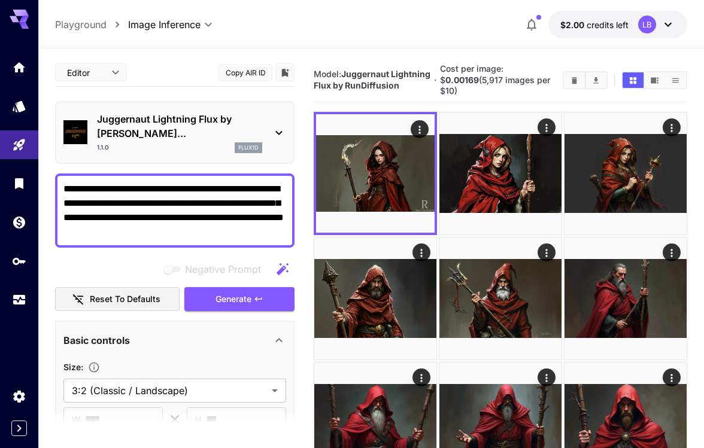
click at [233, 182] on textarea "**********" at bounding box center [174, 210] width 223 height 57
click at [226, 292] on span "Generate" at bounding box center [233, 299] width 36 height 15
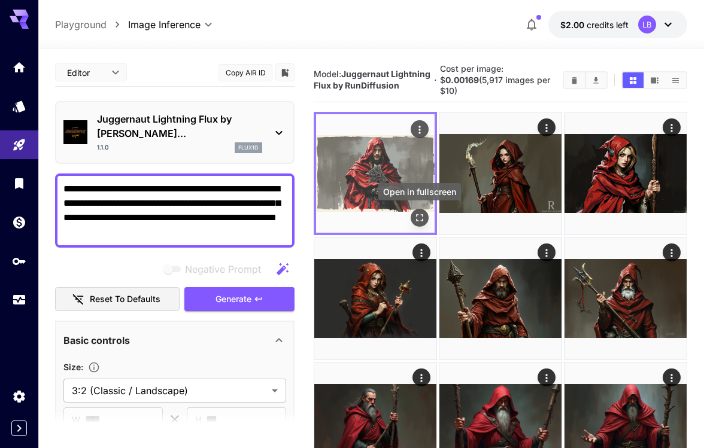
click at [418, 215] on icon "Open in fullscreen" at bounding box center [419, 218] width 12 height 12
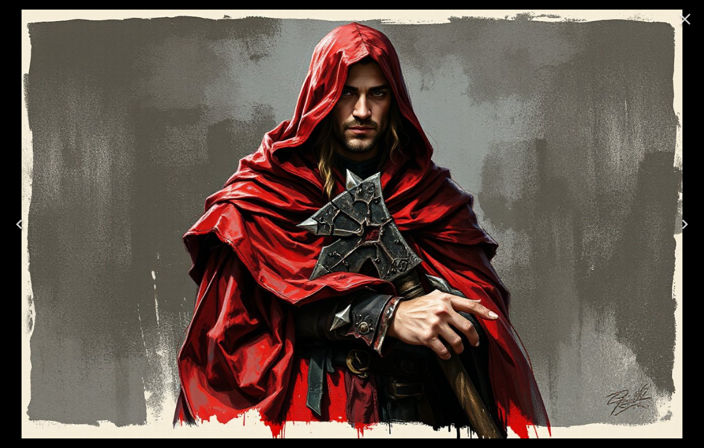
click at [688, 20] on icon "Close" at bounding box center [684, 19] width 19 height 19
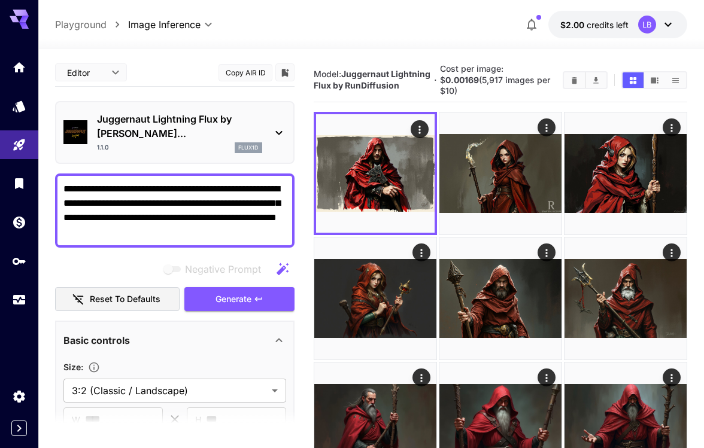
click at [223, 219] on textarea "**********" at bounding box center [174, 210] width 223 height 57
type textarea "**********"
click at [233, 292] on span "Generate" at bounding box center [233, 299] width 36 height 15
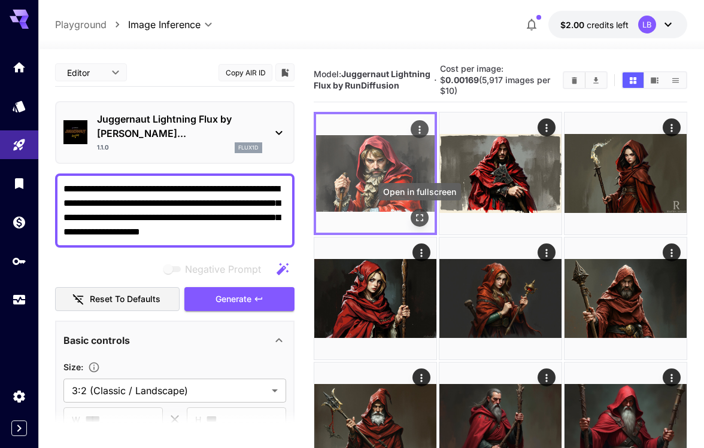
click at [420, 218] on icon "Open in fullscreen" at bounding box center [419, 218] width 12 height 12
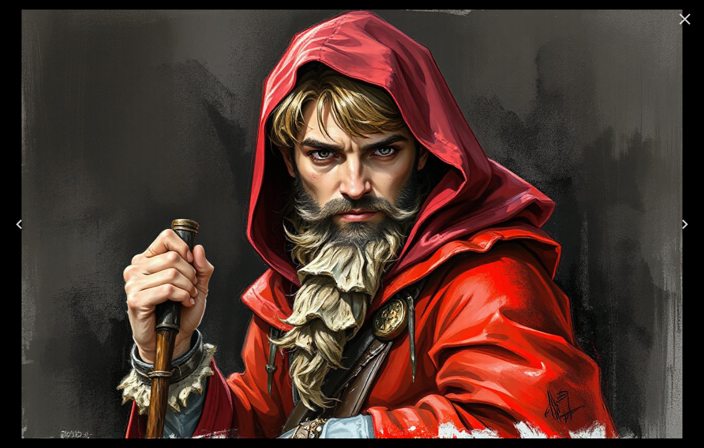
click at [684, 20] on icon "Close" at bounding box center [684, 19] width 11 height 11
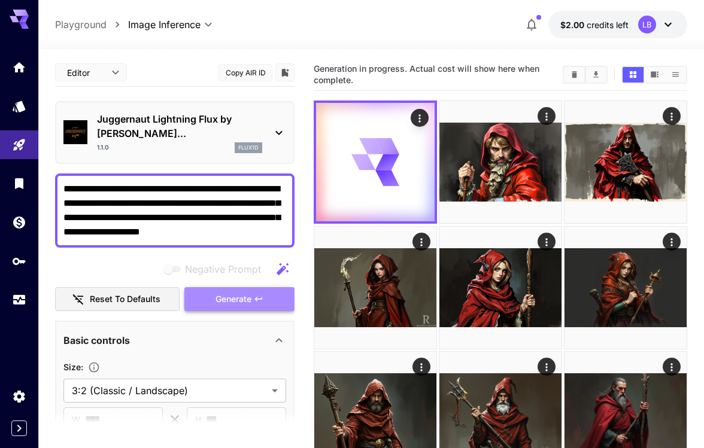
click at [251, 292] on span "Generate" at bounding box center [233, 299] width 36 height 15
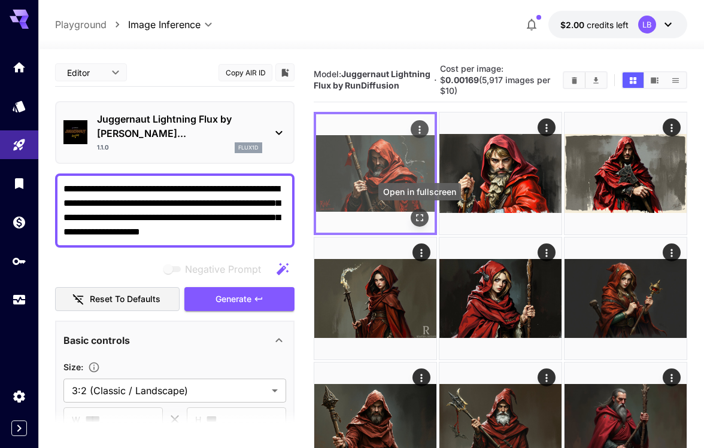
click at [421, 215] on icon "Open in fullscreen" at bounding box center [419, 218] width 12 height 12
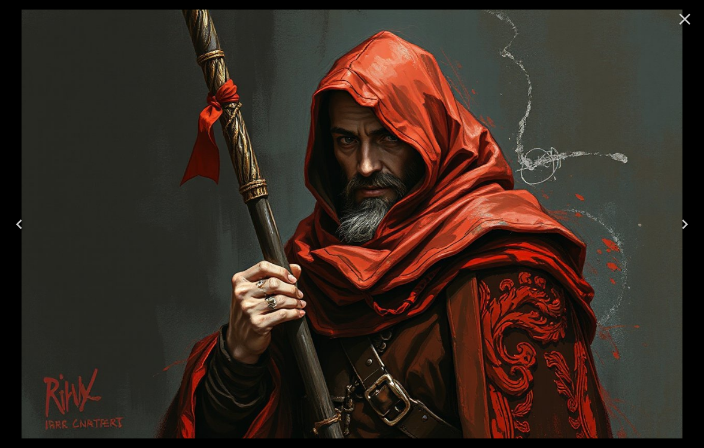
click at [685, 20] on icon "Close" at bounding box center [684, 19] width 19 height 19
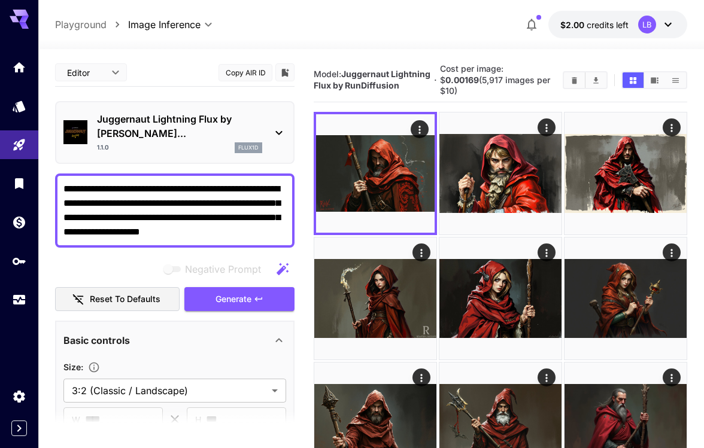
click at [248, 218] on textarea "**********" at bounding box center [174, 210] width 223 height 57
click at [248, 292] on span "Generate" at bounding box center [233, 299] width 36 height 15
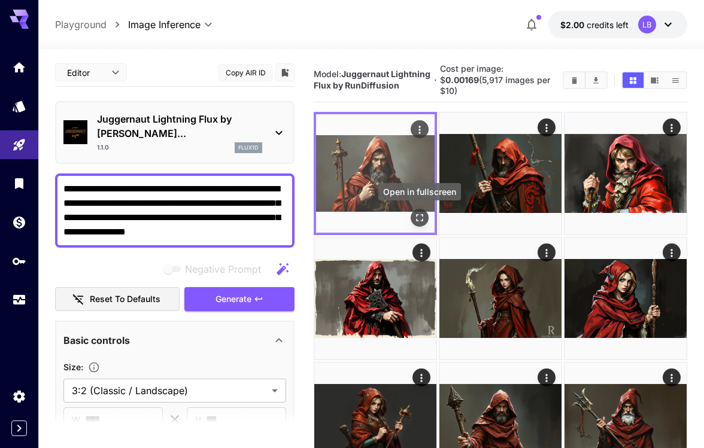
click at [419, 213] on icon "Open in fullscreen" at bounding box center [419, 218] width 12 height 12
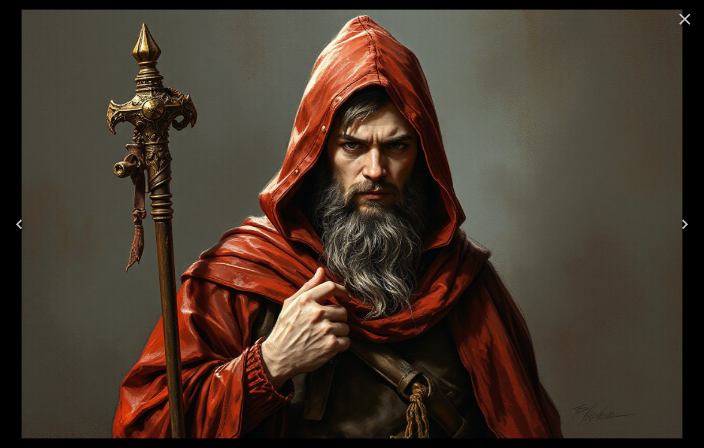
click at [684, 17] on icon "Close" at bounding box center [684, 19] width 19 height 19
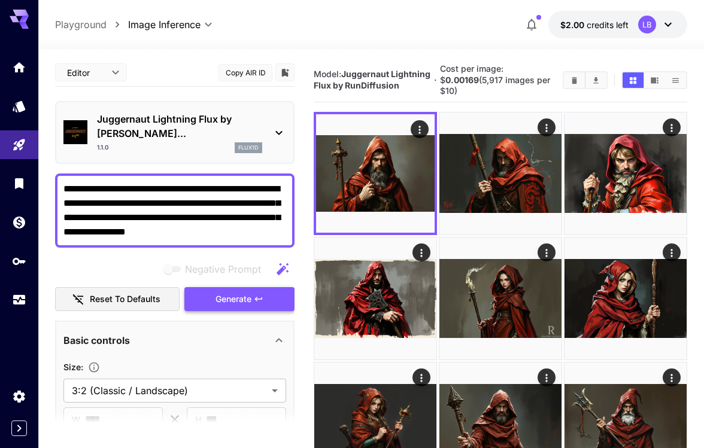
click at [248, 292] on span "Generate" at bounding box center [233, 299] width 36 height 15
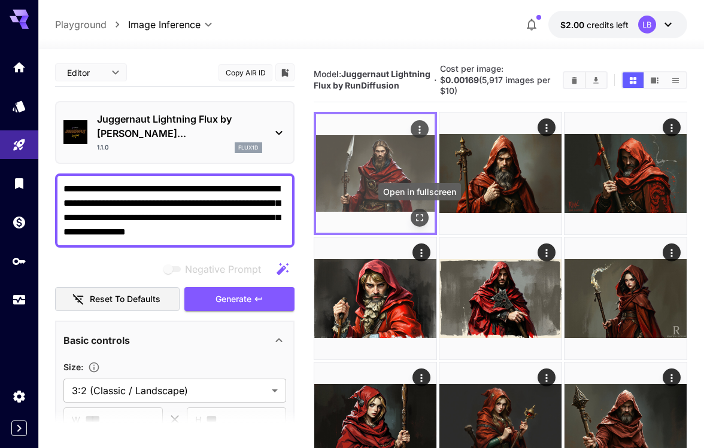
click at [422, 216] on icon "Open in fullscreen" at bounding box center [419, 217] width 7 height 7
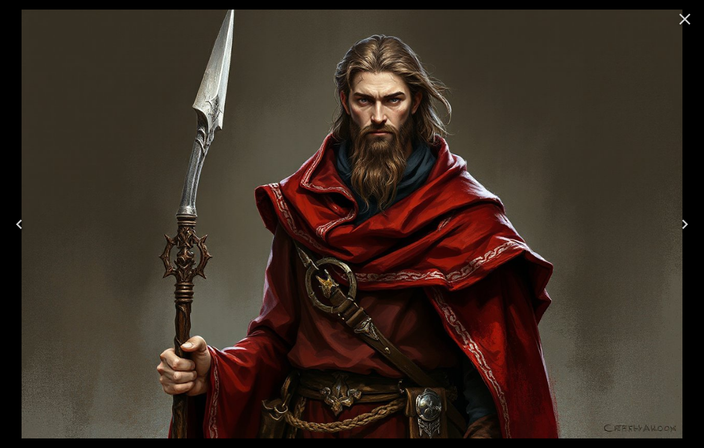
click at [686, 19] on icon "Close" at bounding box center [684, 19] width 11 height 11
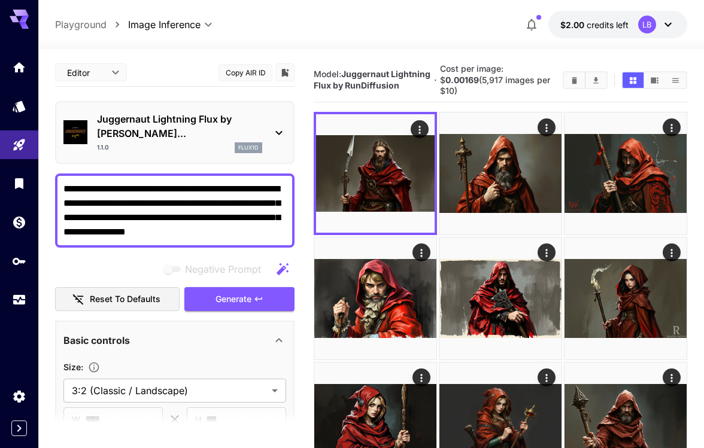
click at [233, 220] on textarea "**********" at bounding box center [174, 210] width 223 height 57
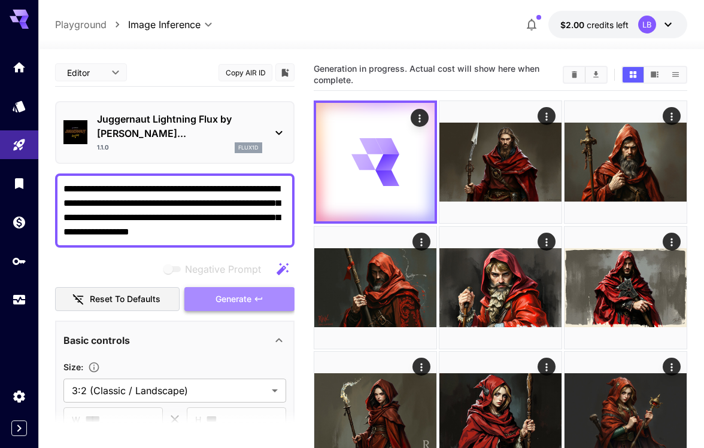
click at [242, 292] on span "Generate" at bounding box center [233, 299] width 36 height 15
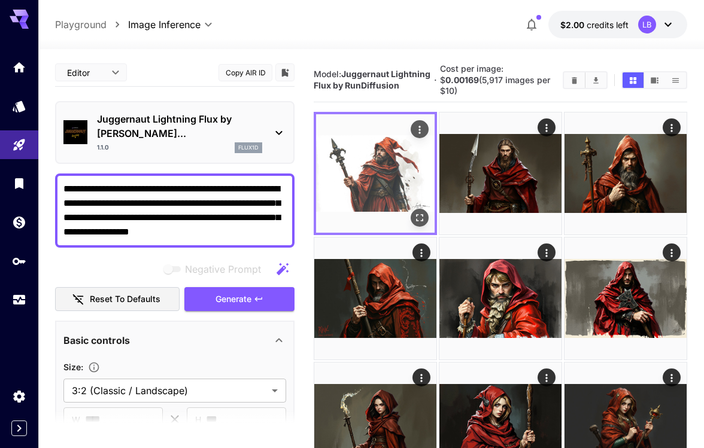
click at [418, 217] on icon "Open in fullscreen" at bounding box center [419, 218] width 12 height 12
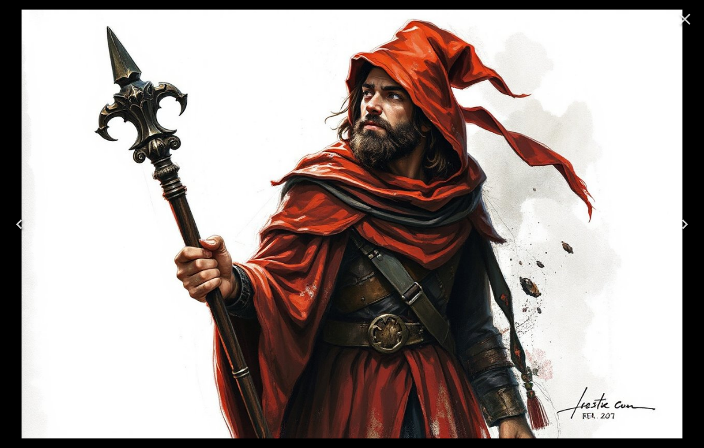
click at [680, 23] on icon "Close" at bounding box center [684, 19] width 11 height 11
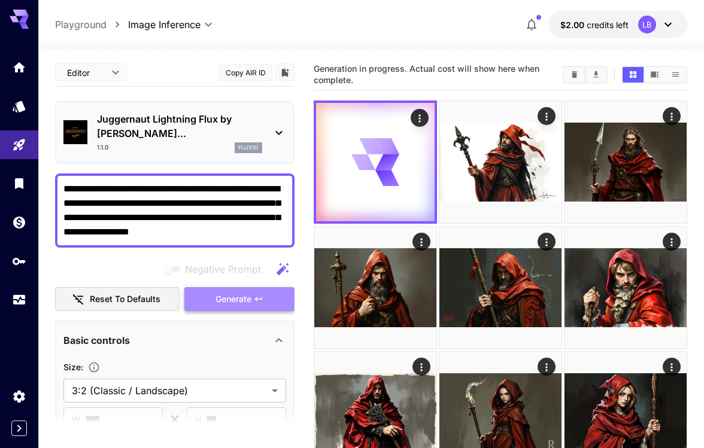
click at [241, 293] on button "Generate" at bounding box center [239, 299] width 110 height 25
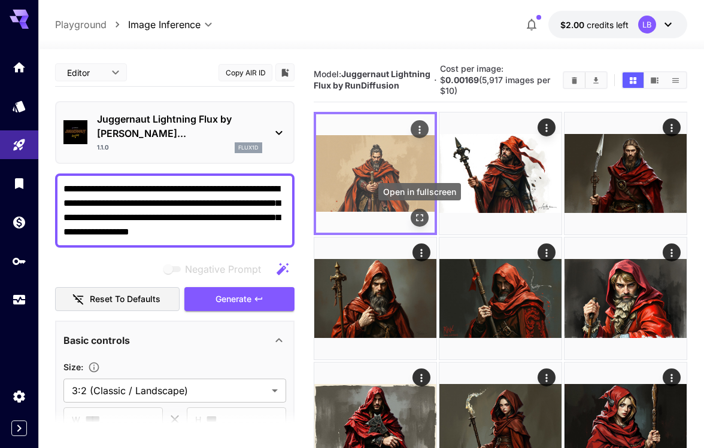
click at [419, 220] on icon "Open in fullscreen" at bounding box center [419, 218] width 12 height 12
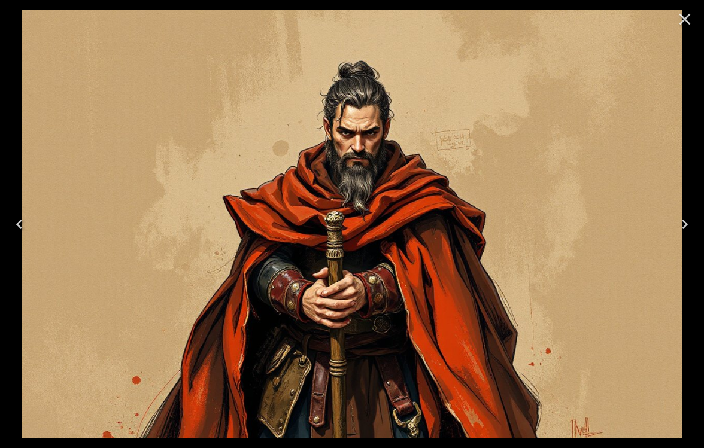
click at [683, 19] on icon "Close" at bounding box center [684, 19] width 11 height 11
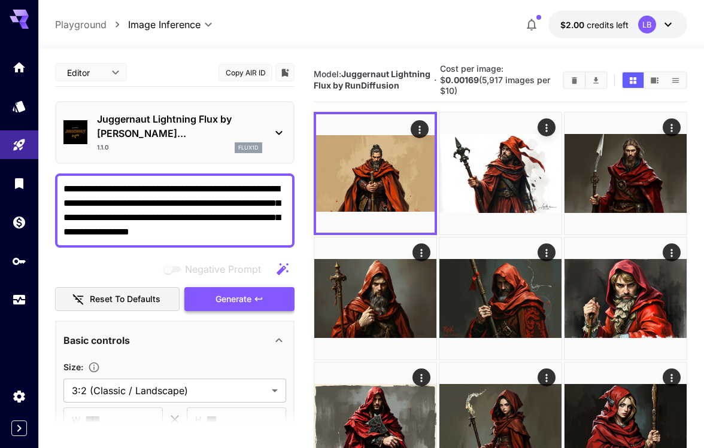
click at [249, 292] on span "Generate" at bounding box center [233, 299] width 36 height 15
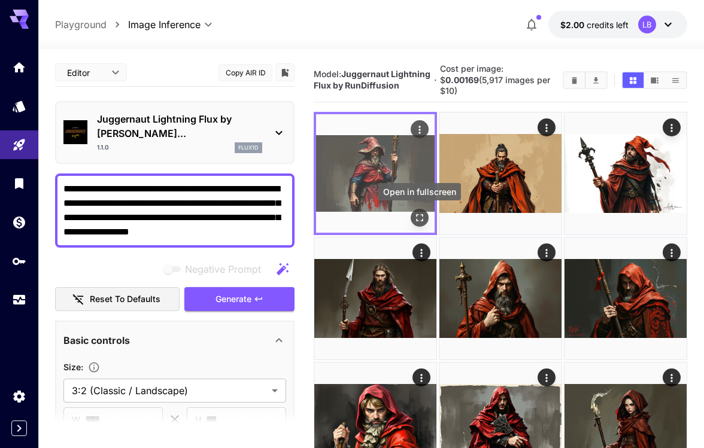
click at [412, 217] on button "Open in fullscreen" at bounding box center [419, 218] width 18 height 18
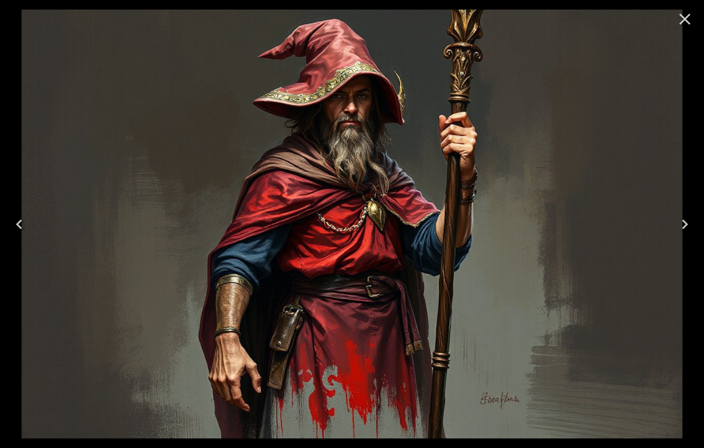
click at [683, 22] on icon "Close" at bounding box center [684, 19] width 19 height 19
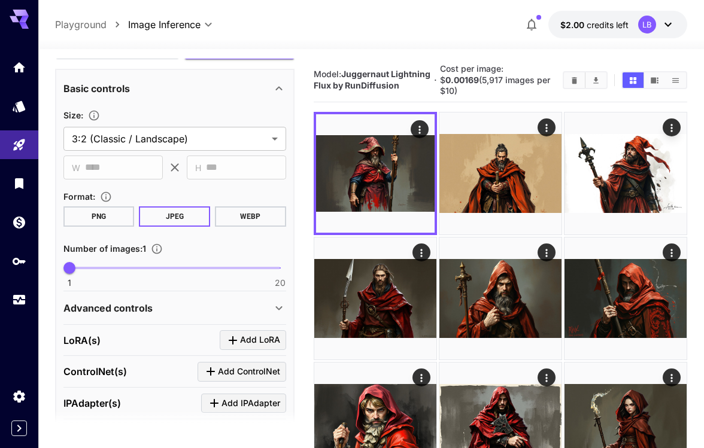
scroll to position [378, 0]
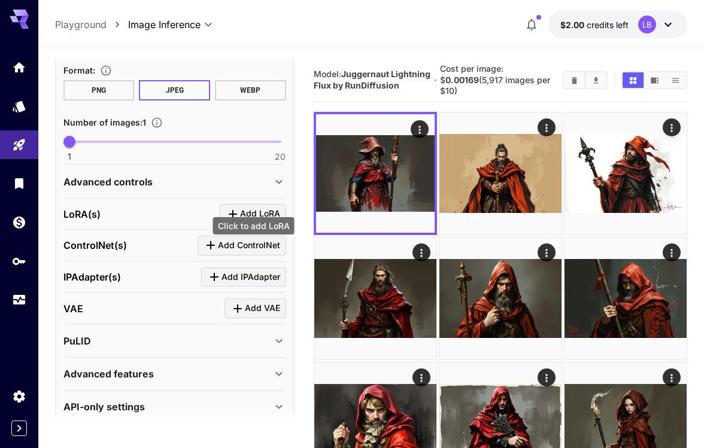
click at [243, 206] on span "Add LoRA" at bounding box center [260, 213] width 40 height 15
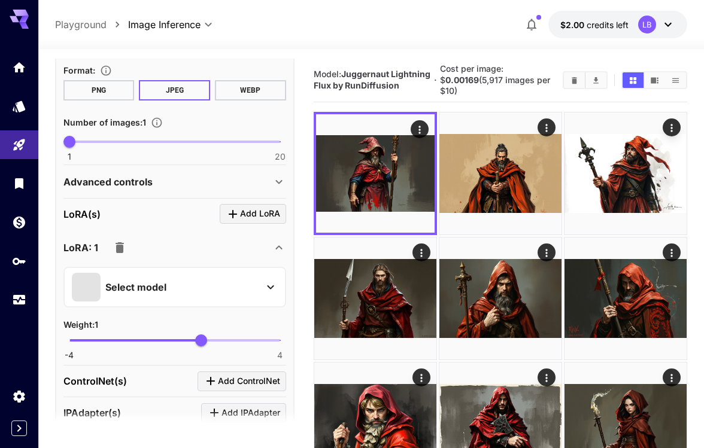
click at [275, 280] on icon at bounding box center [270, 287] width 14 height 14
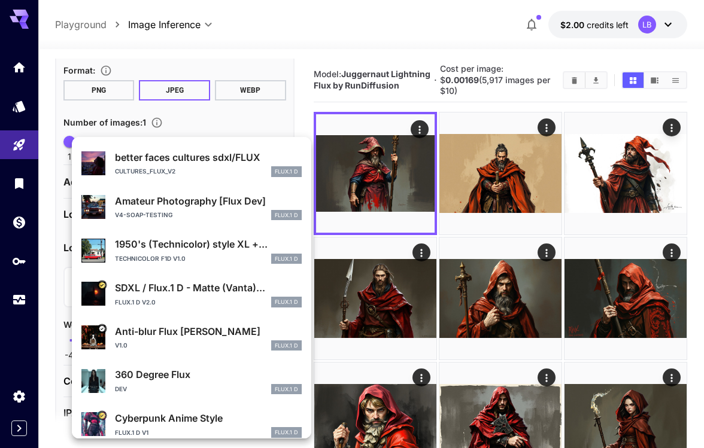
scroll to position [226, 0]
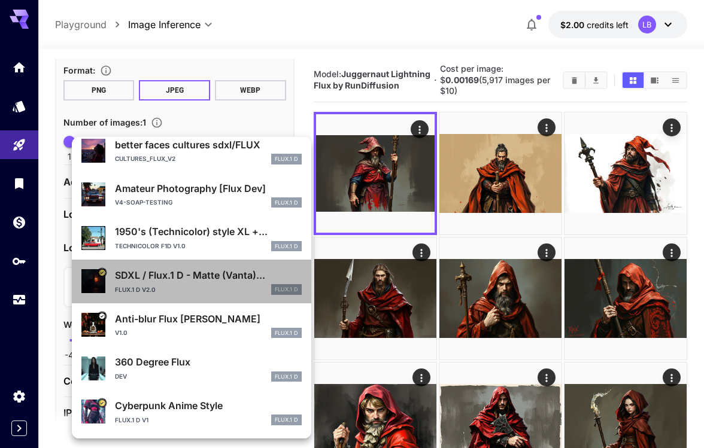
click at [227, 283] on div "SDXL / Flux.1 D - Matte (Vanta)... Flux.1 D v2.0 FLUX.1 D" at bounding box center [208, 281] width 187 height 27
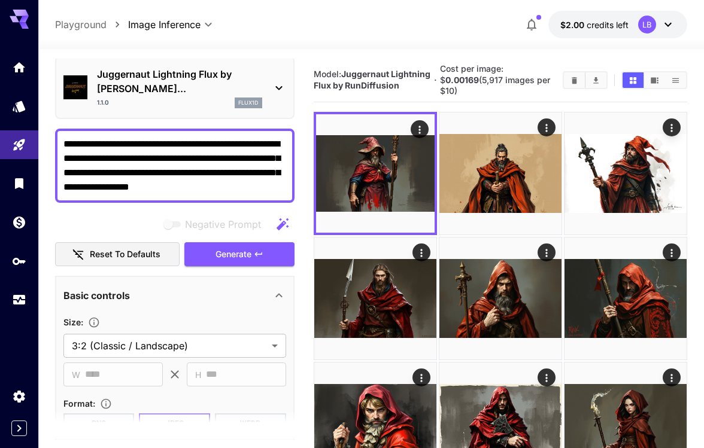
scroll to position [0, 0]
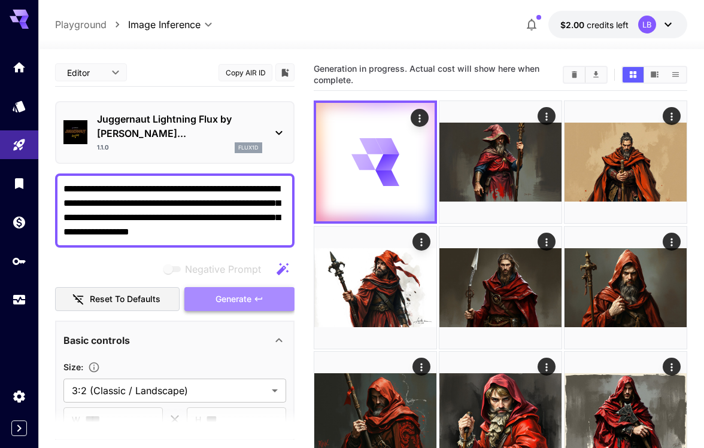
click at [235, 292] on span "Generate" at bounding box center [233, 299] width 36 height 15
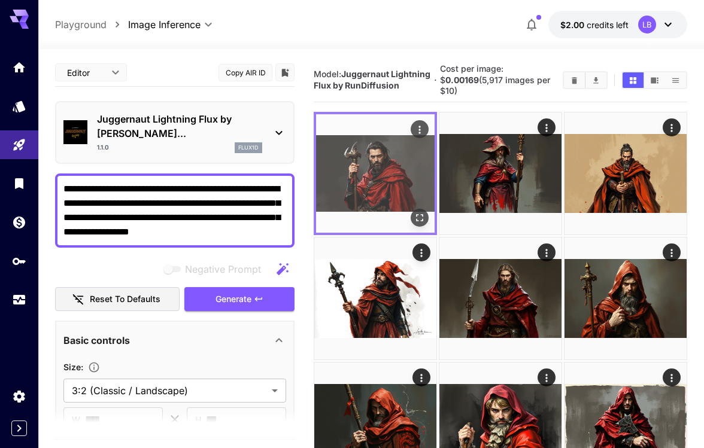
click at [399, 183] on img at bounding box center [375, 173] width 118 height 118
click at [429, 220] on img at bounding box center [375, 173] width 118 height 118
click at [421, 217] on icon "Open in fullscreen" at bounding box center [419, 218] width 12 height 12
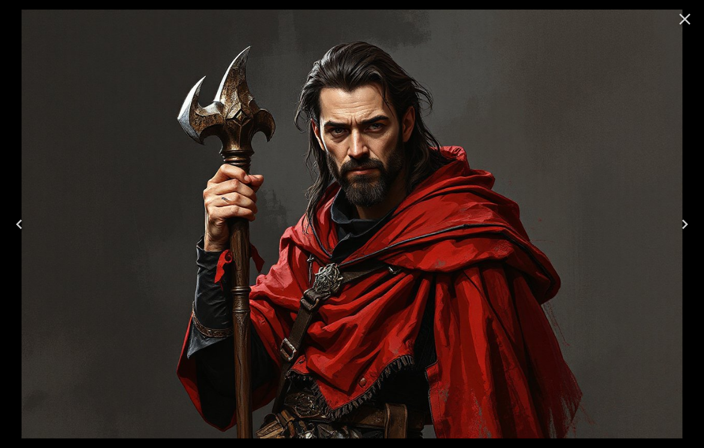
click at [682, 17] on icon "Close" at bounding box center [684, 19] width 11 height 11
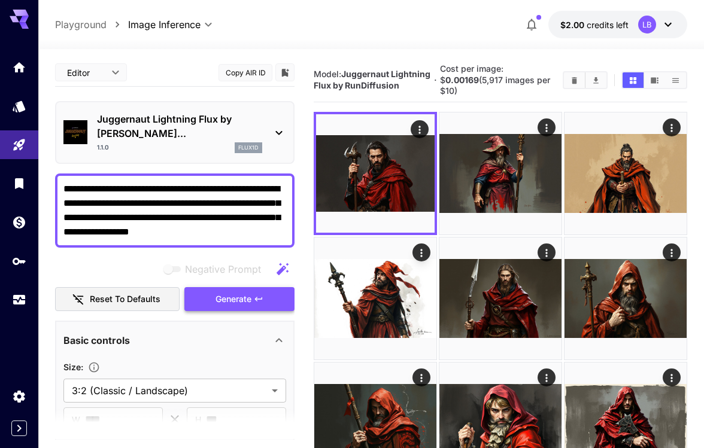
click at [230, 292] on span "Generate" at bounding box center [233, 299] width 36 height 15
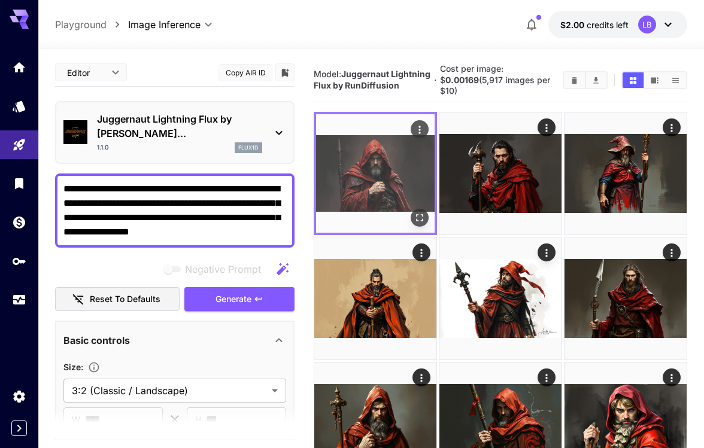
click at [417, 214] on icon "Open in fullscreen" at bounding box center [419, 217] width 7 height 7
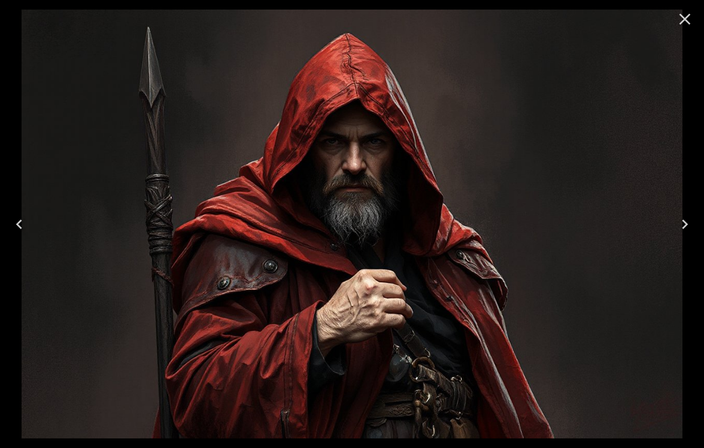
click at [687, 19] on icon "Close" at bounding box center [684, 19] width 19 height 19
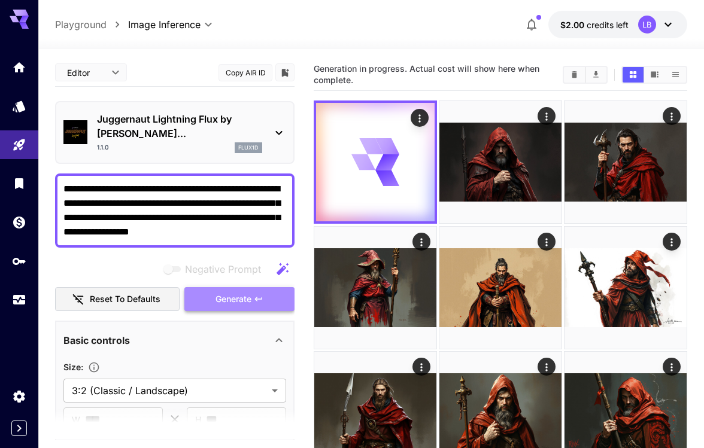
click at [249, 292] on span "Generate" at bounding box center [233, 299] width 36 height 15
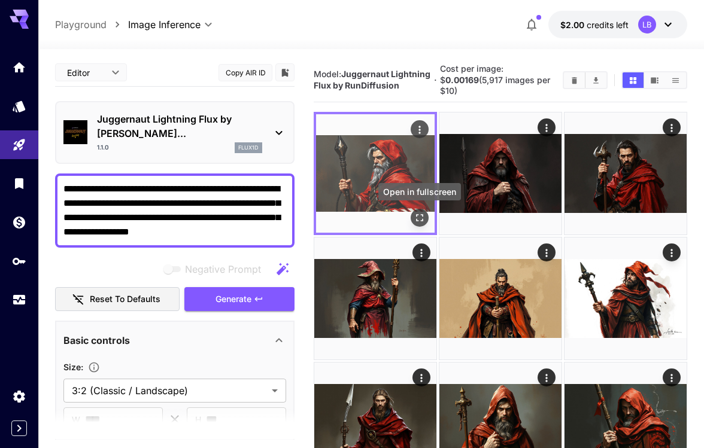
click at [417, 219] on icon "Open in fullscreen" at bounding box center [419, 218] width 12 height 12
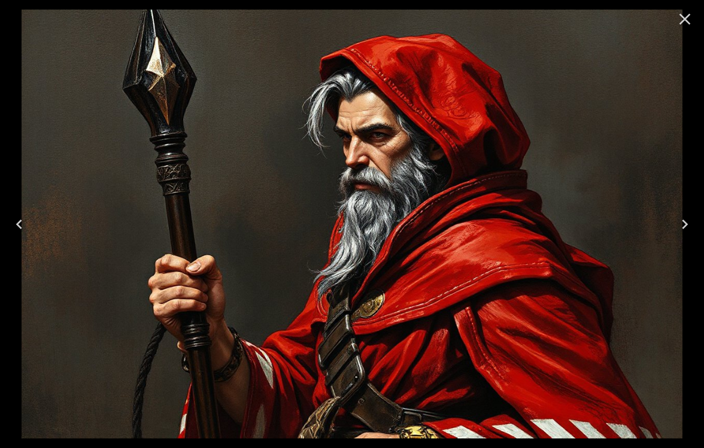
click at [682, 17] on icon "Close" at bounding box center [684, 19] width 19 height 19
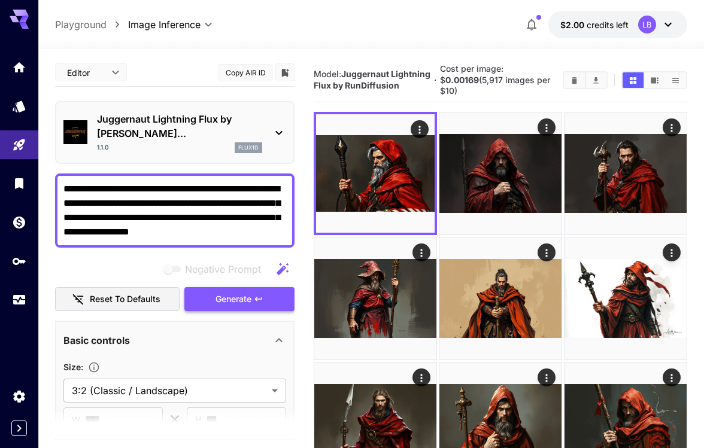
click at [227, 292] on span "Generate" at bounding box center [233, 299] width 36 height 15
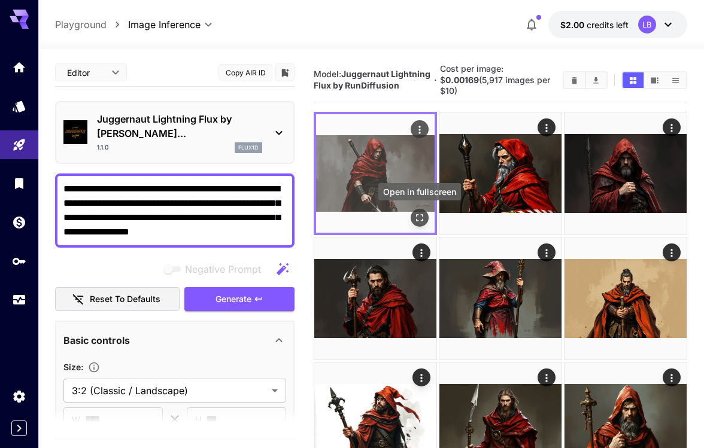
click at [416, 214] on icon "Open in fullscreen" at bounding box center [419, 218] width 12 height 12
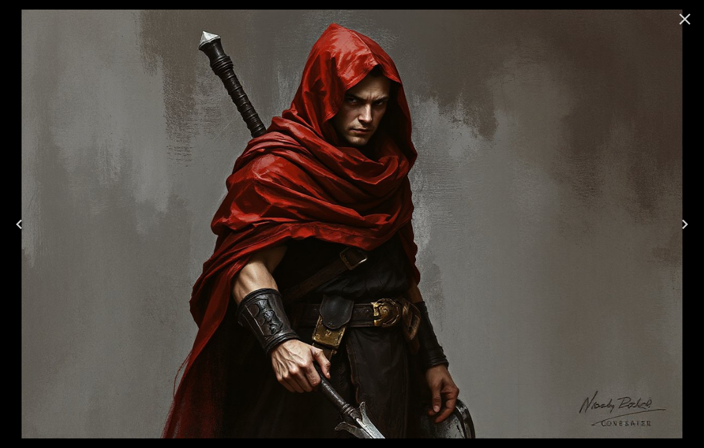
click at [685, 17] on icon "Close" at bounding box center [684, 19] width 19 height 19
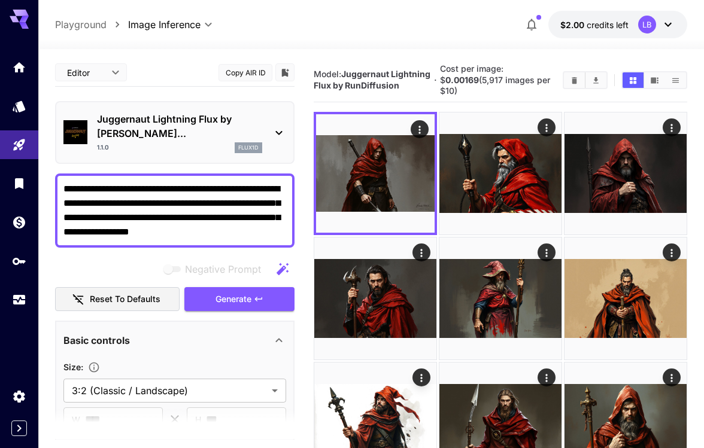
click at [118, 188] on textarea "**********" at bounding box center [174, 210] width 223 height 57
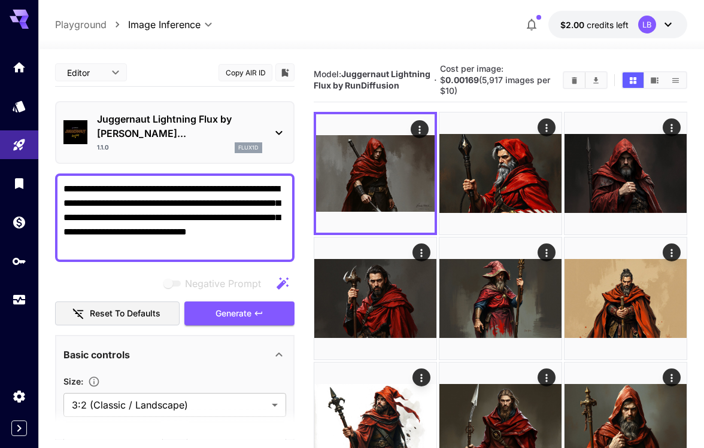
click at [164, 190] on textarea "**********" at bounding box center [174, 218] width 223 height 72
click at [224, 306] on span "Generate" at bounding box center [233, 313] width 36 height 15
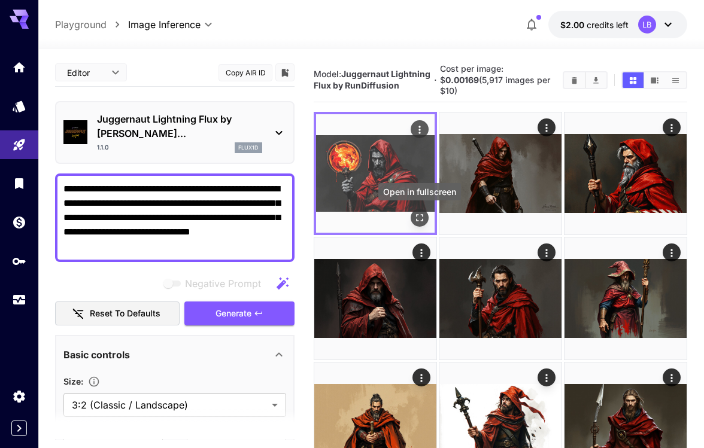
click at [419, 212] on icon "Open in fullscreen" at bounding box center [419, 218] width 12 height 12
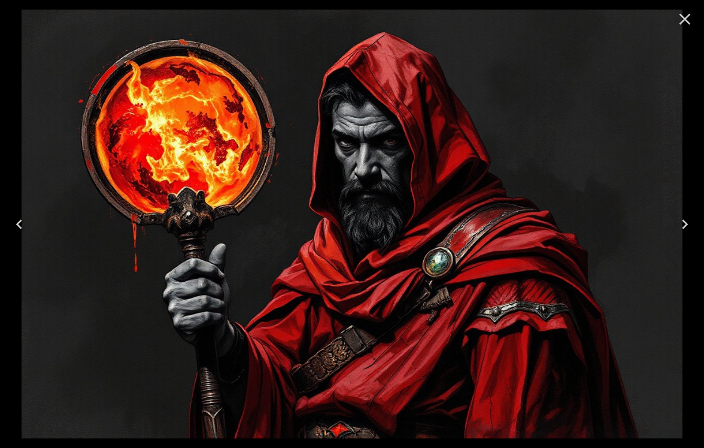
click at [685, 19] on icon "Close" at bounding box center [684, 19] width 11 height 11
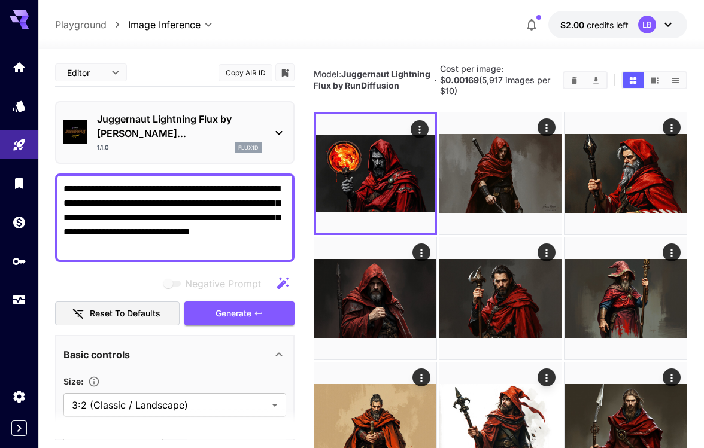
drag, startPoint x: 184, startPoint y: 187, endPoint x: 147, endPoint y: 185, distance: 37.2
click at [147, 185] on textarea "**********" at bounding box center [174, 218] width 223 height 72
click at [129, 191] on textarea "**********" at bounding box center [174, 218] width 223 height 72
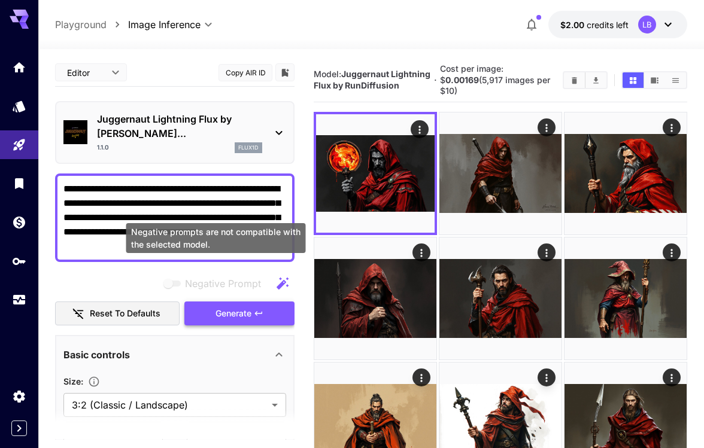
type textarea "**********"
click at [238, 306] on span "Generate" at bounding box center [233, 313] width 36 height 15
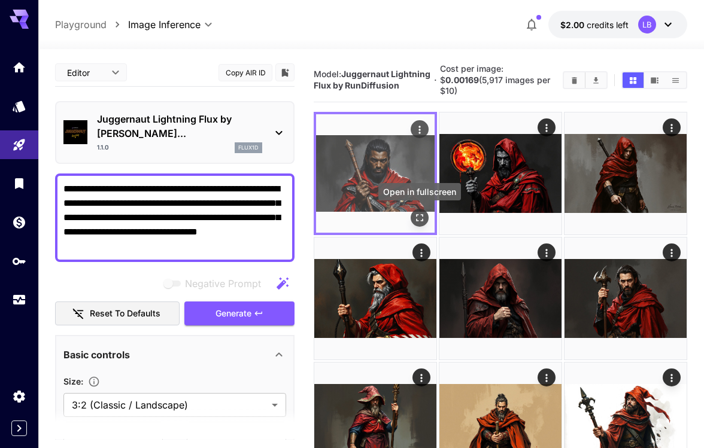
click at [417, 213] on icon "Open in fullscreen" at bounding box center [419, 218] width 12 height 12
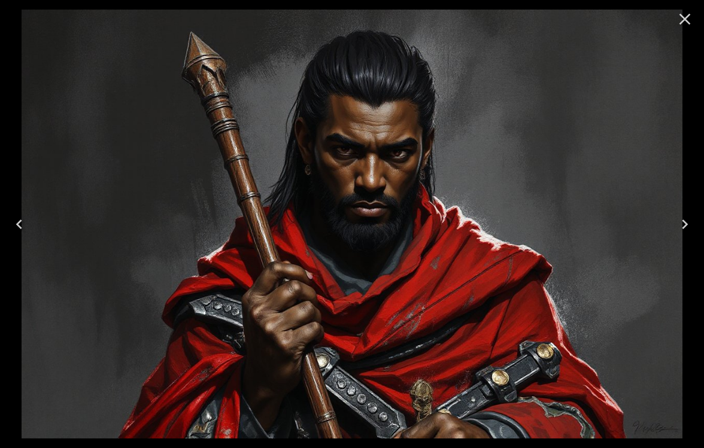
click at [678, 20] on icon "Close" at bounding box center [684, 19] width 19 height 19
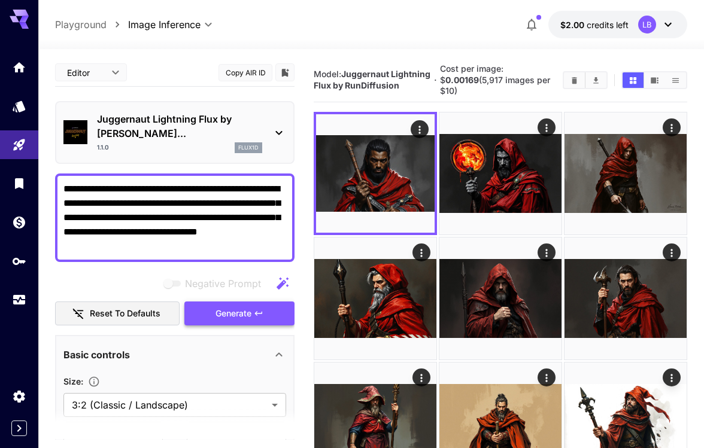
click at [223, 306] on span "Generate" at bounding box center [233, 313] width 36 height 15
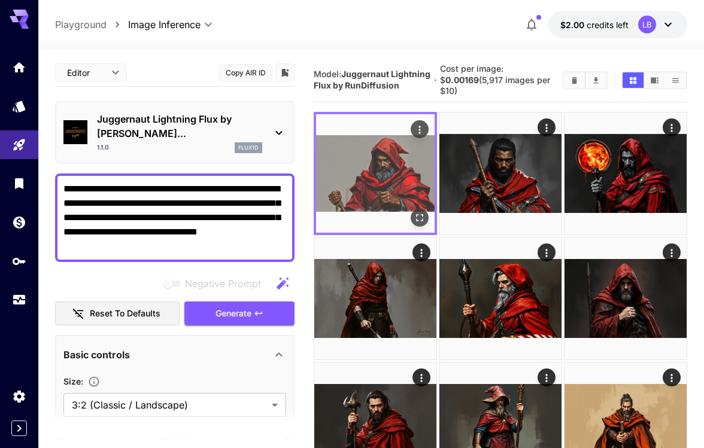
click at [422, 215] on icon "Open in fullscreen" at bounding box center [419, 217] width 7 height 7
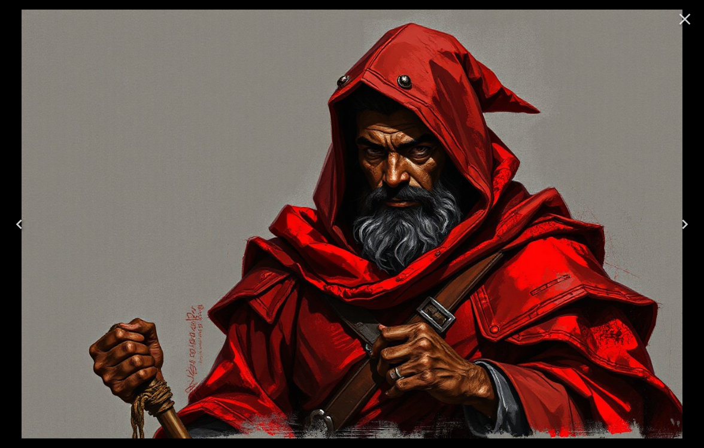
click at [691, 19] on icon "Close" at bounding box center [684, 19] width 19 height 19
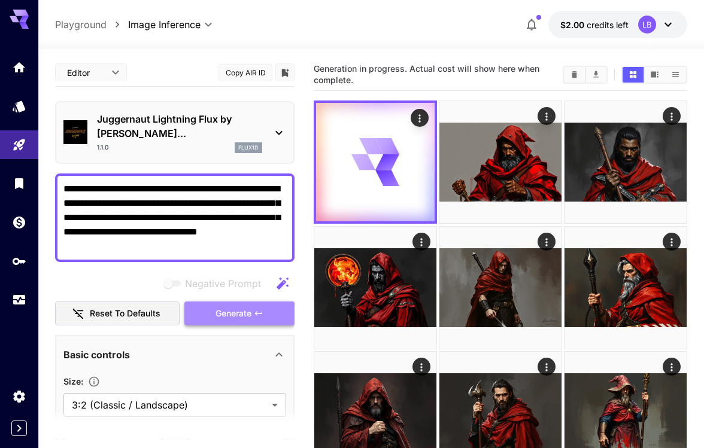
click at [241, 306] on span "Generate" at bounding box center [233, 313] width 36 height 15
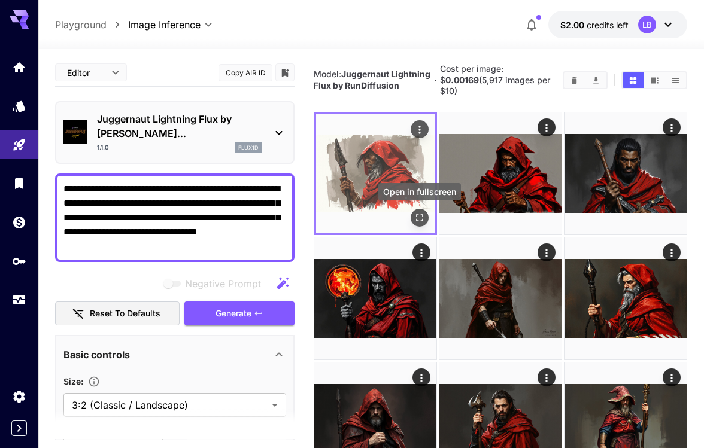
click at [416, 214] on icon "Open in fullscreen" at bounding box center [419, 218] width 12 height 12
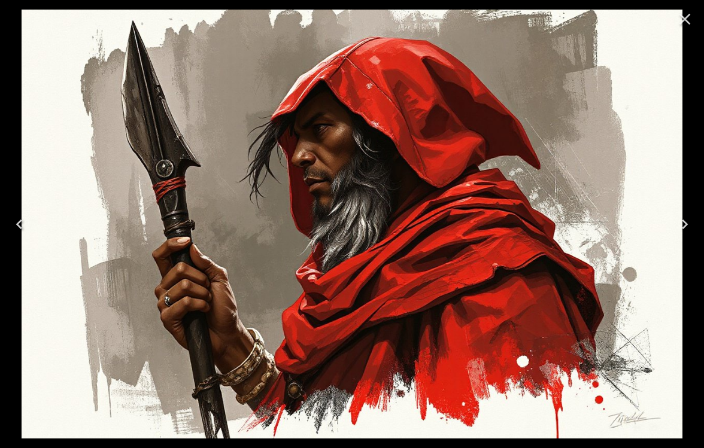
click at [686, 18] on icon "Close" at bounding box center [684, 19] width 11 height 11
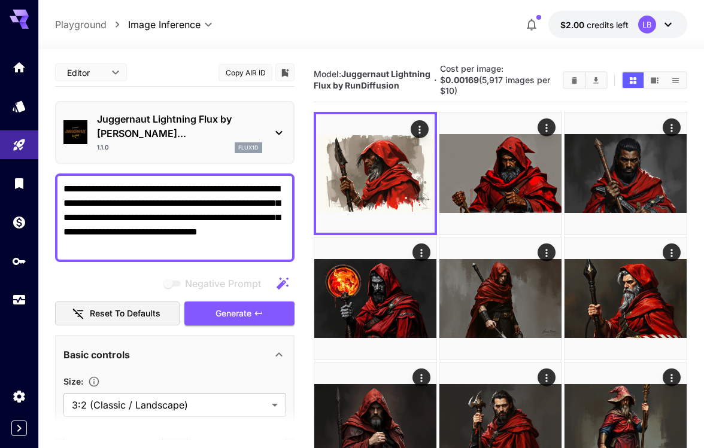
click at [62, 191] on div "**********" at bounding box center [174, 218] width 239 height 89
click at [65, 190] on textarea "**********" at bounding box center [174, 218] width 223 height 72
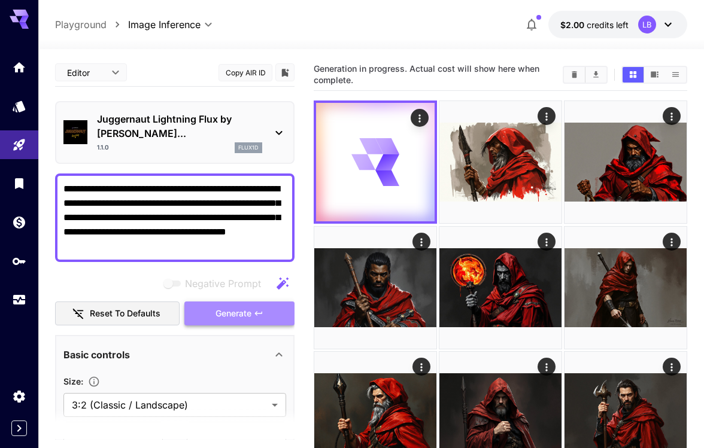
click at [233, 306] on span "Generate" at bounding box center [233, 313] width 36 height 15
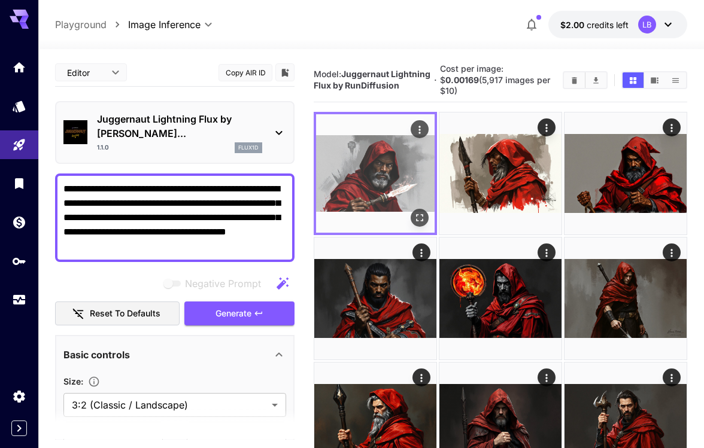
click at [422, 222] on icon "Open in fullscreen" at bounding box center [419, 218] width 12 height 12
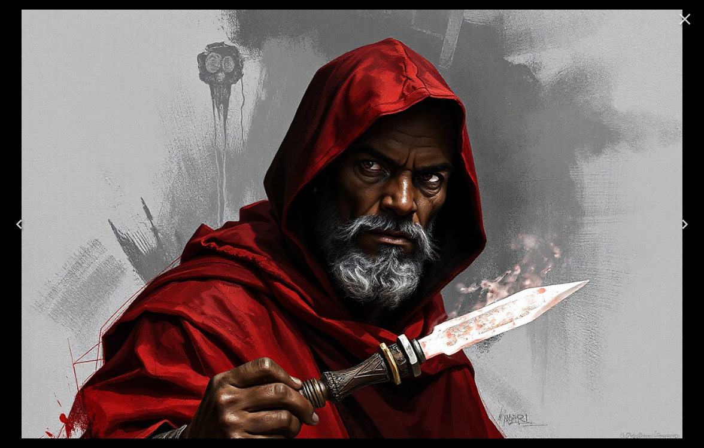
click at [691, 14] on icon "Close" at bounding box center [684, 19] width 19 height 19
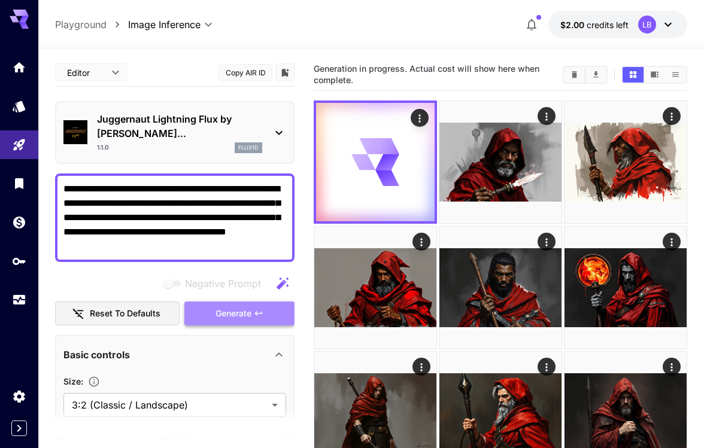
click at [248, 306] on span "Generate" at bounding box center [233, 313] width 36 height 15
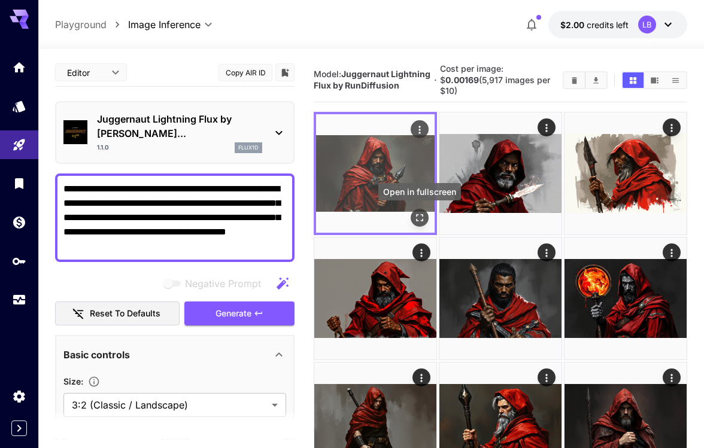
click at [416, 212] on icon "Open in fullscreen" at bounding box center [419, 218] width 12 height 12
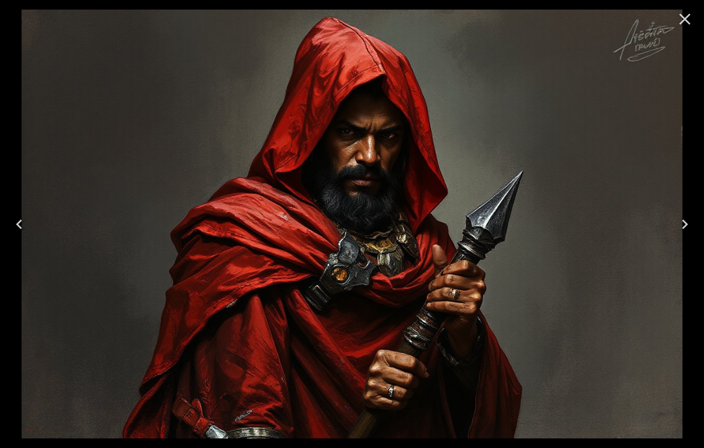
click at [683, 10] on icon "Close" at bounding box center [684, 19] width 19 height 19
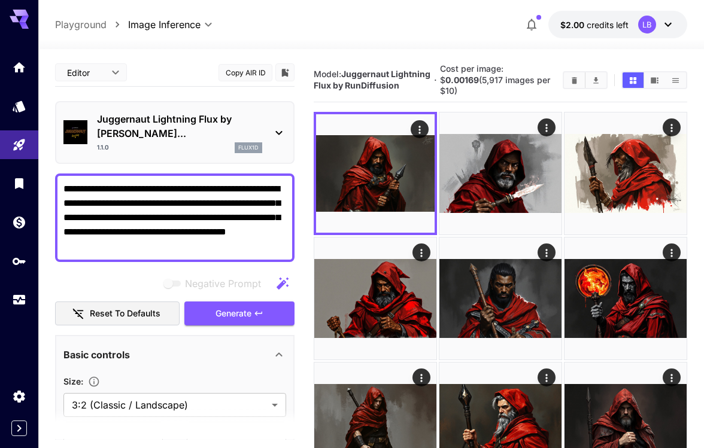
click at [65, 192] on textarea "**********" at bounding box center [174, 218] width 223 height 72
click at [65, 193] on textarea "**********" at bounding box center [174, 218] width 223 height 72
click at [191, 188] on textarea "**********" at bounding box center [174, 218] width 223 height 72
click at [202, 191] on textarea "**********" at bounding box center [174, 218] width 223 height 72
type textarea "**********"
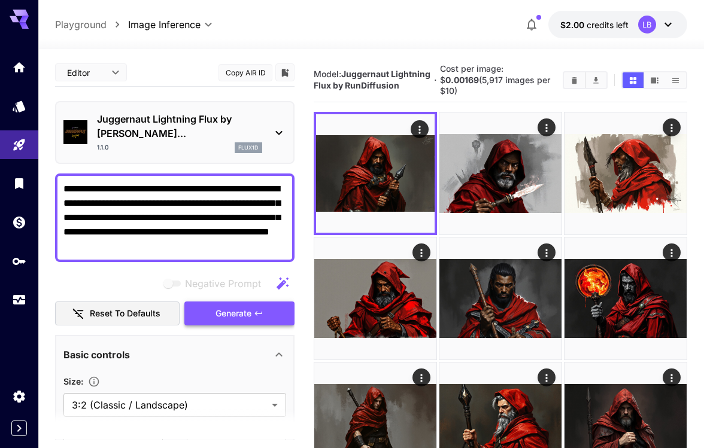
click at [237, 306] on span "Generate" at bounding box center [233, 313] width 36 height 15
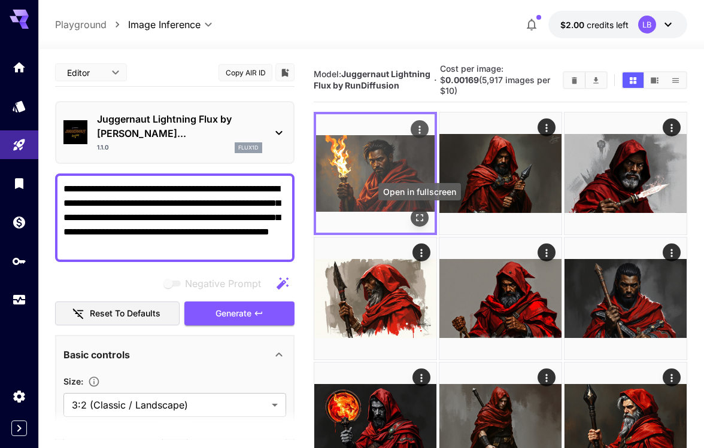
click at [418, 217] on icon "Open in fullscreen" at bounding box center [419, 218] width 12 height 12
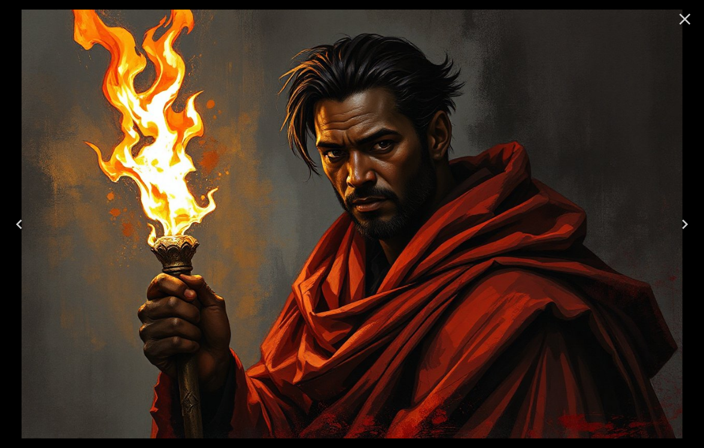
click at [689, 18] on icon "Close" at bounding box center [684, 19] width 19 height 19
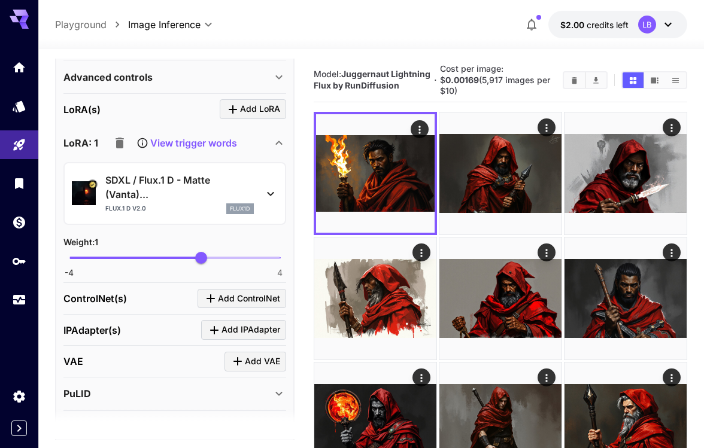
scroll to position [498, 0]
click at [275, 248] on span "-4 4 1" at bounding box center [174, 257] width 211 height 18
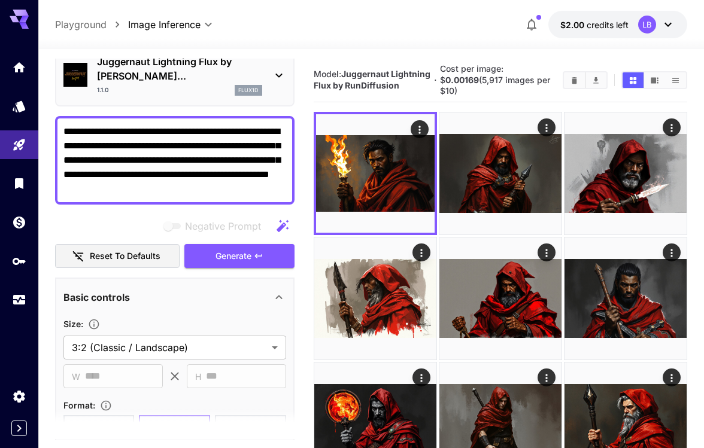
scroll to position [26, 0]
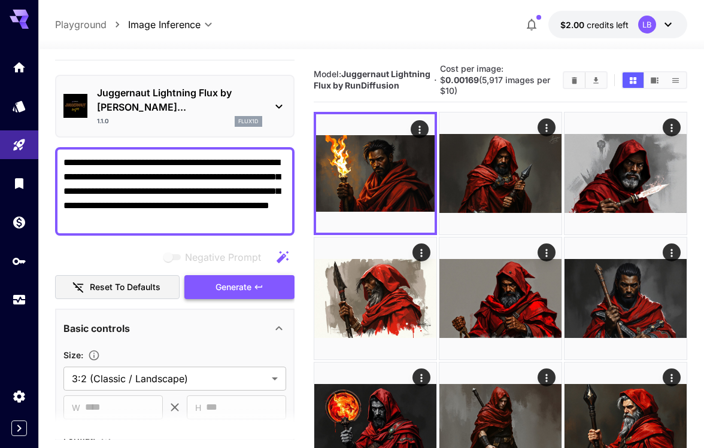
click at [239, 280] on span "Generate" at bounding box center [233, 287] width 36 height 15
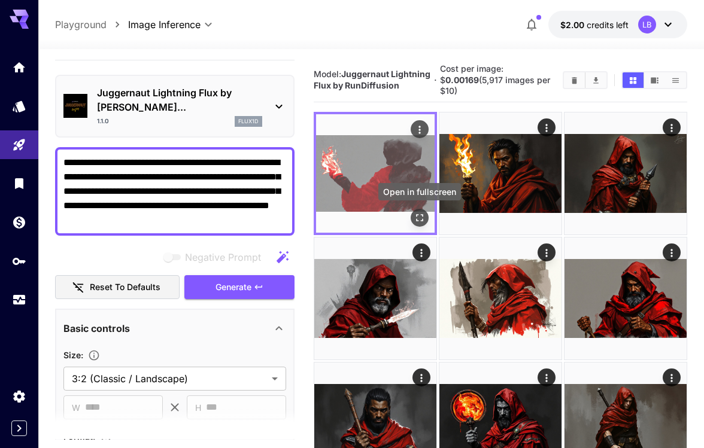
click at [423, 218] on icon "Open in fullscreen" at bounding box center [419, 218] width 12 height 12
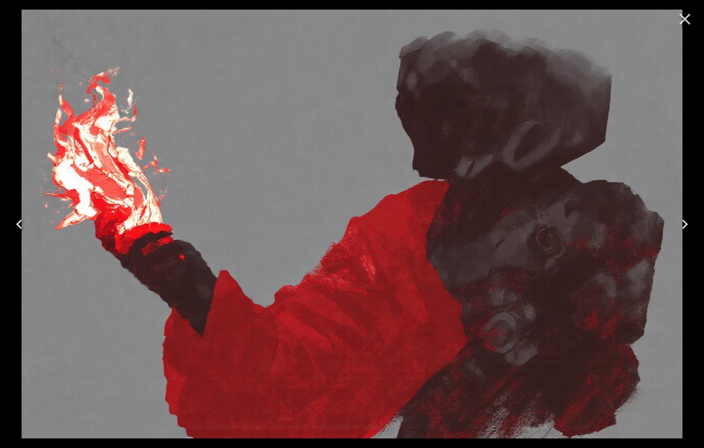
click at [686, 20] on icon "Close" at bounding box center [684, 19] width 19 height 19
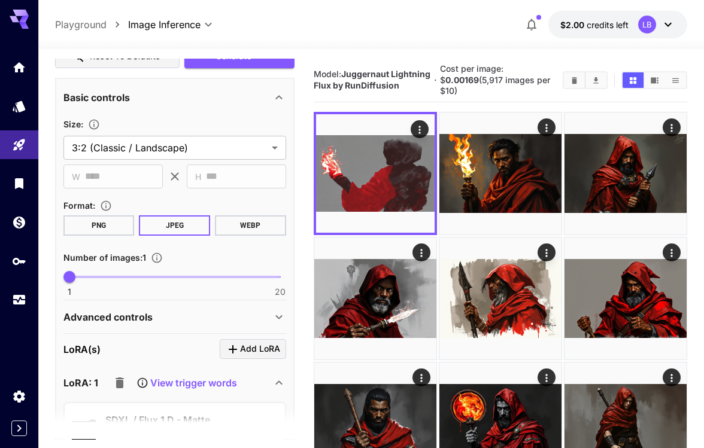
scroll to position [406, 0]
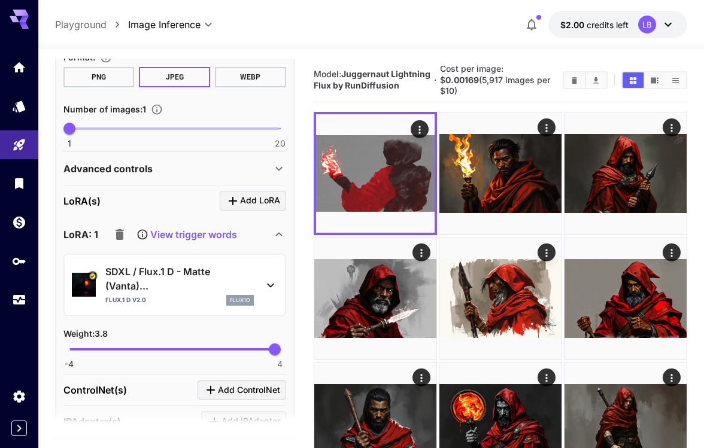
type input "****"
click at [214, 340] on span "-4 4 1.48" at bounding box center [174, 349] width 211 height 18
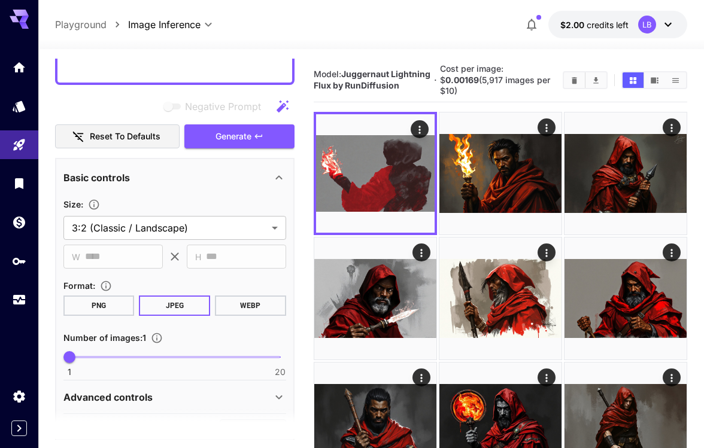
scroll to position [0, 0]
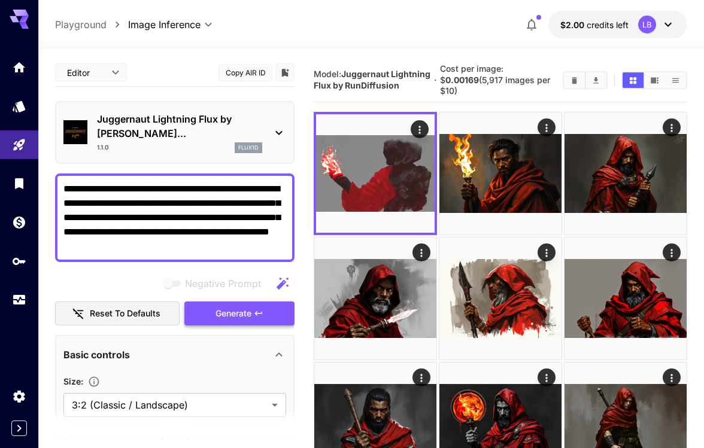
click at [243, 306] on span "Generate" at bounding box center [233, 313] width 36 height 15
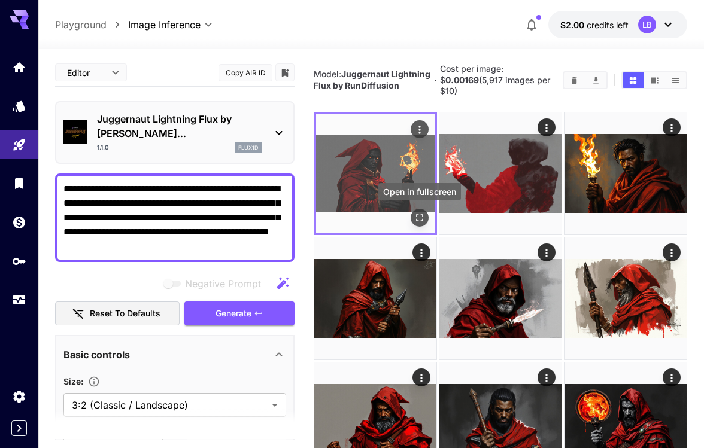
click at [418, 219] on icon "Open in fullscreen" at bounding box center [419, 218] width 12 height 12
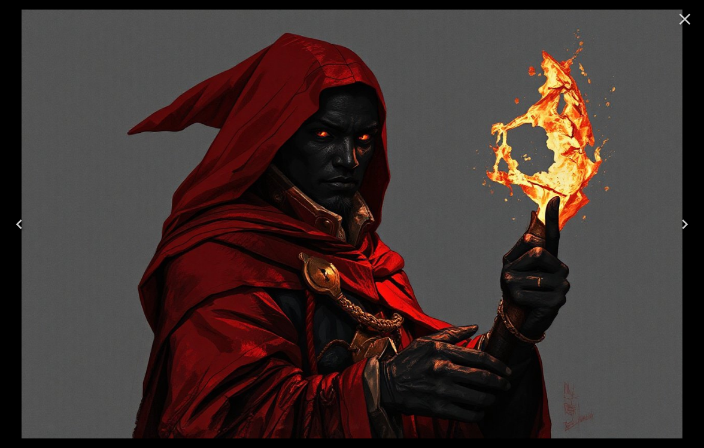
click at [687, 23] on icon "Close" at bounding box center [684, 19] width 19 height 19
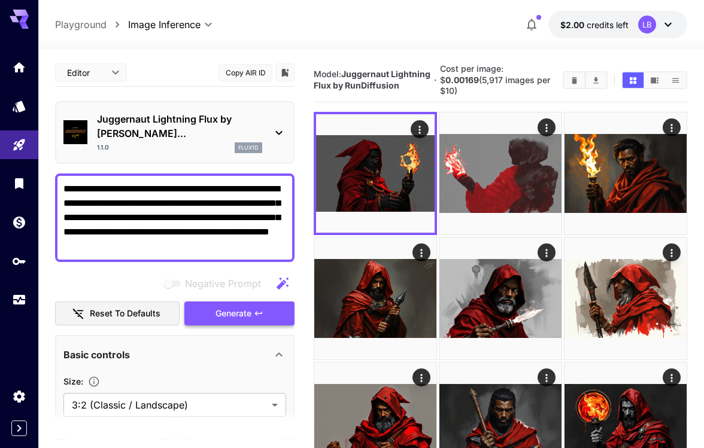
click at [237, 306] on span "Generate" at bounding box center [233, 313] width 36 height 15
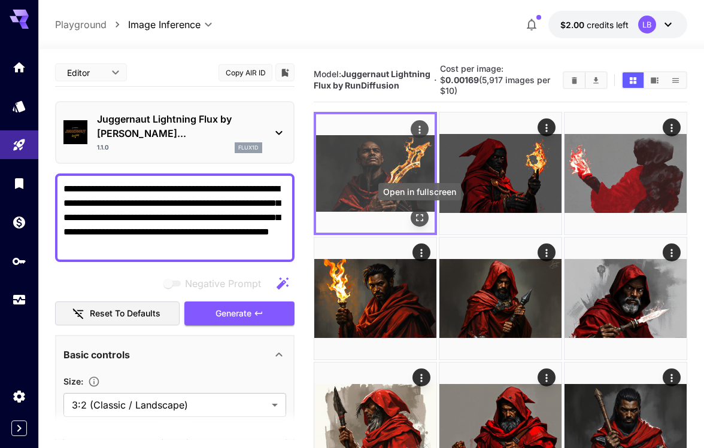
click at [424, 216] on icon "Open in fullscreen" at bounding box center [419, 218] width 12 height 12
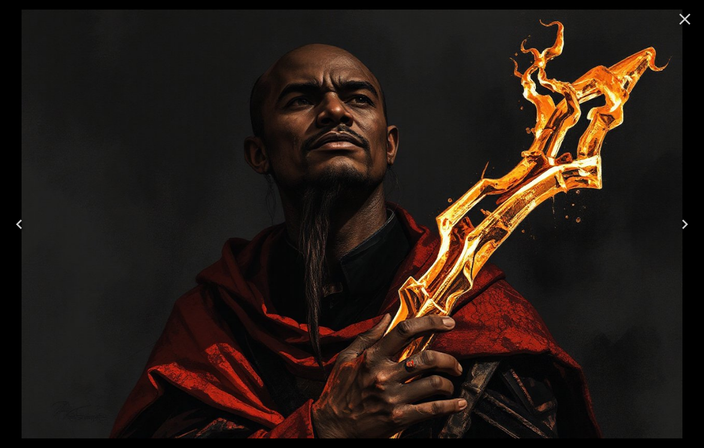
click at [685, 25] on icon "Close" at bounding box center [684, 19] width 19 height 19
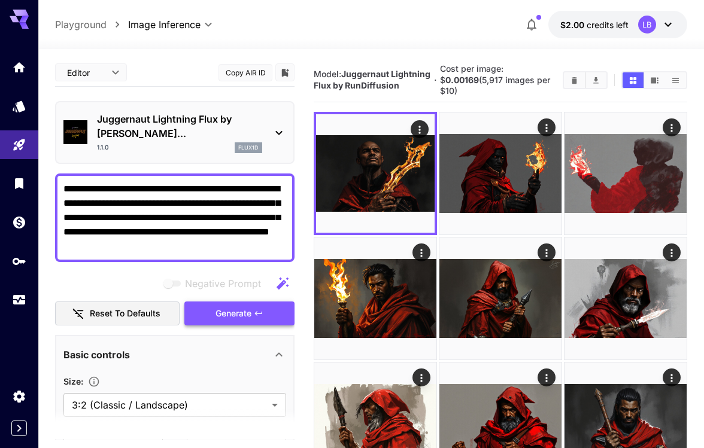
click at [257, 309] on icon "button" at bounding box center [259, 314] width 10 height 10
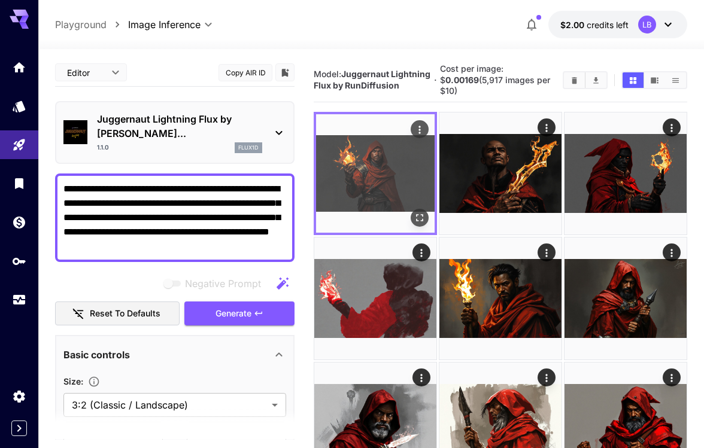
click at [421, 217] on icon "Open in fullscreen" at bounding box center [419, 218] width 12 height 12
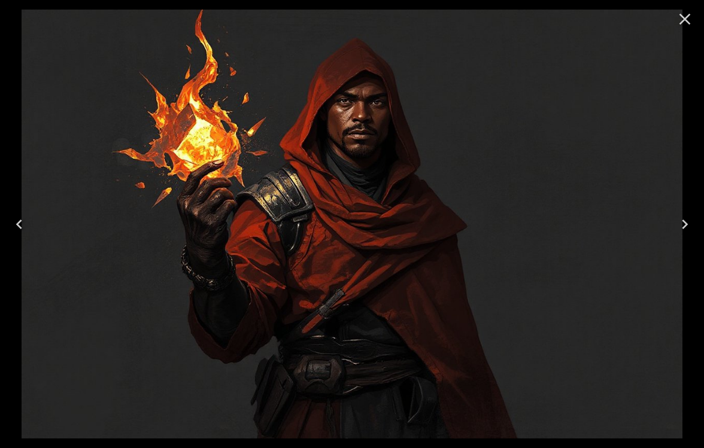
click at [684, 22] on icon "Close" at bounding box center [684, 19] width 19 height 19
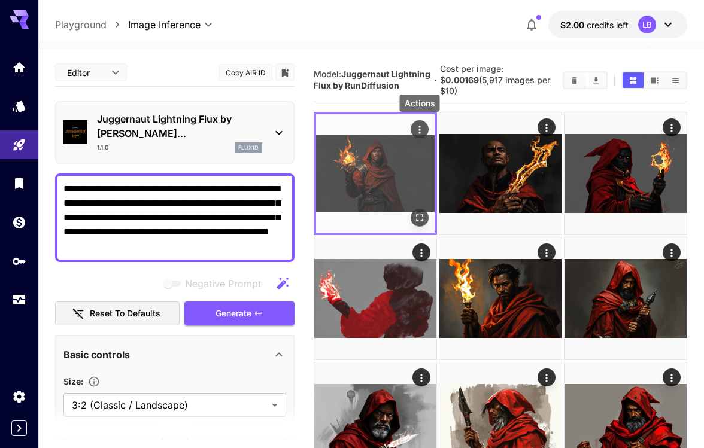
click at [421, 129] on icon "Actions" at bounding box center [419, 130] width 12 height 12
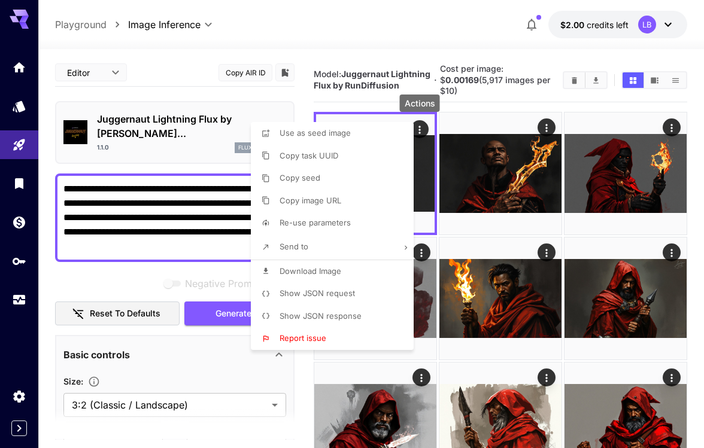
click at [327, 269] on span "Download Image" at bounding box center [310, 271] width 62 height 10
click at [699, 236] on div at bounding box center [352, 224] width 704 height 448
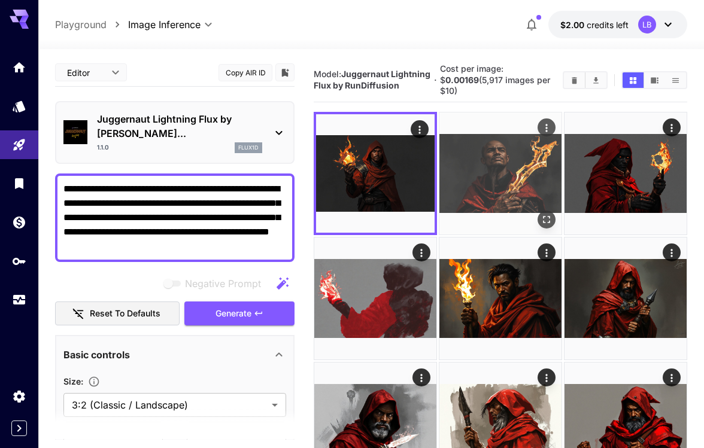
click at [506, 189] on img at bounding box center [500, 173] width 122 height 122
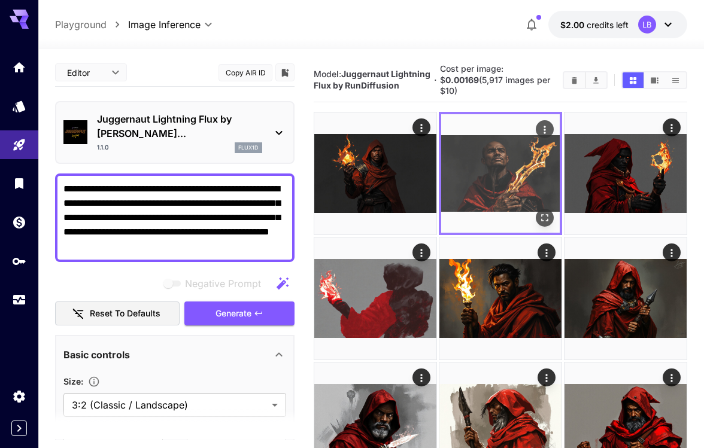
click at [547, 213] on icon "Open in fullscreen" at bounding box center [545, 218] width 12 height 12
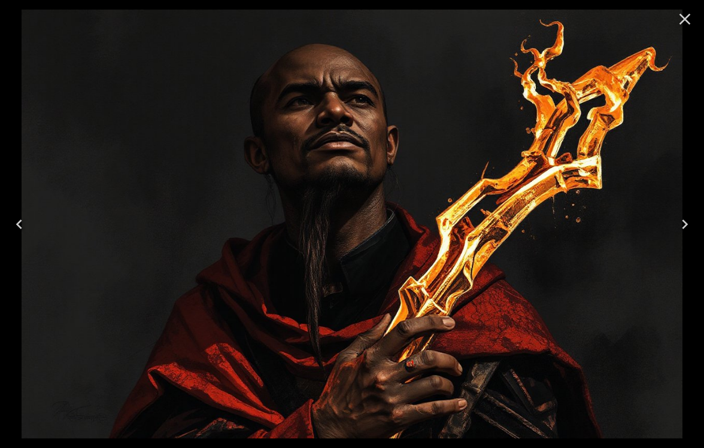
click at [686, 19] on icon "Close" at bounding box center [684, 19] width 19 height 19
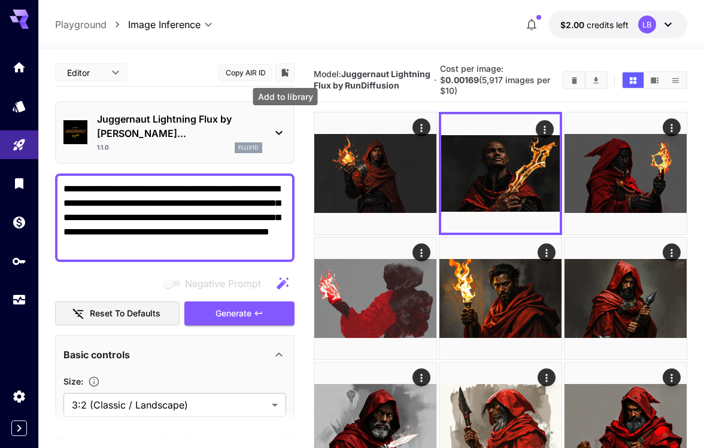
click at [282, 71] on icon "Add to library" at bounding box center [285, 73] width 7 height 8
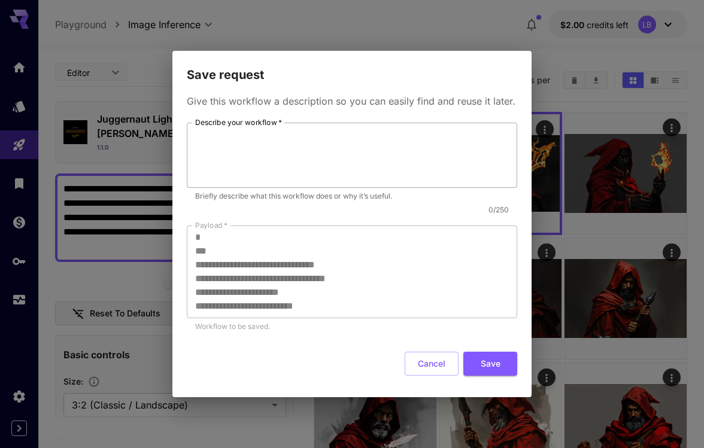
click at [389, 157] on textarea "Describe your workflow   *" at bounding box center [352, 154] width 314 height 55
type textarea "*"
type textarea "**********"
click at [497, 356] on button "Save" at bounding box center [490, 364] width 54 height 25
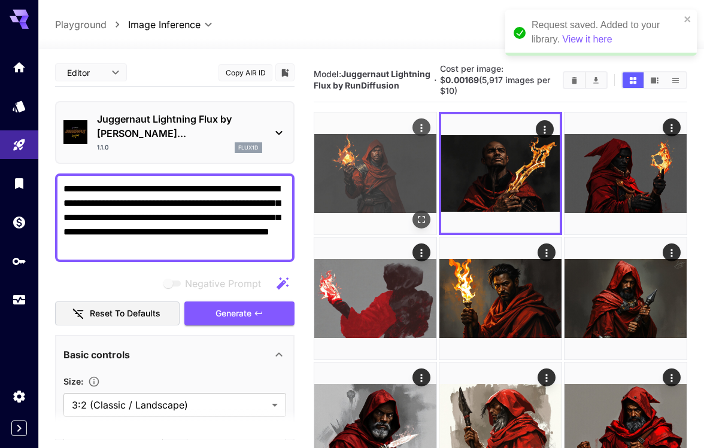
click at [384, 166] on img at bounding box center [375, 173] width 122 height 122
